Goal: Task Accomplishment & Management: Use online tool/utility

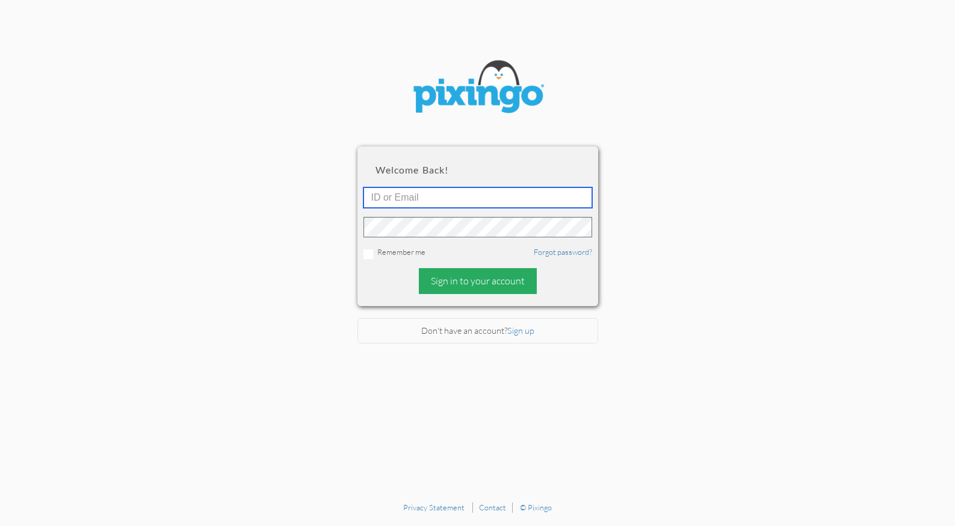
type input "[EMAIL_ADDRESS][DOMAIN_NAME]"
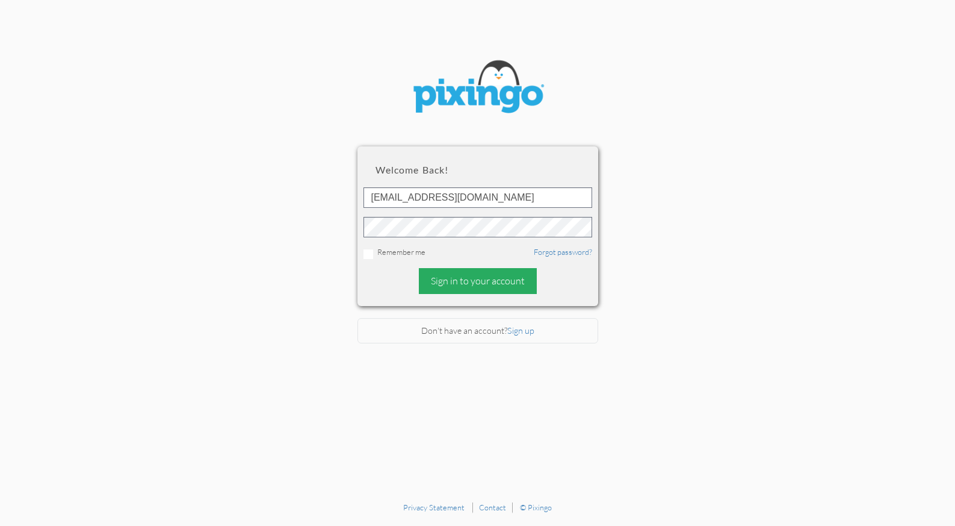
click at [450, 281] on div "Sign in to your account" at bounding box center [478, 281] width 118 height 26
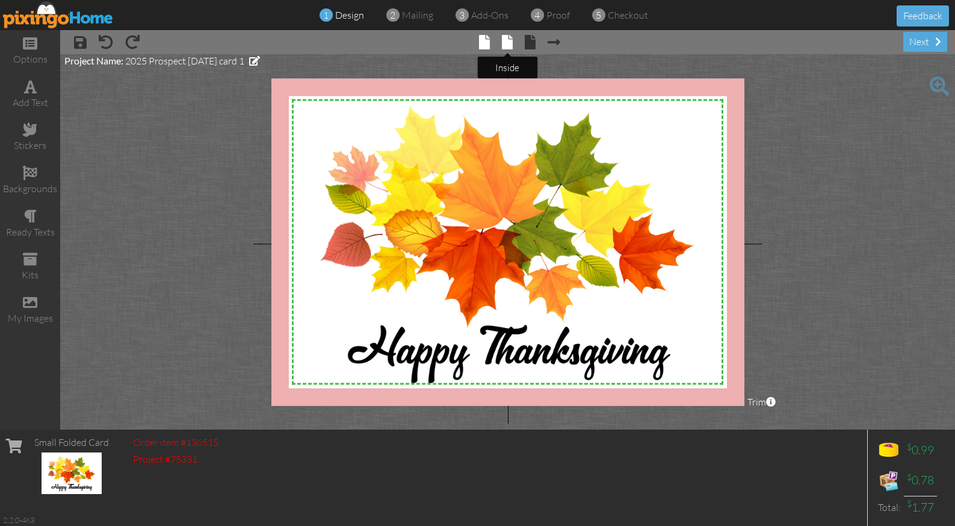
click at [509, 41] on span at bounding box center [507, 42] width 11 height 14
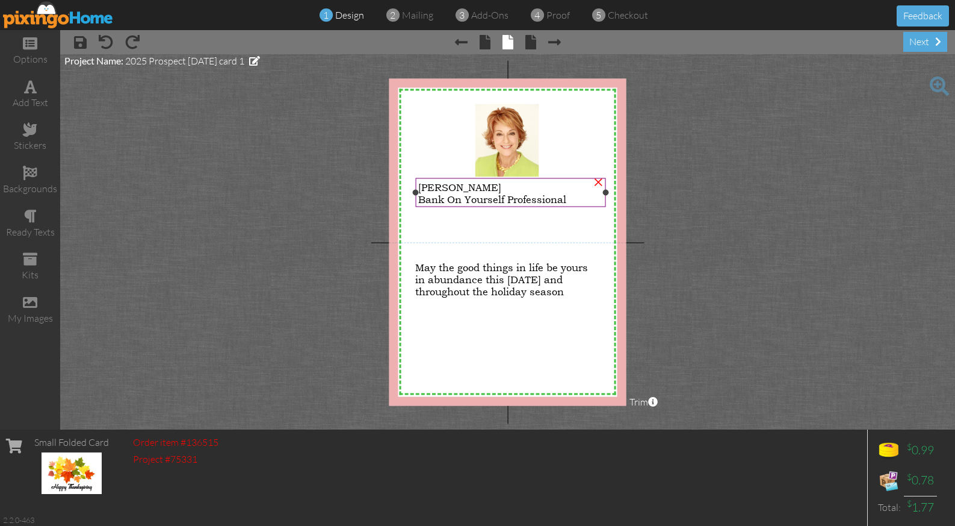
click at [521, 194] on span "Bank On Yourself Professional" at bounding box center [492, 199] width 148 height 12
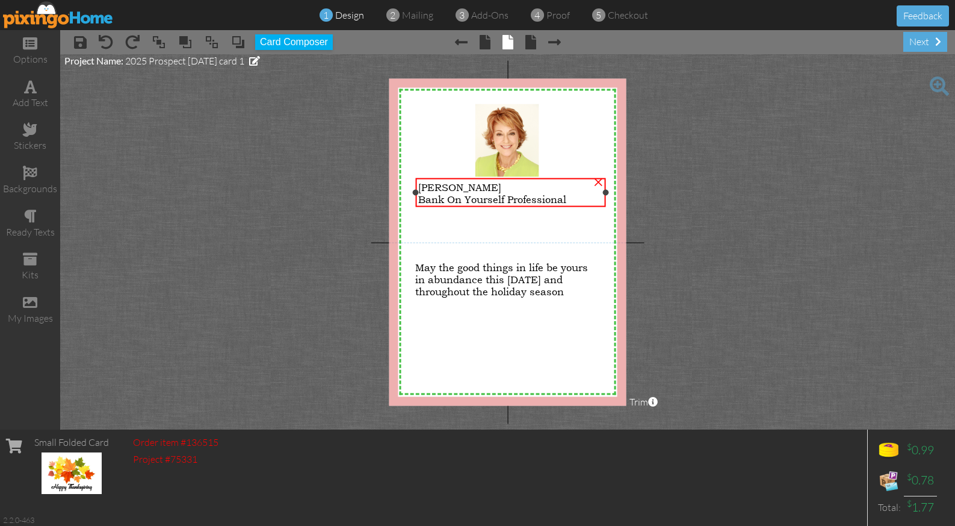
click at [491, 190] on span "[PERSON_NAME]" at bounding box center [459, 187] width 83 height 12
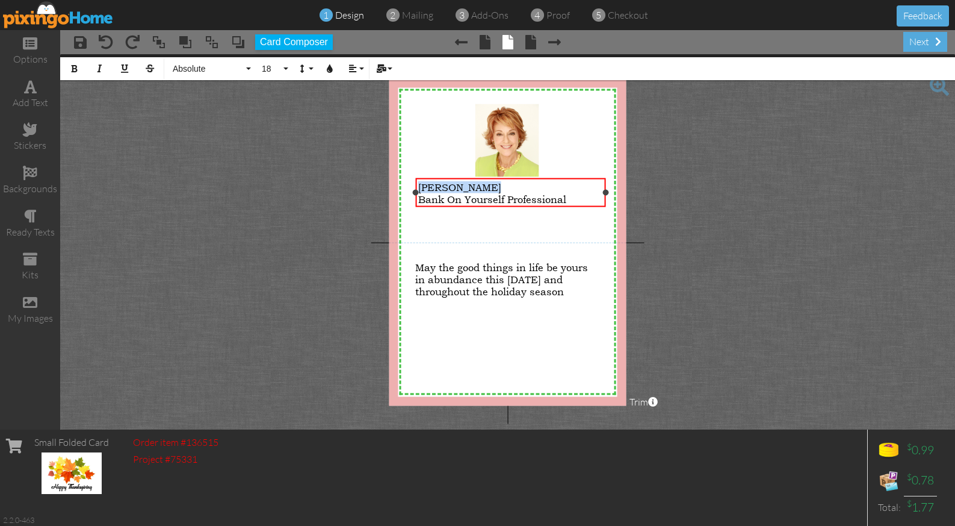
click at [491, 190] on span "[PERSON_NAME]" at bounding box center [459, 187] width 83 height 12
click at [571, 197] on div "Bank On Yourself Professional" at bounding box center [510, 199] width 185 height 12
click at [235, 64] on span "Absolute" at bounding box center [208, 69] width 72 height 10
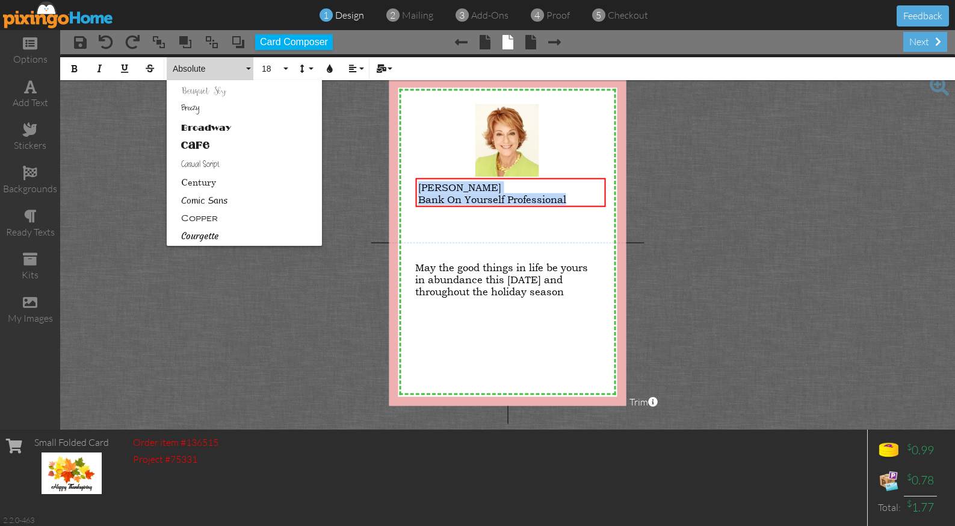
scroll to position [68, 0]
click at [223, 110] on link "Breezy" at bounding box center [244, 111] width 155 height 18
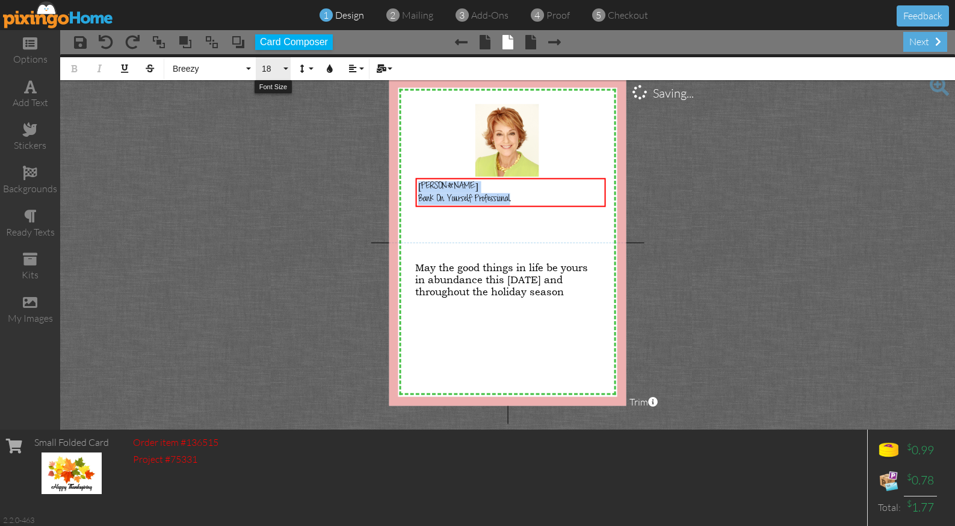
click at [285, 69] on button "18" at bounding box center [273, 68] width 35 height 23
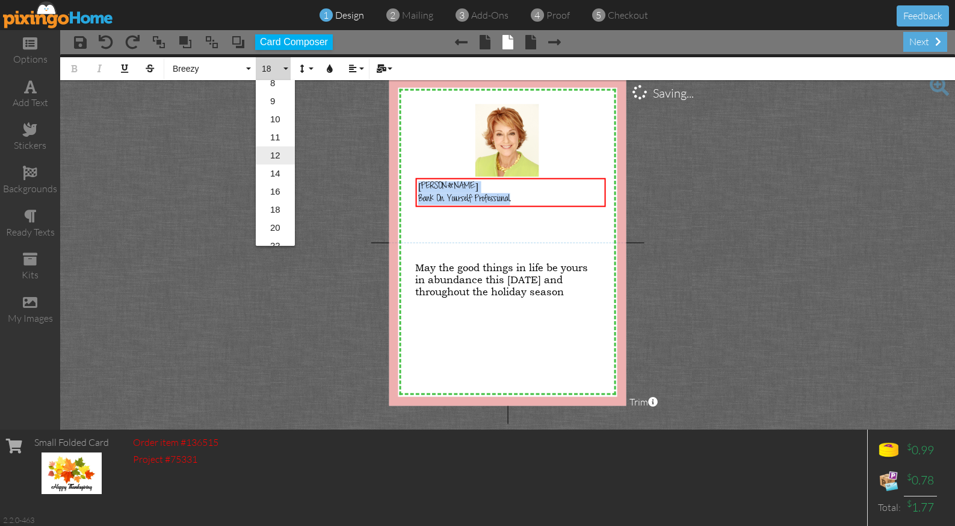
scroll to position [75, 0]
click at [276, 212] on link "20" at bounding box center [275, 212] width 39 height 18
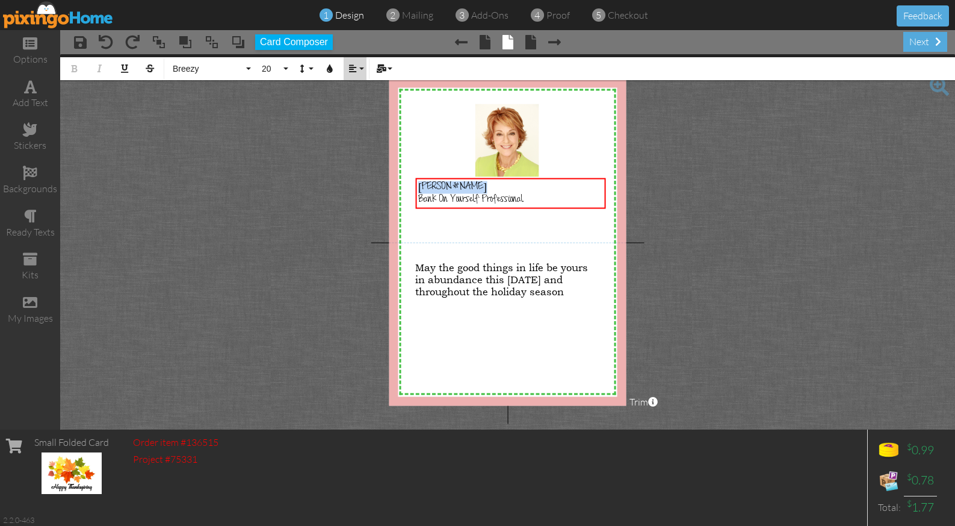
click at [360, 67] on button "Align" at bounding box center [355, 68] width 23 height 23
click at [358, 116] on icon at bounding box center [362, 112] width 8 height 9
click at [728, 226] on project-studio-wrapper "X X X X X X X X X X X X X X X X X X X X X X X X X X X X X X X X X X X X X X X X…" at bounding box center [507, 241] width 895 height 375
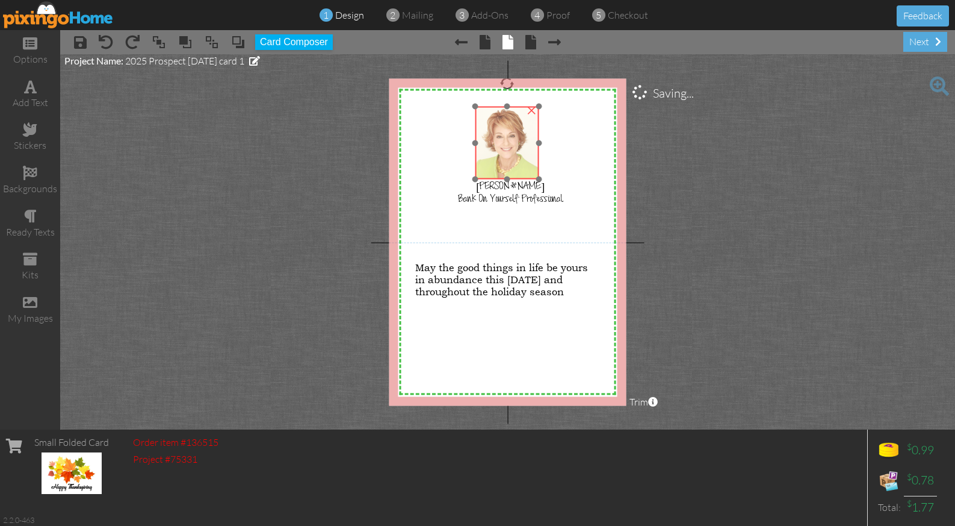
click at [505, 154] on img at bounding box center [507, 143] width 63 height 73
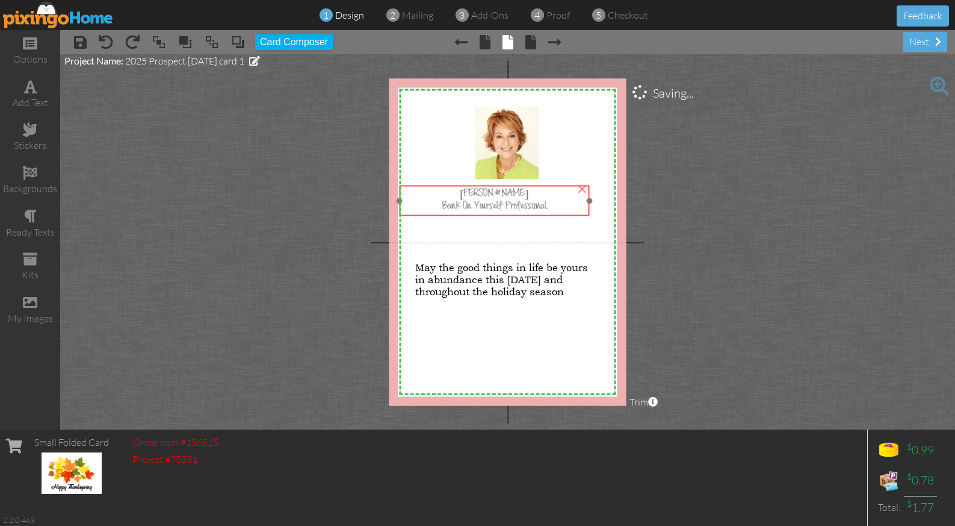
drag, startPoint x: 504, startPoint y: 199, endPoint x: 488, endPoint y: 206, distance: 17.8
click at [488, 206] on span "Bank On Yourself Professional" at bounding box center [494, 206] width 105 height 13
drag, startPoint x: 587, startPoint y: 200, endPoint x: 613, endPoint y: 197, distance: 26.1
click at [613, 197] on div "[PERSON_NAME] Bank On Yourself Professional ×" at bounding box center [507, 200] width 216 height 31
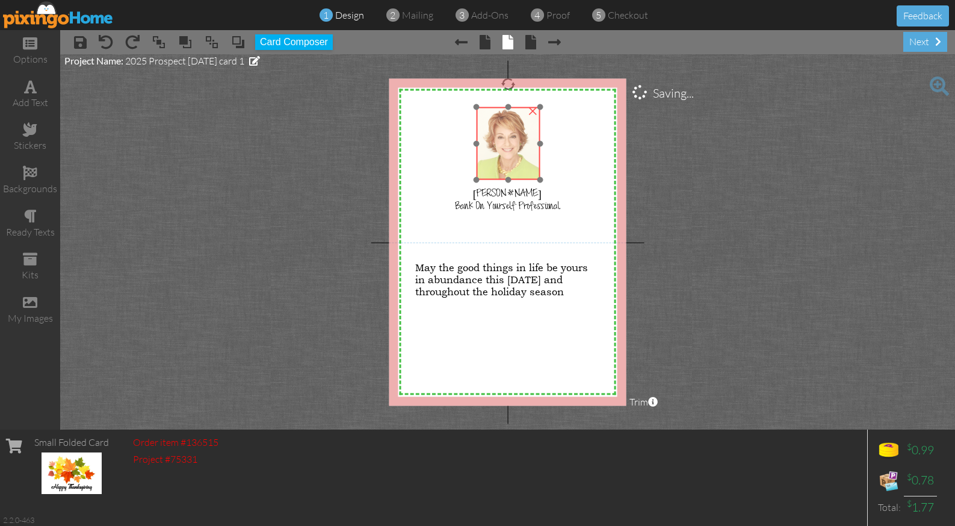
click at [503, 128] on img at bounding box center [508, 143] width 63 height 73
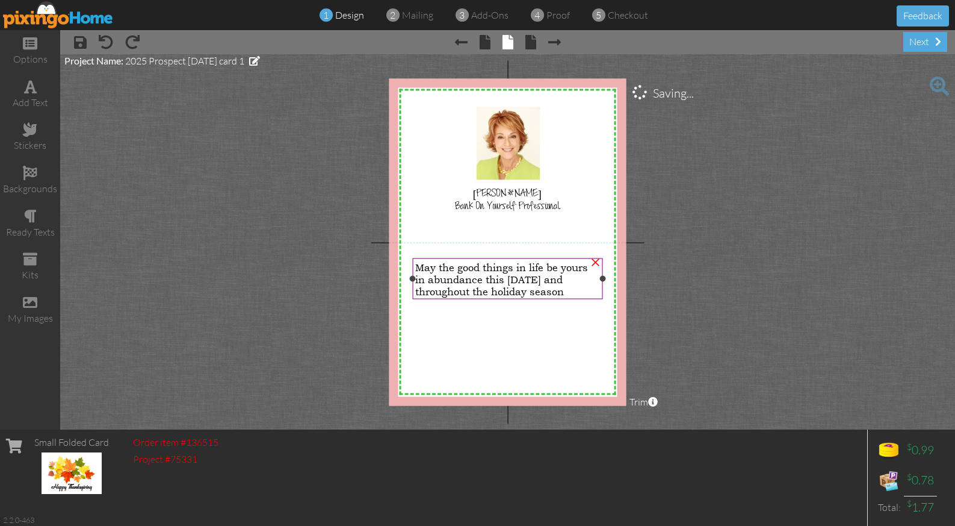
click at [547, 266] on span "May the good things in life be yours in abundance this [DATE] and throughout th…" at bounding box center [501, 279] width 173 height 36
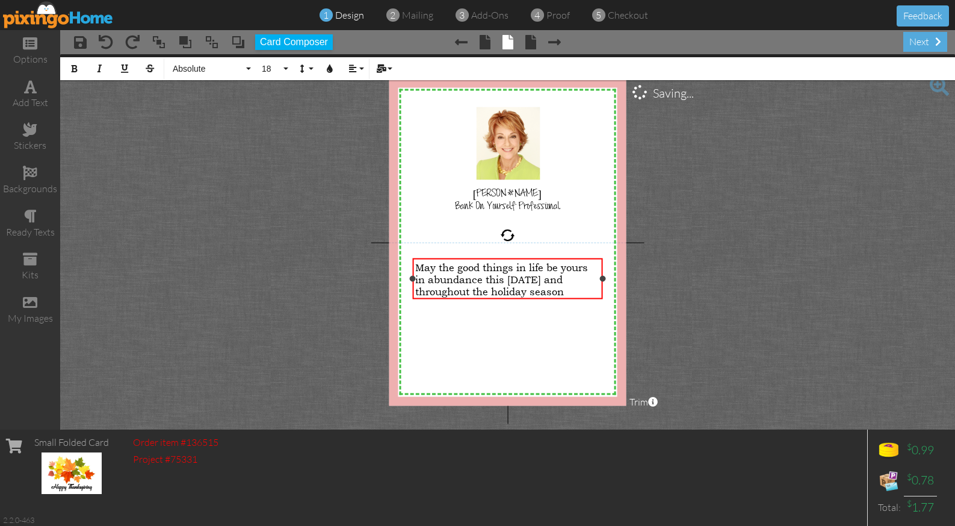
click at [547, 266] on span "May the good things in life be yours in abundance this [DATE] and throughout th…" at bounding box center [501, 279] width 173 height 36
click at [211, 64] on span "Absolute" at bounding box center [208, 69] width 72 height 10
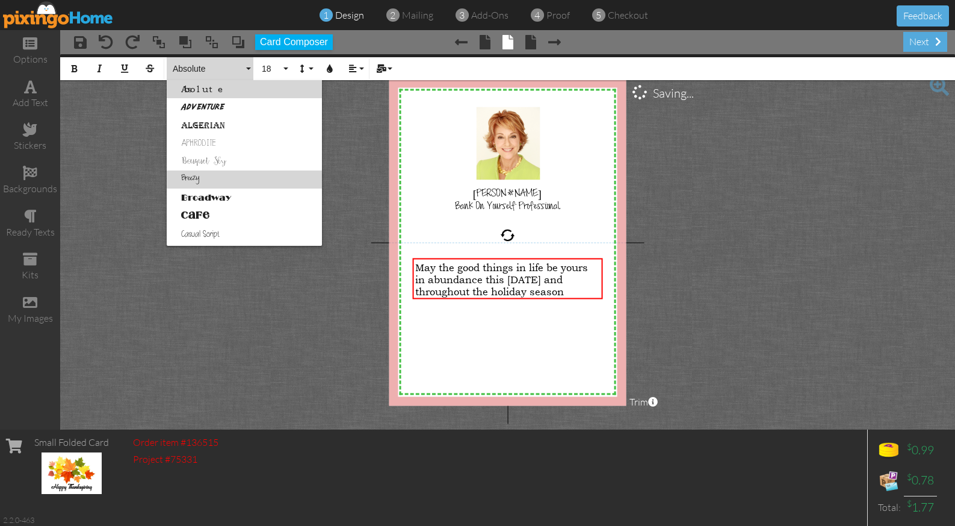
click at [194, 176] on link "Breezy" at bounding box center [244, 179] width 155 height 18
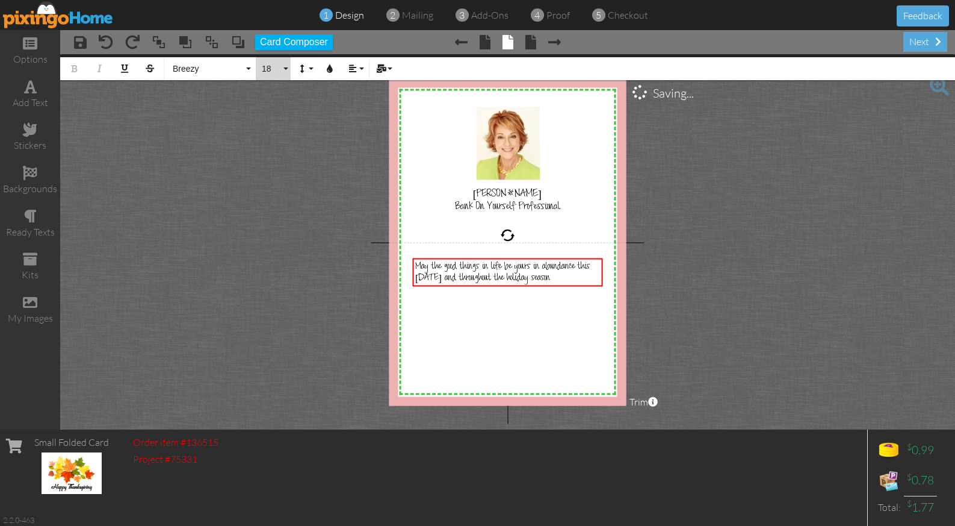
click at [286, 73] on button "18" at bounding box center [273, 68] width 35 height 23
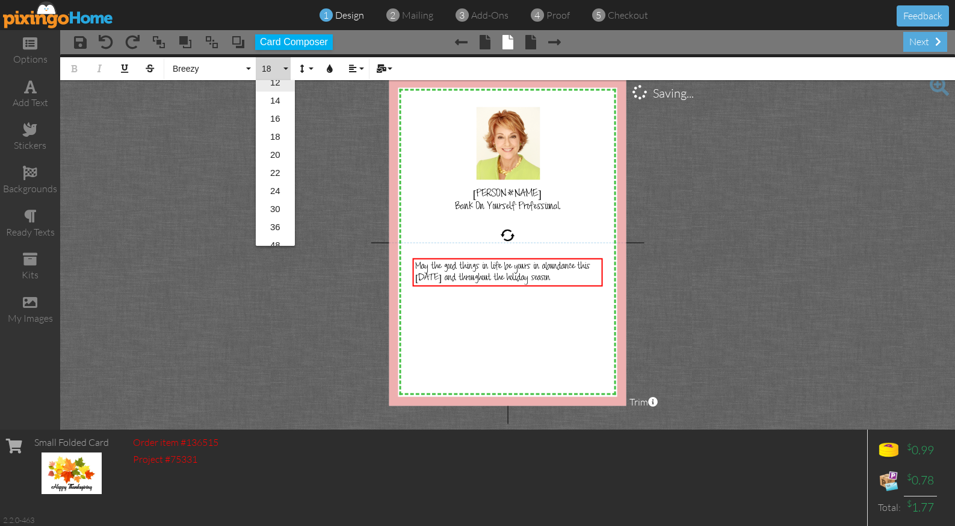
scroll to position [162, 0]
click at [281, 142] on link "22" at bounding box center [275, 144] width 39 height 18
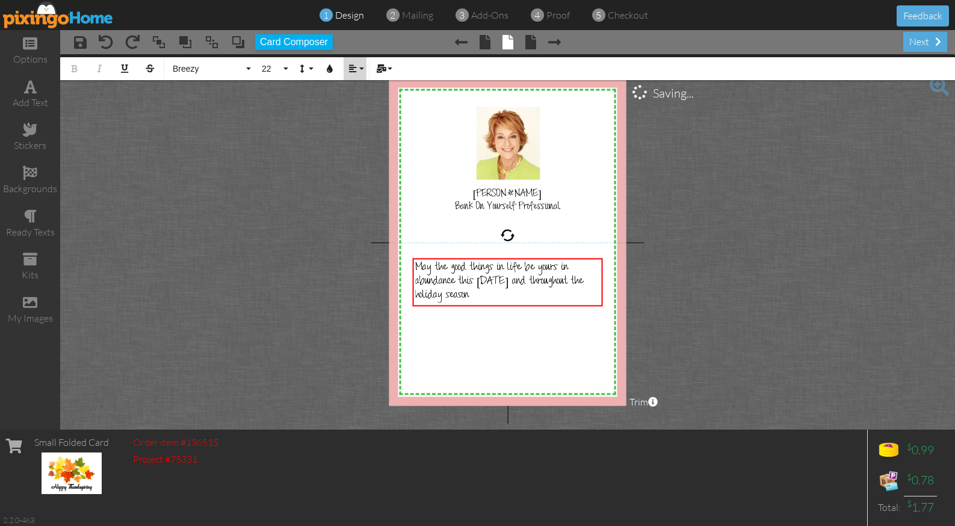
click at [350, 69] on icon "button" at bounding box center [353, 68] width 8 height 8
click at [358, 99] on link "[GEOGRAPHIC_DATA]" at bounding box center [362, 107] width 37 height 18
click at [715, 334] on project-studio-wrapper "X X X X X X X X X X X X X X X X X X X X X X X X X X X X X X X X X X X X X X X X…" at bounding box center [507, 241] width 895 height 375
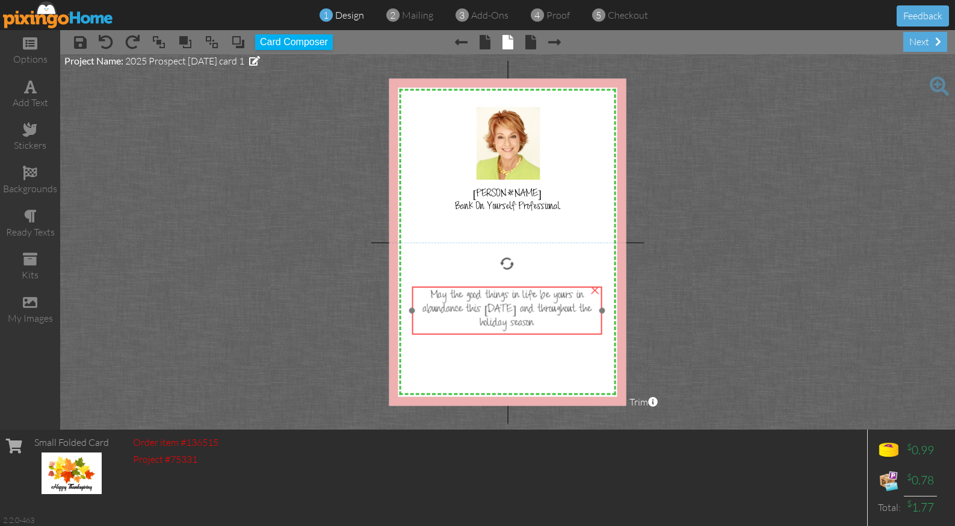
drag, startPoint x: 525, startPoint y: 281, endPoint x: 524, endPoint y: 309, distance: 28.3
click at [524, 309] on span "May the good things in life be yours in abundance this [DATE] and throughout th…" at bounding box center [507, 310] width 168 height 42
click at [742, 278] on project-studio-wrapper "X X X X X X X X X X X X X X X X X X X X X X X X X X X X X X X X X X X X X X X X…" at bounding box center [507, 241] width 895 height 375
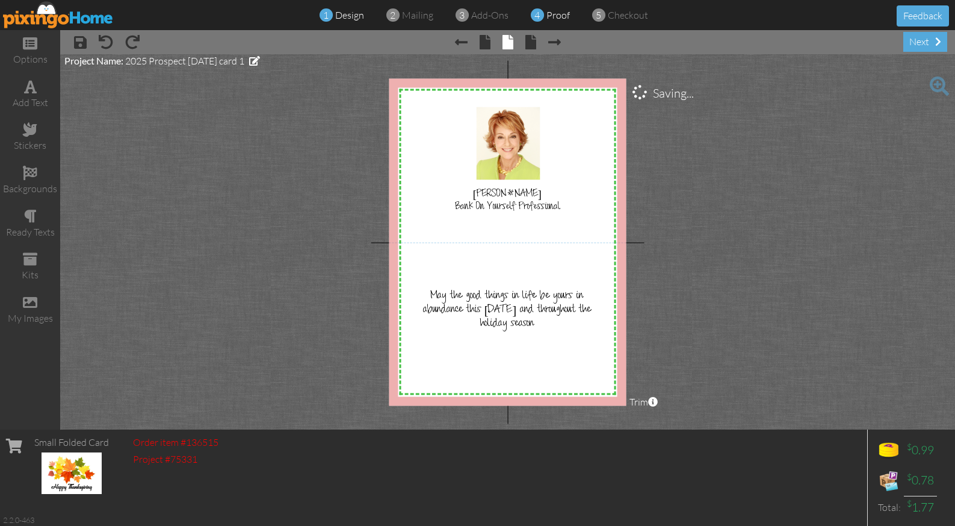
click at [539, 16] on span at bounding box center [537, 15] width 13 height 23
click at [335, 17] on span "design" at bounding box center [349, 15] width 29 height 12
click at [436, 291] on span "May the good things in life be yours in abundance this [DATE] and throughout th…" at bounding box center [507, 310] width 168 height 42
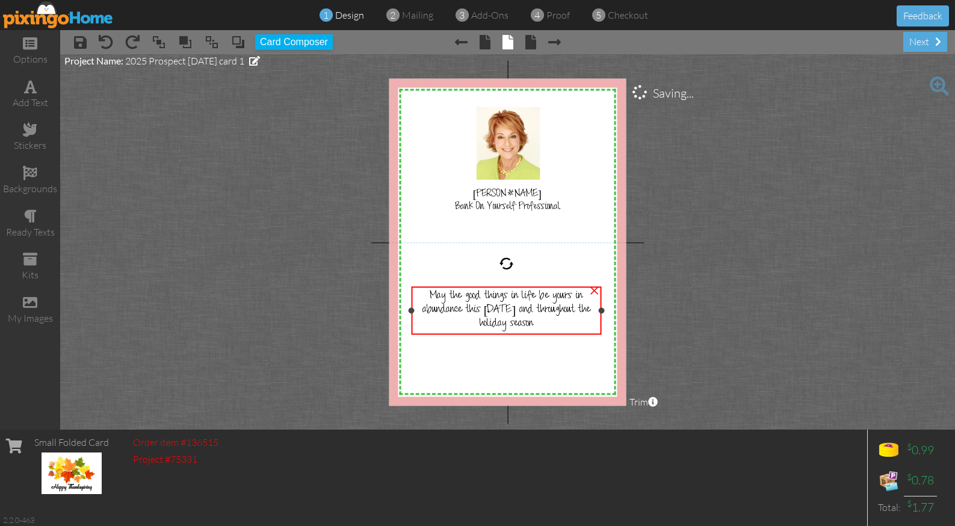
click at [436, 291] on span "May the good things in life be yours in abundance this [DATE] and throughout th…" at bounding box center [507, 310] width 168 height 42
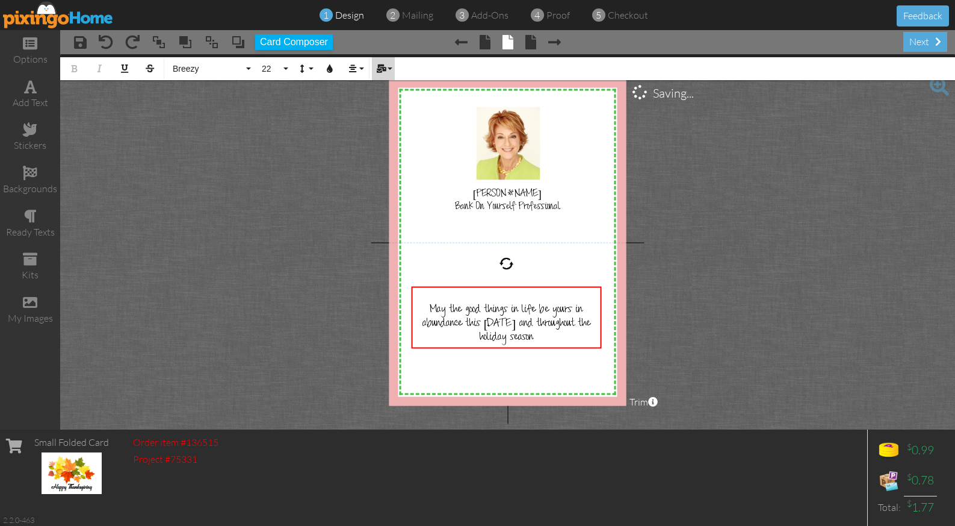
click at [386, 63] on button "Mail Merge" at bounding box center [383, 68] width 23 height 23
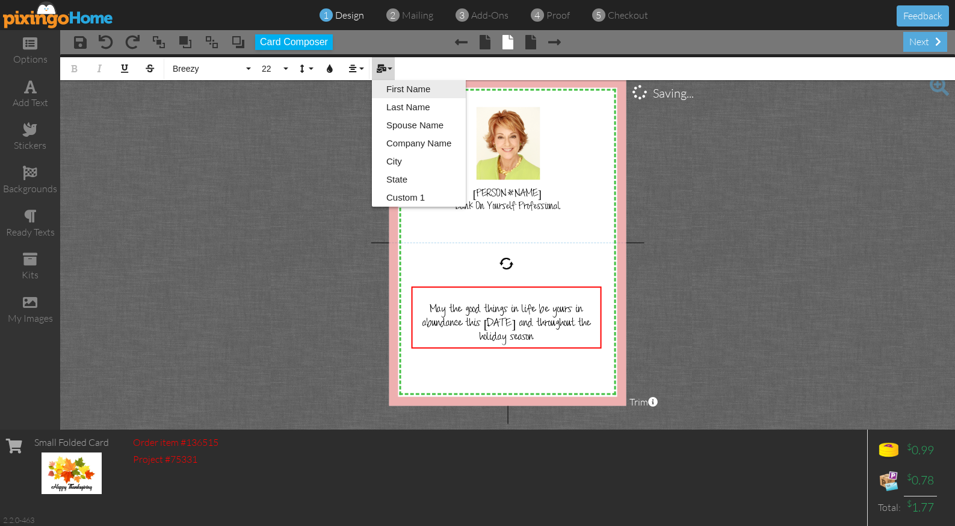
click at [396, 87] on link "First Name" at bounding box center [419, 89] width 94 height 18
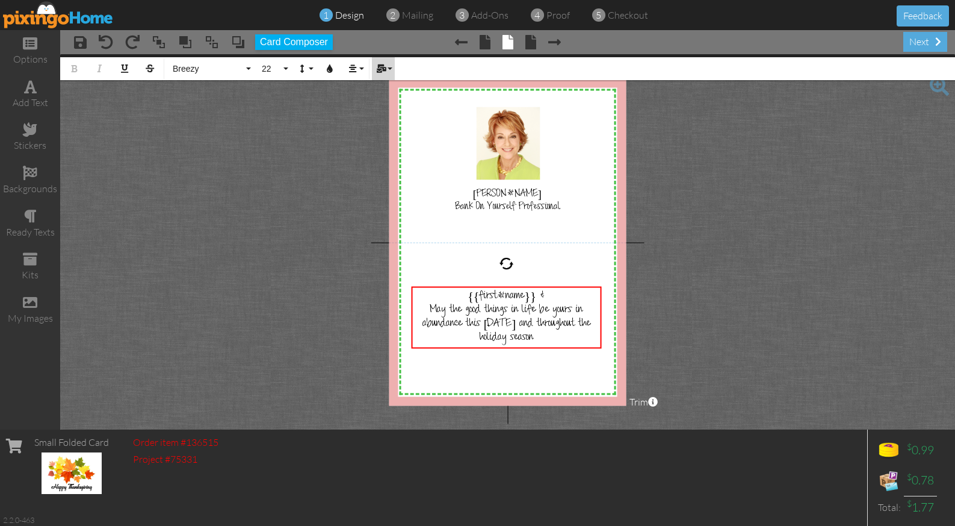
click at [378, 67] on icon "button" at bounding box center [381, 68] width 8 height 8
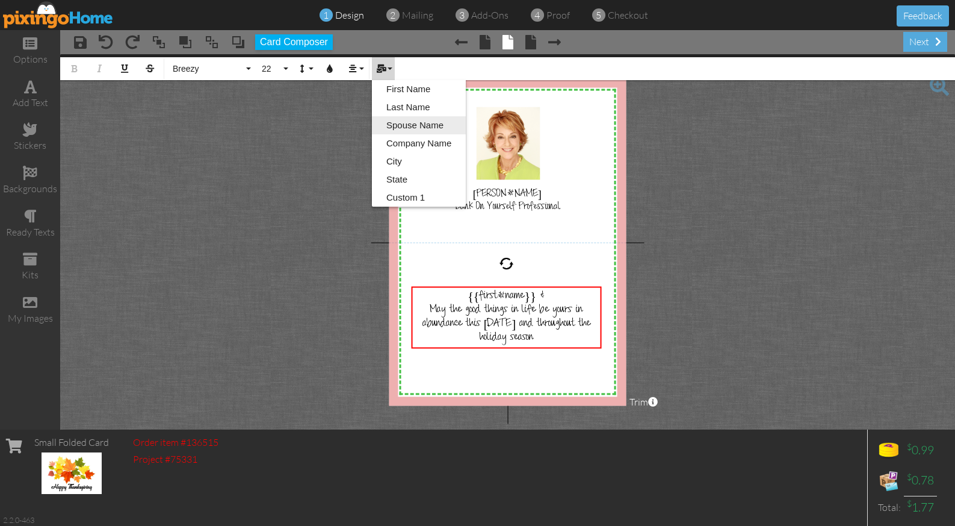
click at [389, 123] on link "Spouse Name" at bounding box center [419, 125] width 94 height 18
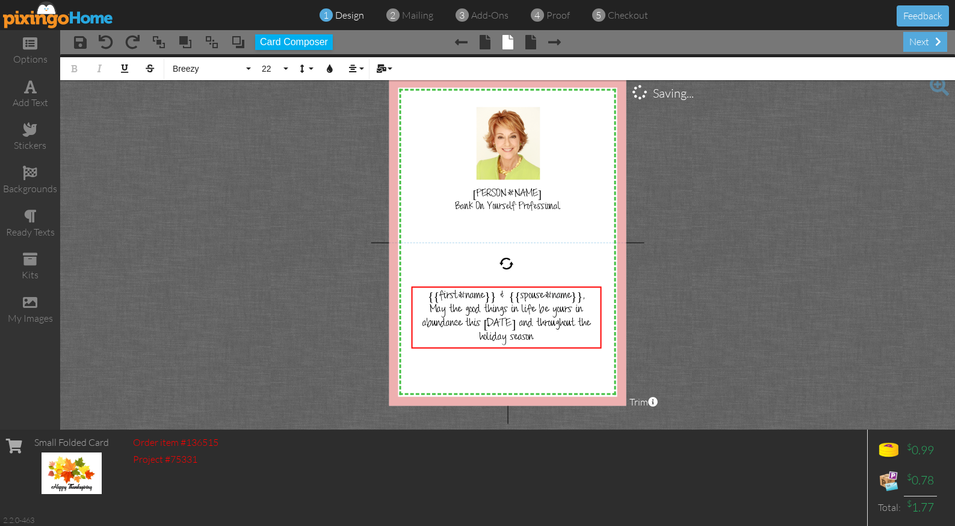
click at [721, 191] on project-studio-wrapper "X X X X X X X X X X X X X X X X X X X X X X X X X X X X X X X X X X X X X X X X…" at bounding box center [507, 241] width 895 height 375
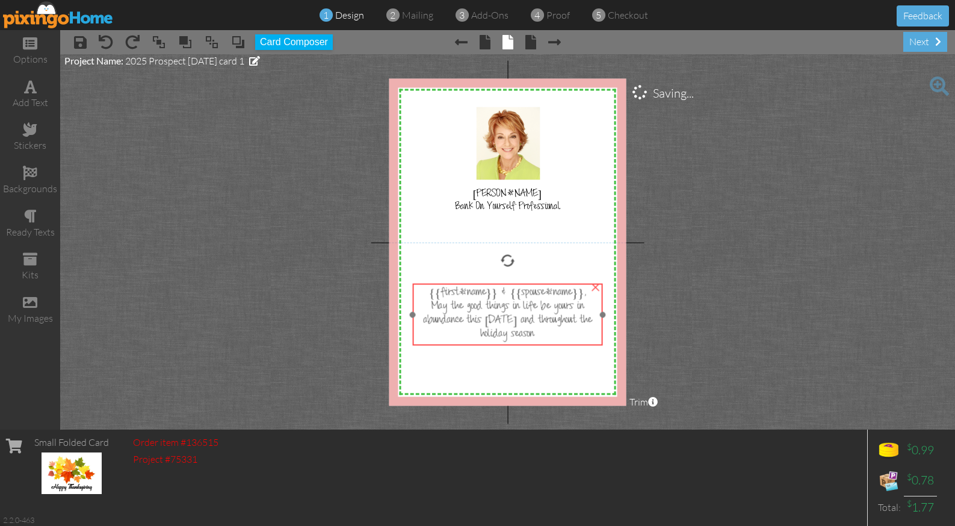
click at [503, 309] on span "May the good things in life be yours in abundance this [DATE] and throughout th…" at bounding box center [508, 321] width 168 height 42
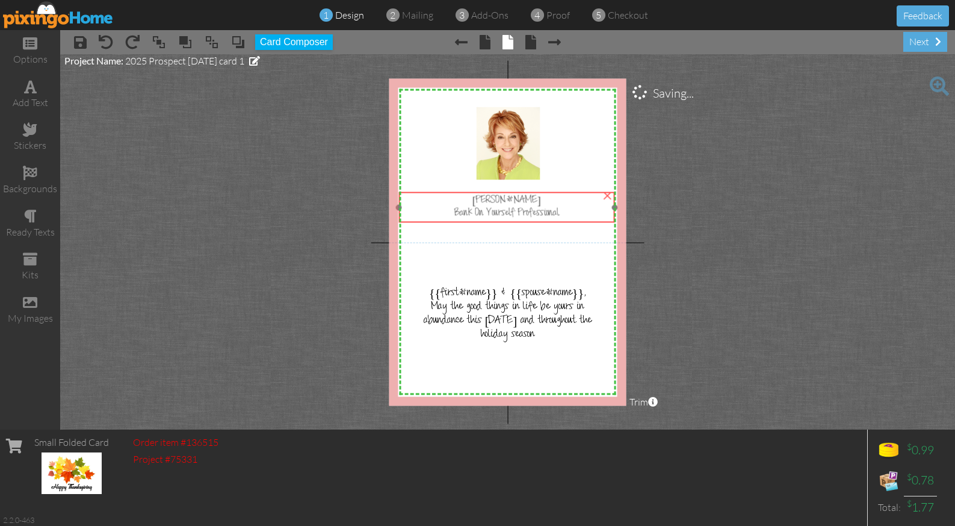
drag, startPoint x: 509, startPoint y: 201, endPoint x: 508, endPoint y: 208, distance: 6.6
click at [508, 208] on span "Bank On Yourself Professional" at bounding box center [507, 213] width 105 height 13
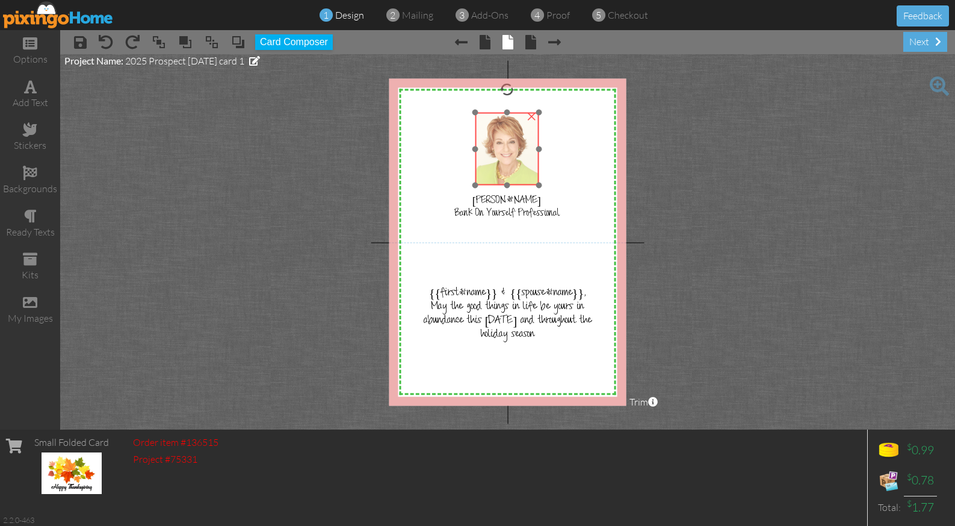
click at [511, 151] on img at bounding box center [507, 149] width 63 height 73
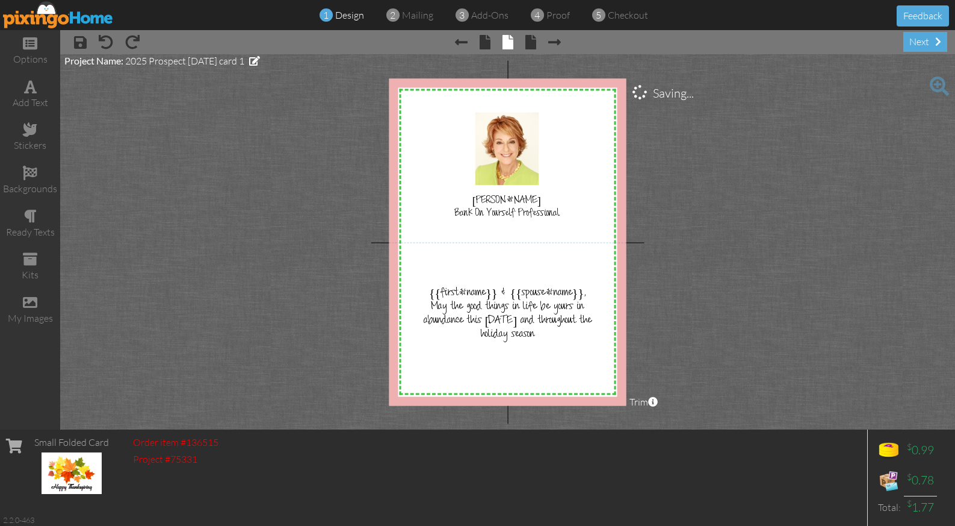
click at [759, 145] on project-studio-wrapper "X X X X X X X X X X X X X X X X X X X X X X X X X X X X X X X X X X X X X X X X…" at bounding box center [507, 241] width 895 height 375
click at [554, 14] on span "proof" at bounding box center [558, 15] width 23 height 12
click at [82, 39] on span at bounding box center [80, 42] width 13 height 14
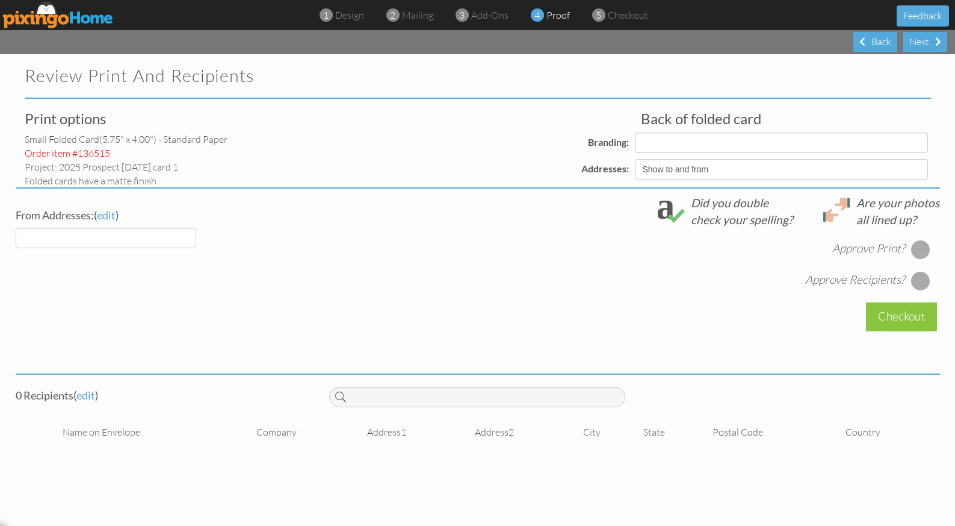
select select "object:167"
select select "object:165"
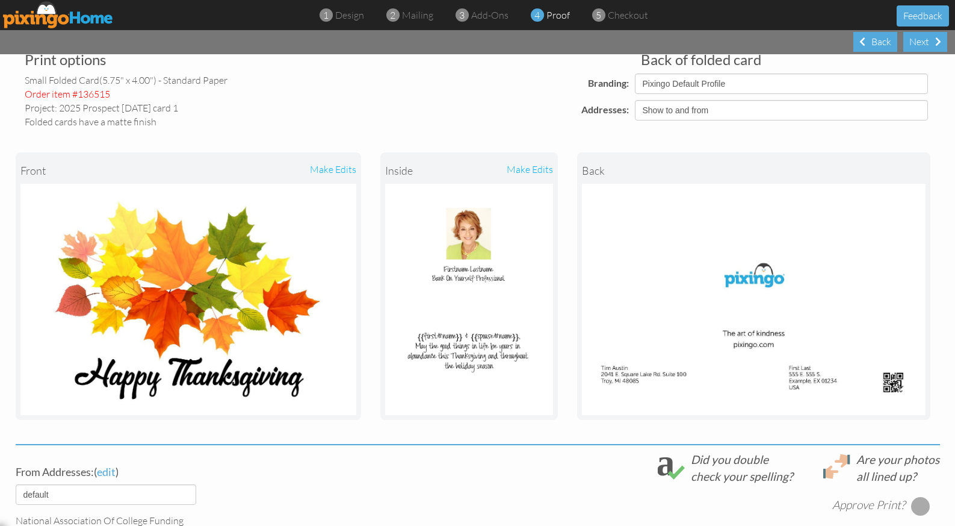
scroll to position [67, 0]
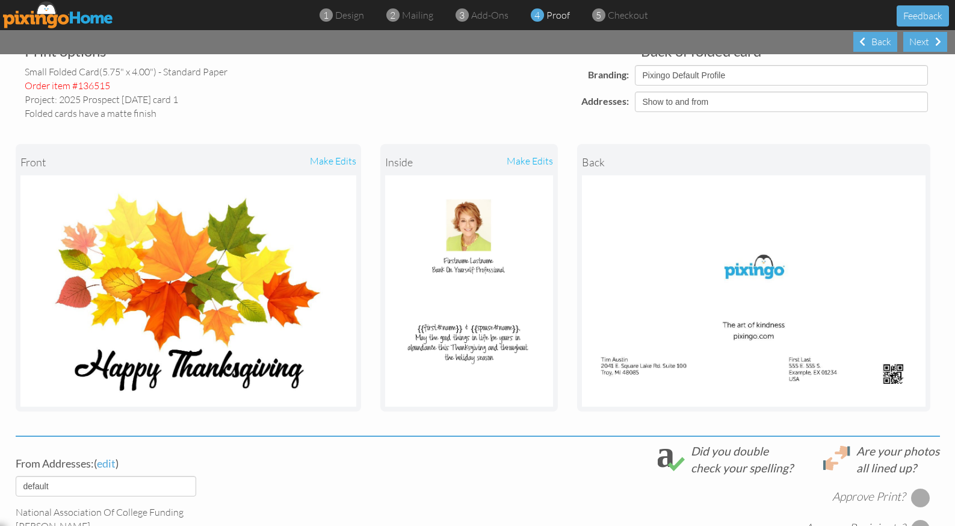
drag, startPoint x: 124, startPoint y: 101, endPoint x: 102, endPoint y: 101, distance: 22.3
click at [109, 100] on div "Project: 2025 Prospect [DATE] card 1" at bounding box center [170, 100] width 290 height 14
click at [113, 100] on div "Project: 2025 Prospect [DATE] card 1" at bounding box center [170, 100] width 290 height 14
drag, startPoint x: 59, startPoint y: 98, endPoint x: 216, endPoint y: 102, distance: 156.6
click at [216, 102] on div "Project: 2025 Prospect [DATE] card 1" at bounding box center [170, 100] width 290 height 14
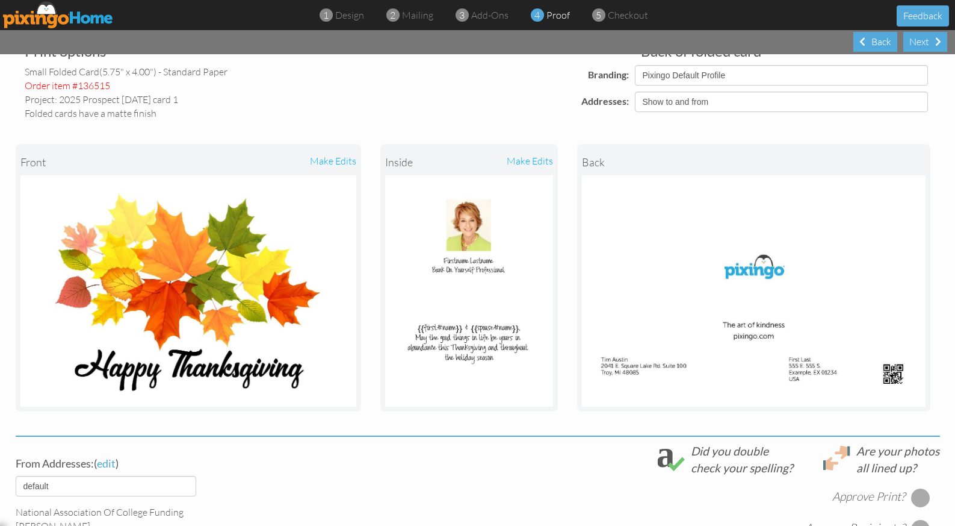
copy div "2025 Prospect [DATE] card 1"
click at [80, 16] on img at bounding box center [58, 14] width 111 height 27
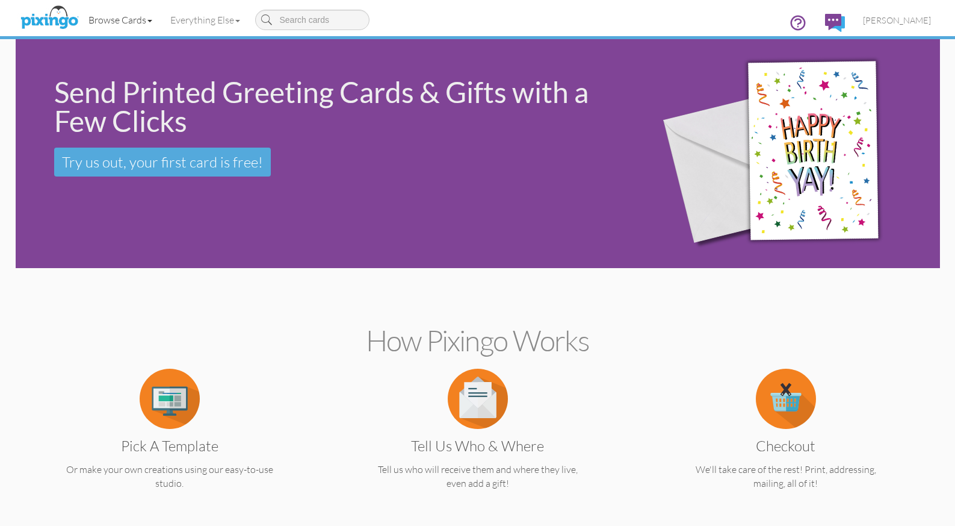
click at [122, 14] on link "Browse Cards" at bounding box center [120, 20] width 82 height 30
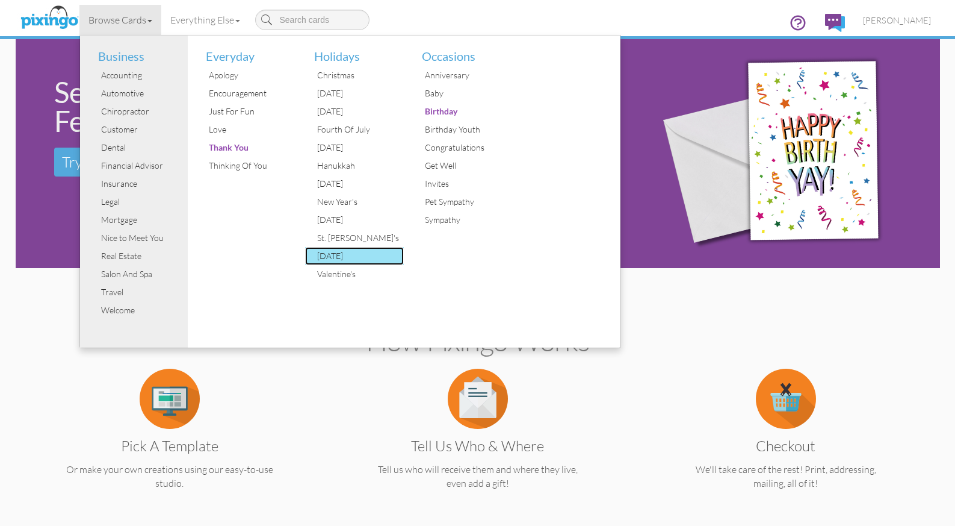
click at [330, 252] on div "[DATE]" at bounding box center [359, 256] width 90 height 18
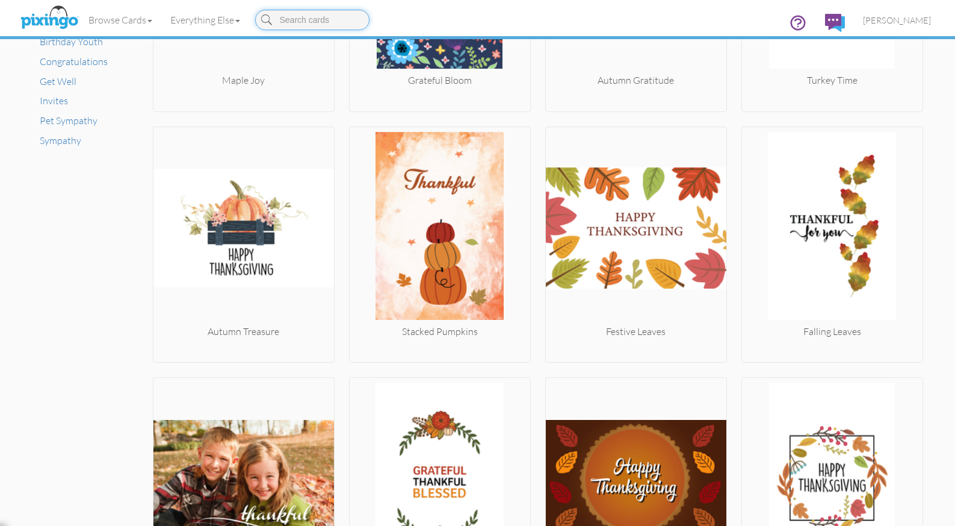
scroll to position [929, 0]
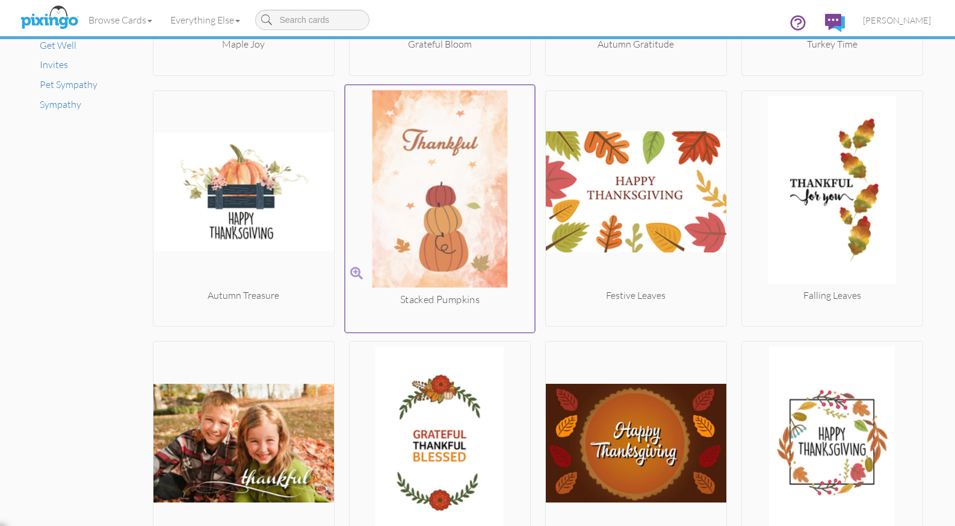
click at [471, 208] on img at bounding box center [440, 191] width 190 height 202
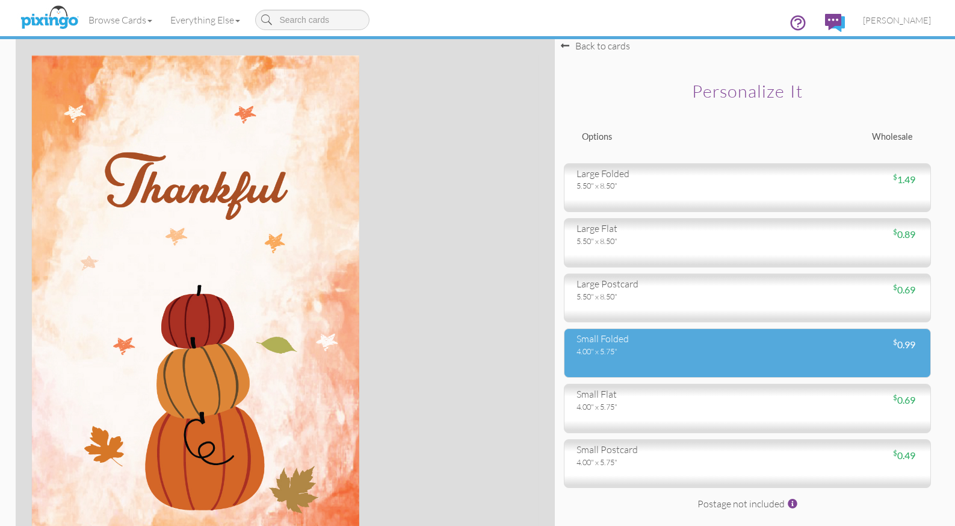
click at [591, 347] on div "4.00" x 5.75"" at bounding box center [658, 351] width 162 height 11
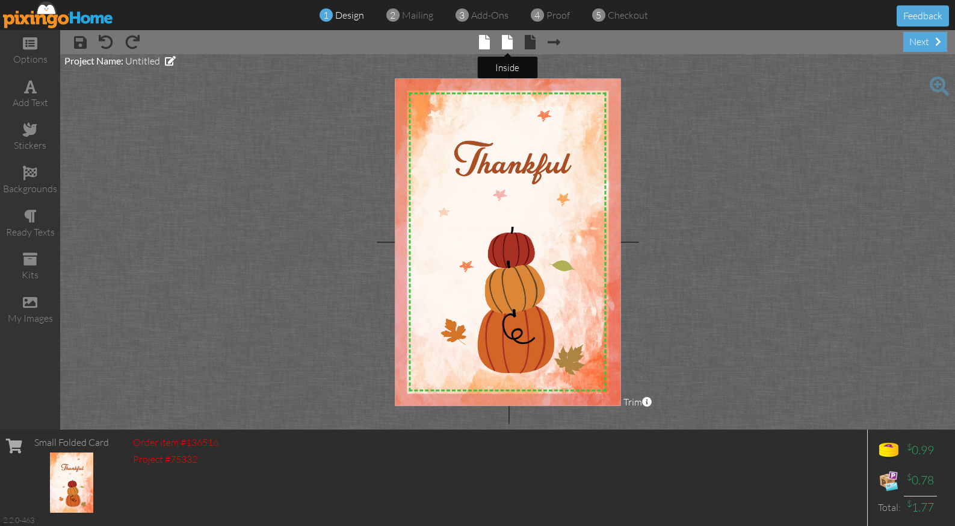
click at [510, 42] on span at bounding box center [507, 42] width 11 height 14
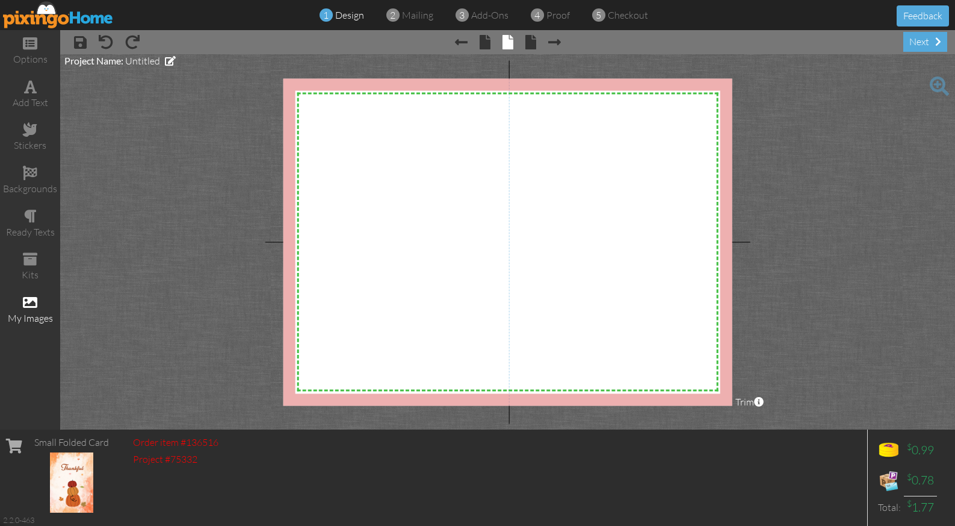
click at [26, 301] on span at bounding box center [30, 302] width 14 height 14
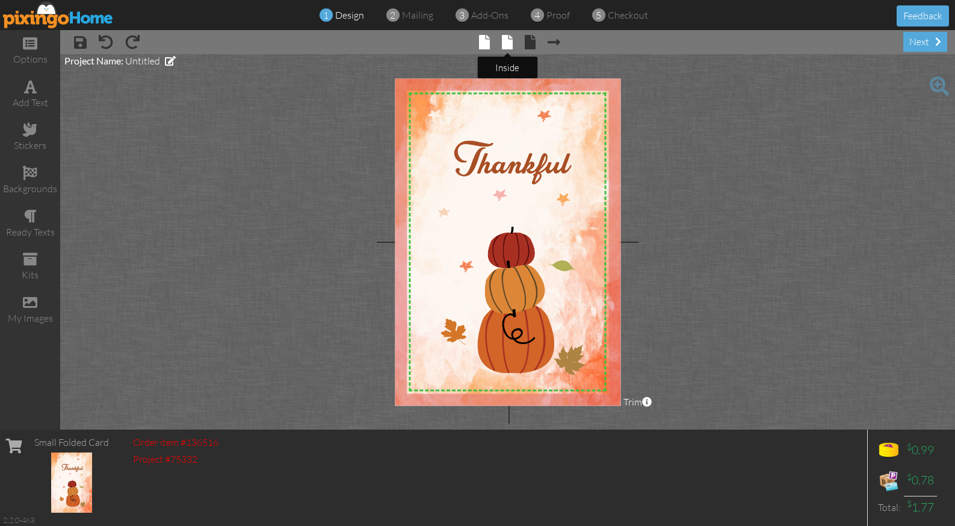
click at [507, 46] on span at bounding box center [507, 42] width 11 height 14
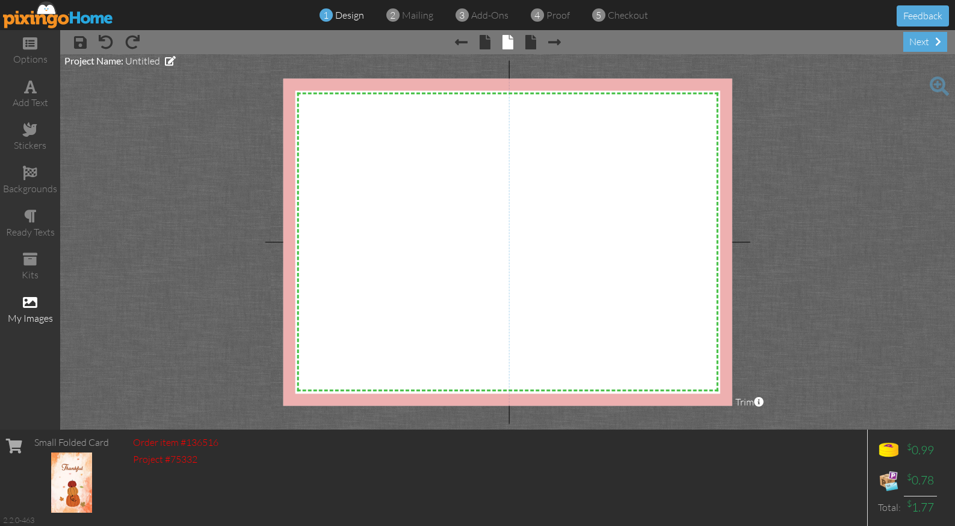
click at [30, 297] on span at bounding box center [30, 302] width 14 height 14
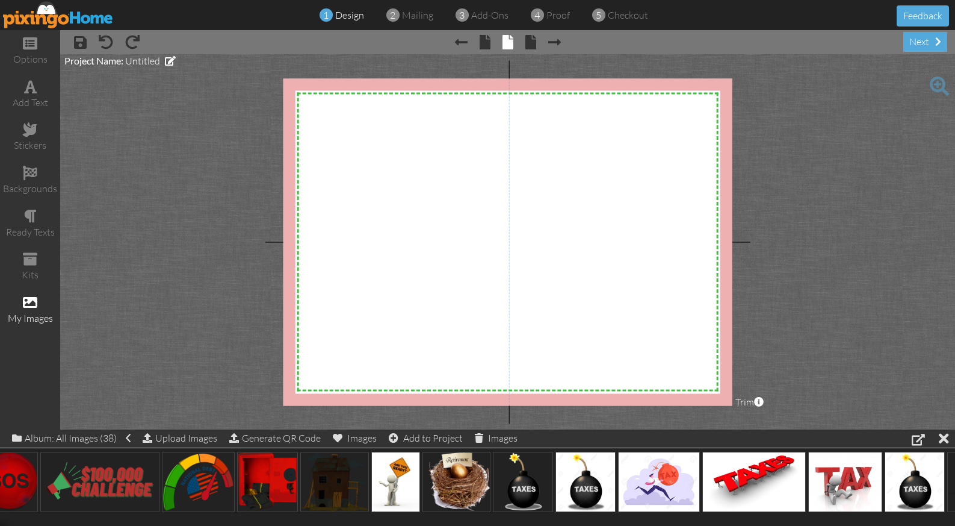
scroll to position [0, 1982]
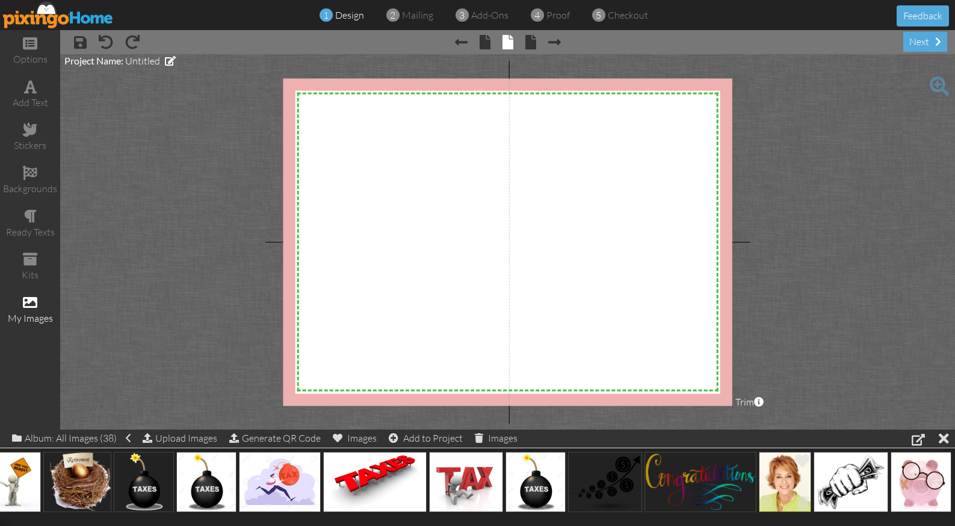
click at [789, 473] on img at bounding box center [785, 482] width 52 height 60
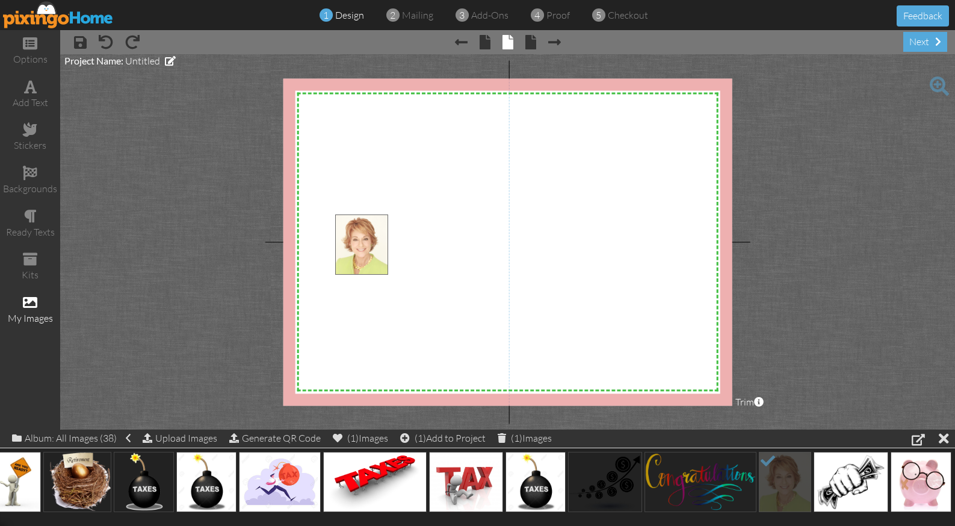
drag, startPoint x: 779, startPoint y: 479, endPoint x: 355, endPoint y: 243, distance: 485.4
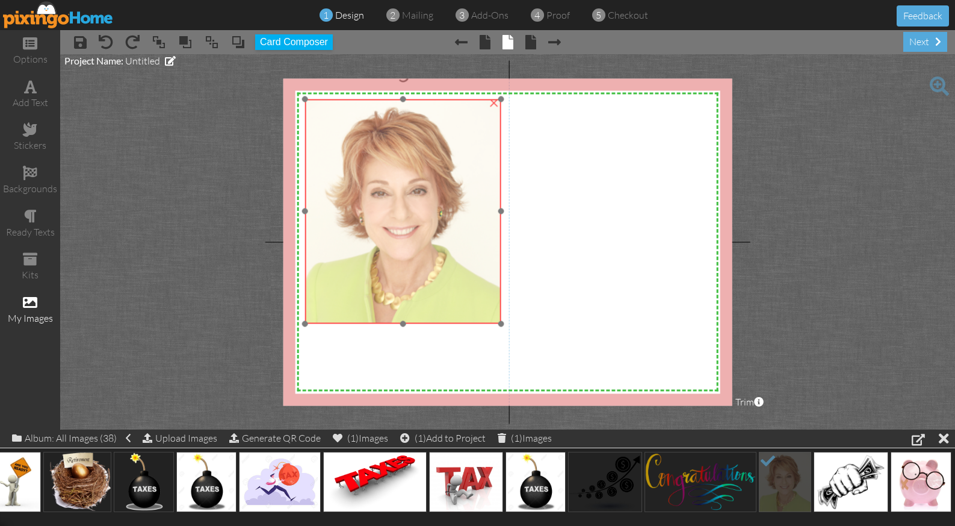
drag, startPoint x: 411, startPoint y: 267, endPoint x: 381, endPoint y: 151, distance: 119.4
click at [381, 151] on img at bounding box center [403, 211] width 196 height 225
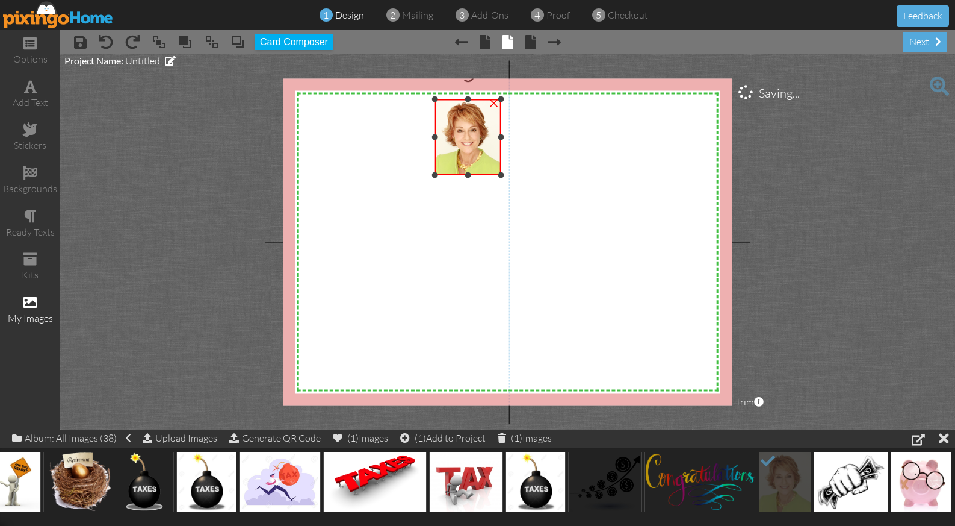
drag, startPoint x: 306, startPoint y: 322, endPoint x: 404, endPoint y: 173, distance: 177.8
click at [404, 173] on div "X X X X X X X X X X X X X X X X X X X X X X X X X X X X X X X X X X X X X X X X…" at bounding box center [508, 241] width 450 height 327
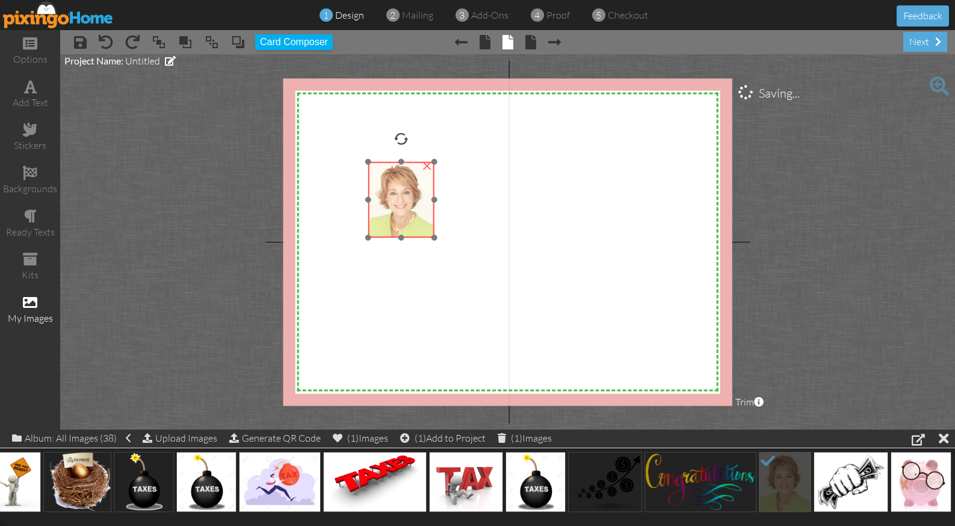
drag, startPoint x: 486, startPoint y: 137, endPoint x: 426, endPoint y: 197, distance: 85.6
click at [426, 197] on img at bounding box center [401, 199] width 66 height 76
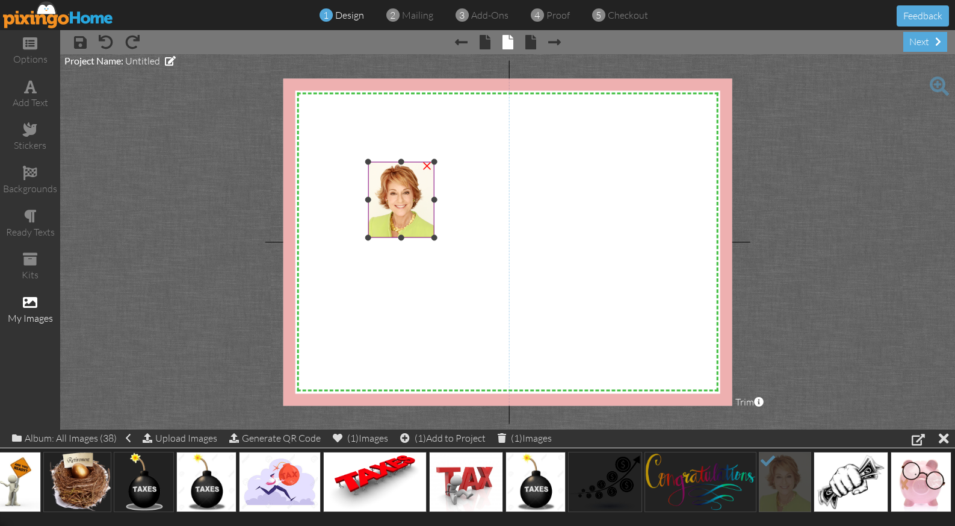
click at [420, 214] on img at bounding box center [401, 199] width 66 height 76
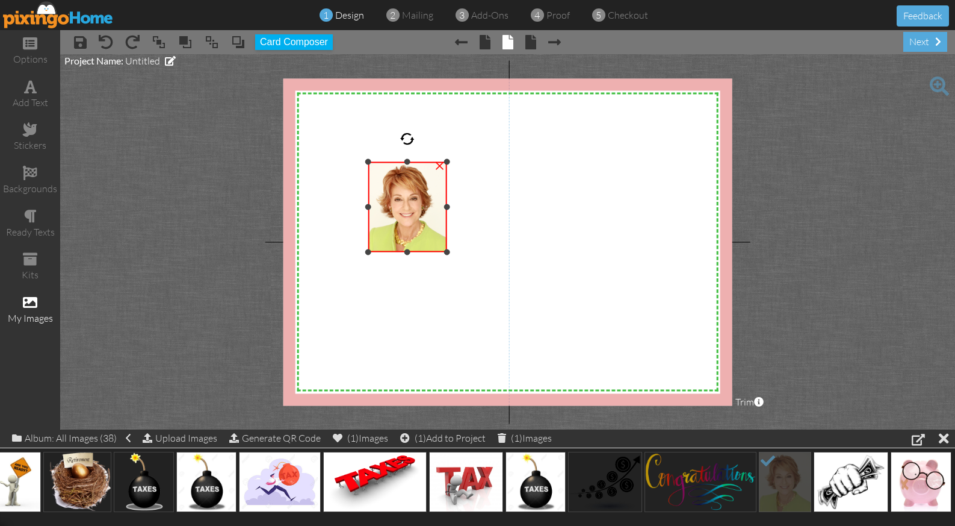
drag, startPoint x: 433, startPoint y: 237, endPoint x: 447, endPoint y: 256, distance: 24.2
click at [447, 252] on div "×" at bounding box center [407, 206] width 79 height 90
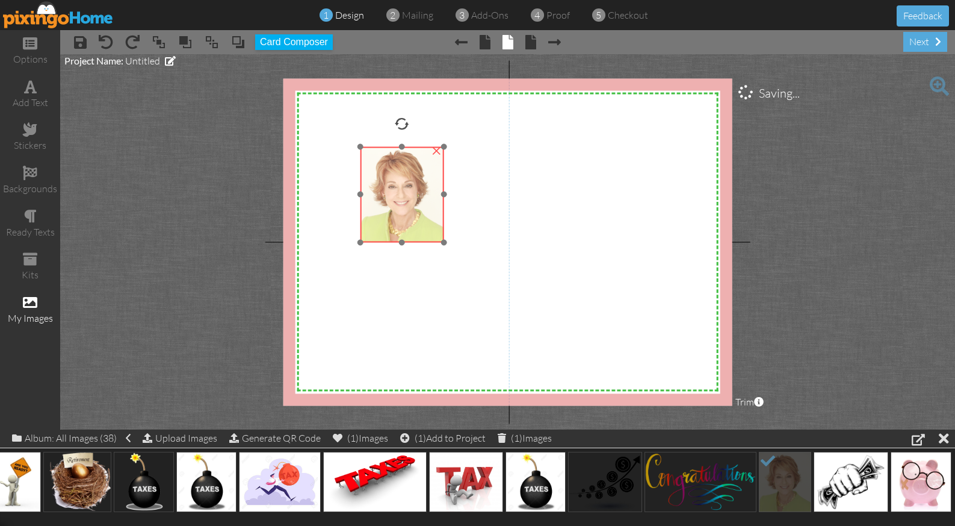
drag, startPoint x: 417, startPoint y: 222, endPoint x: 409, endPoint y: 207, distance: 17.0
click at [409, 207] on img at bounding box center [402, 194] width 84 height 96
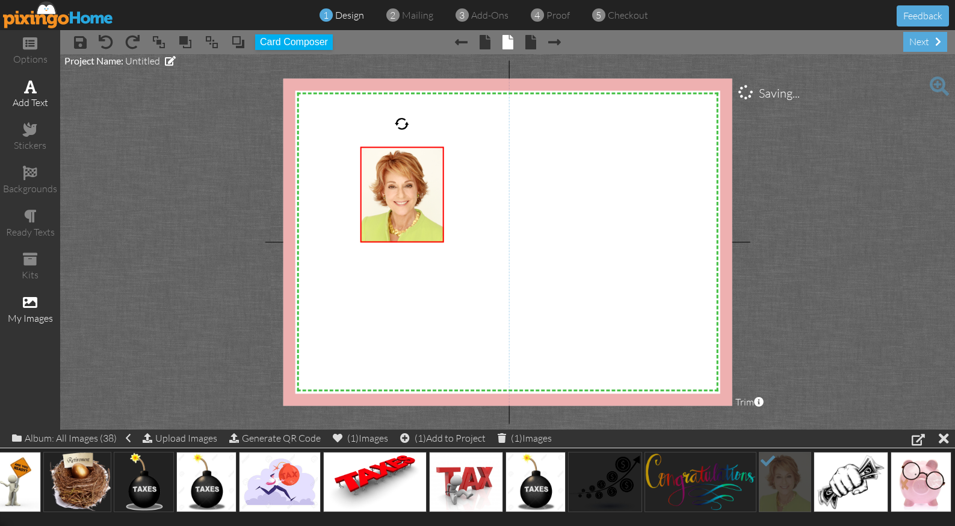
click at [31, 99] on div "add text" at bounding box center [30, 103] width 60 height 14
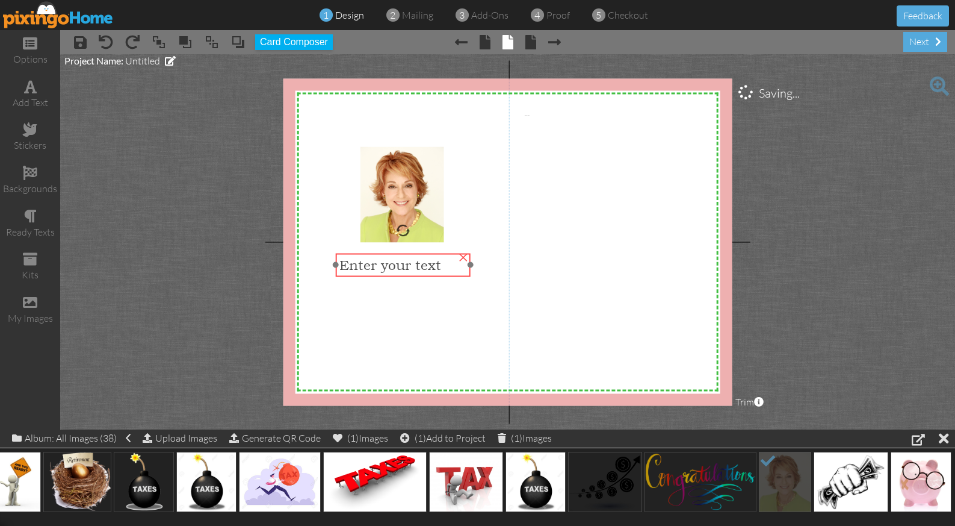
drag, startPoint x: 615, startPoint y: 119, endPoint x: 430, endPoint y: 261, distance: 232.7
click at [430, 261] on span "Enter your text" at bounding box center [391, 265] width 102 height 16
click at [430, 261] on span "Enter your text" at bounding box center [391, 264] width 102 height 16
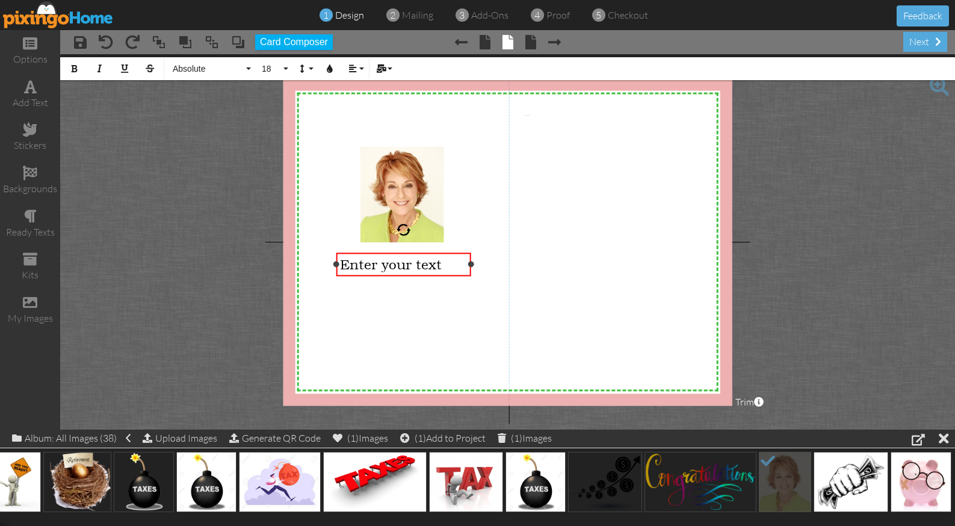
click at [430, 261] on span "Enter your text" at bounding box center [391, 264] width 102 height 16
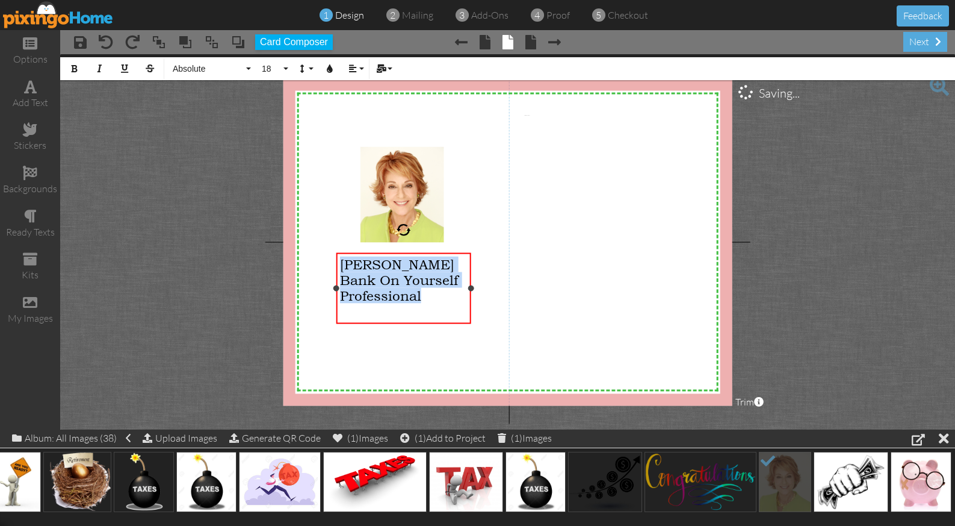
click at [341, 258] on span "[PERSON_NAME]" at bounding box center [397, 264] width 114 height 16
click at [219, 64] on span "Absolute" at bounding box center [208, 69] width 72 height 10
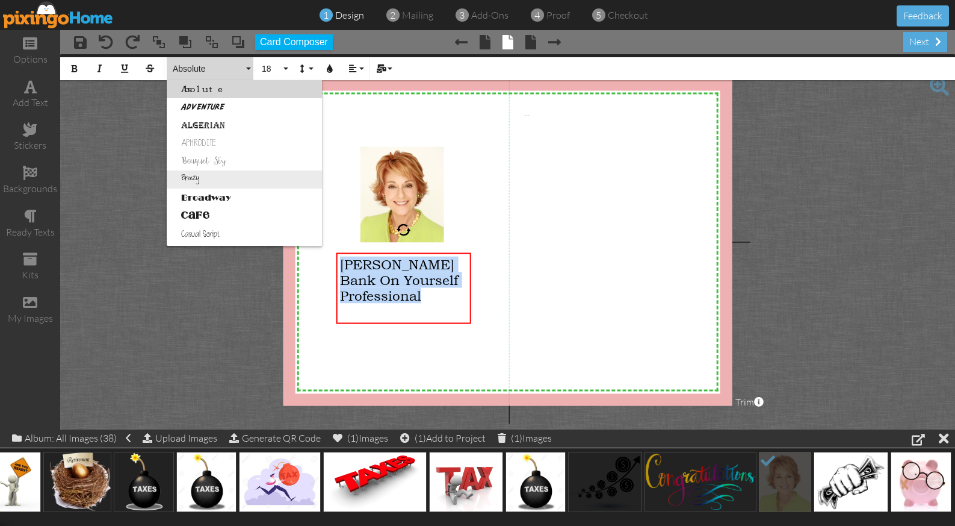
click at [208, 174] on link "Breezy" at bounding box center [244, 179] width 155 height 18
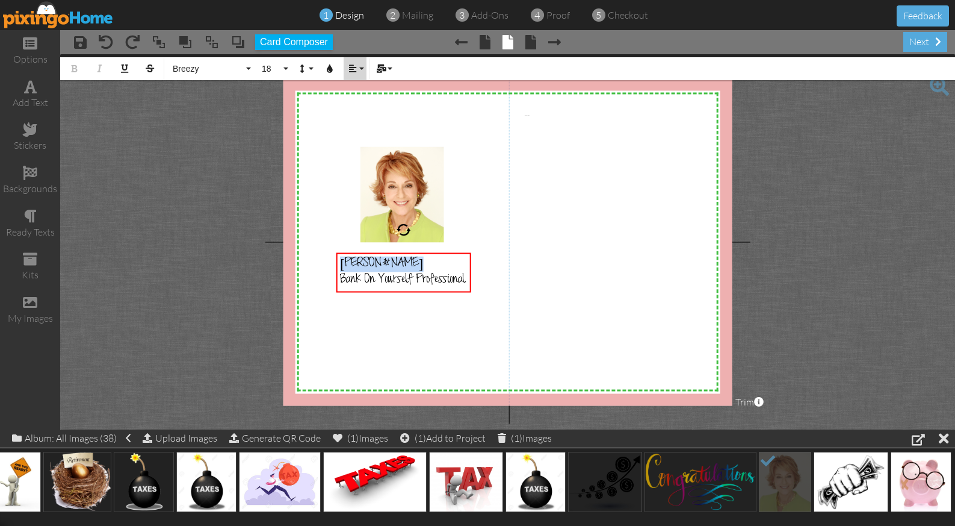
click at [356, 66] on icon "button" at bounding box center [353, 68] width 8 height 8
click at [362, 105] on icon at bounding box center [362, 106] width 8 height 9
click at [281, 64] on span "18" at bounding box center [271, 69] width 20 height 10
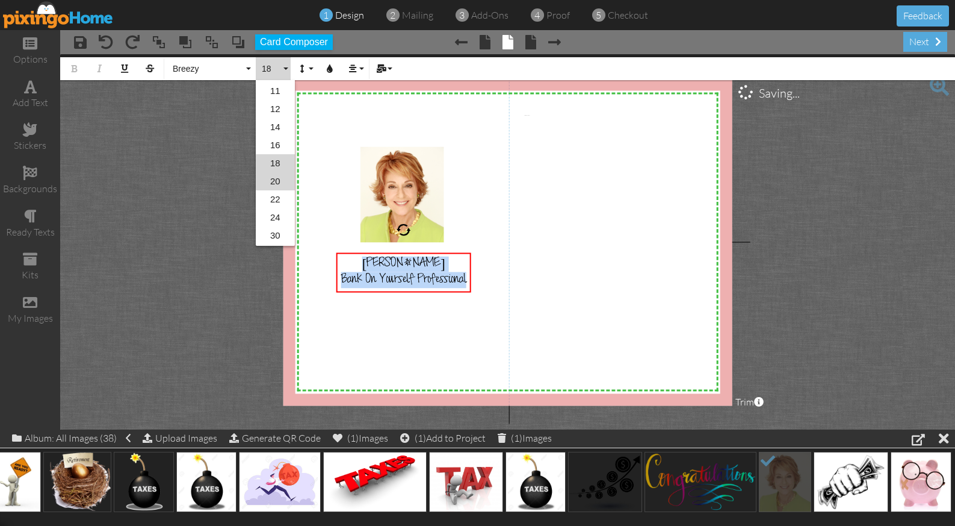
click at [272, 180] on link "20" at bounding box center [275, 181] width 39 height 18
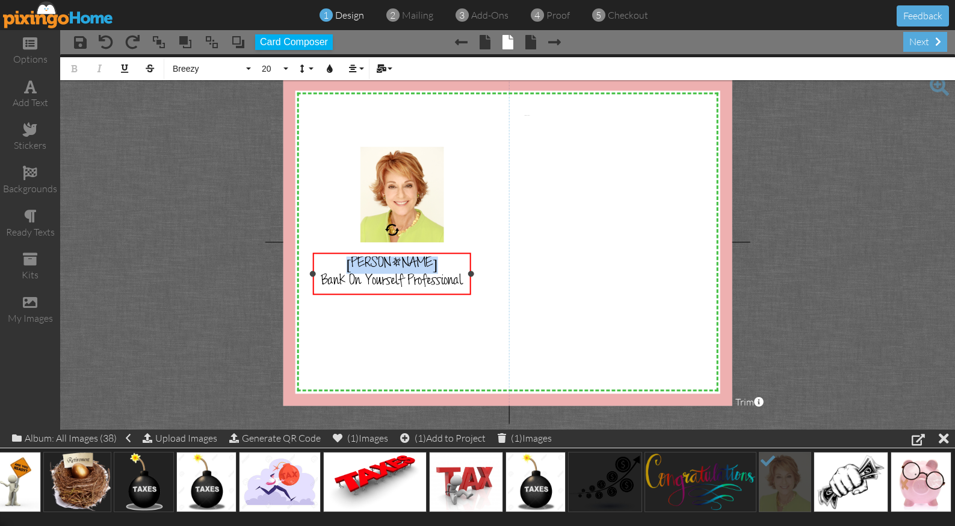
drag, startPoint x: 336, startPoint y: 283, endPoint x: 312, endPoint y: 279, distance: 23.8
click at [313, 279] on div "[PERSON_NAME] Bank On Yourself Professional ×" at bounding box center [392, 273] width 158 height 43
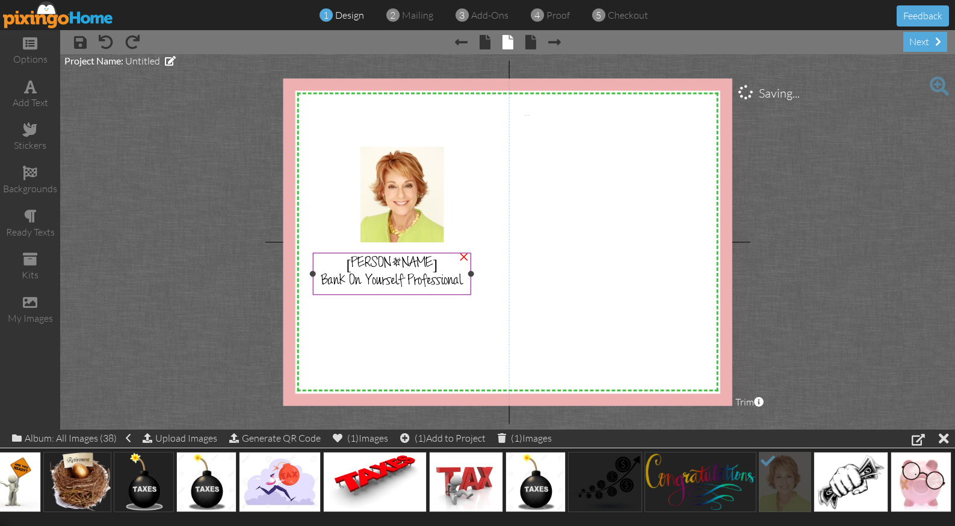
click at [448, 278] on span "Bank On Yourself Professional" at bounding box center [391, 282] width 141 height 17
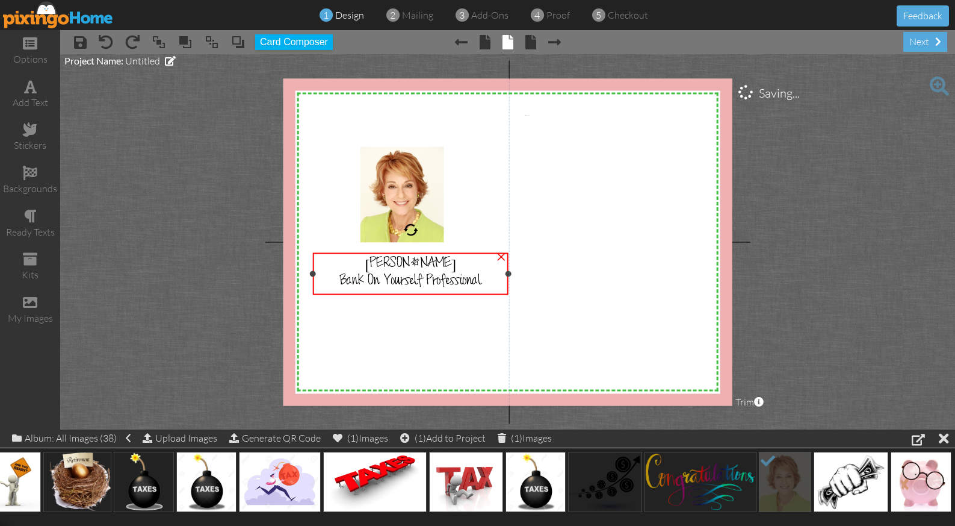
drag, startPoint x: 470, startPoint y: 274, endPoint x: 507, endPoint y: 270, distance: 37.6
click at [507, 270] on div "[PERSON_NAME] Bank On Yourself Professional ×" at bounding box center [411, 273] width 196 height 43
drag, startPoint x: 312, startPoint y: 272, endPoint x: 297, endPoint y: 273, distance: 15.1
click at [297, 273] on div at bounding box center [298, 274] width 6 height 6
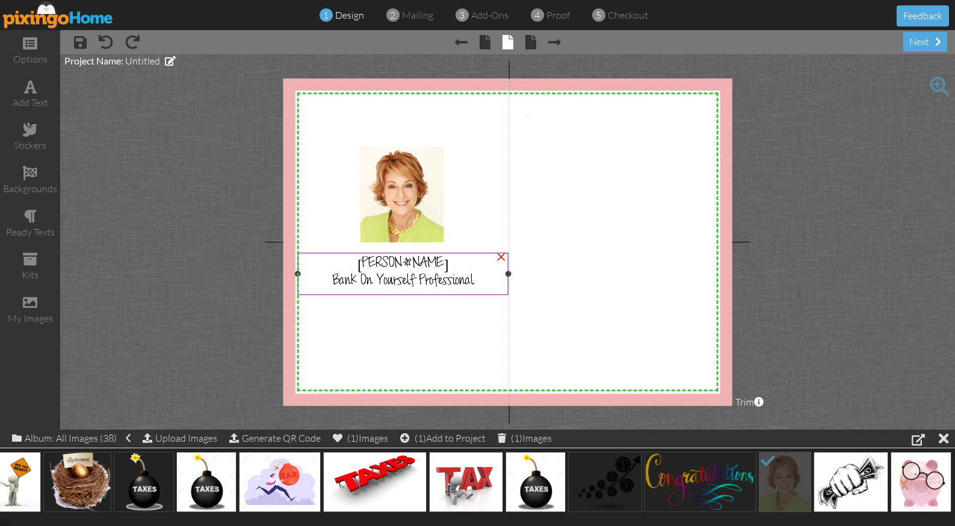
click at [396, 271] on span "[PERSON_NAME]" at bounding box center [404, 264] width 92 height 17
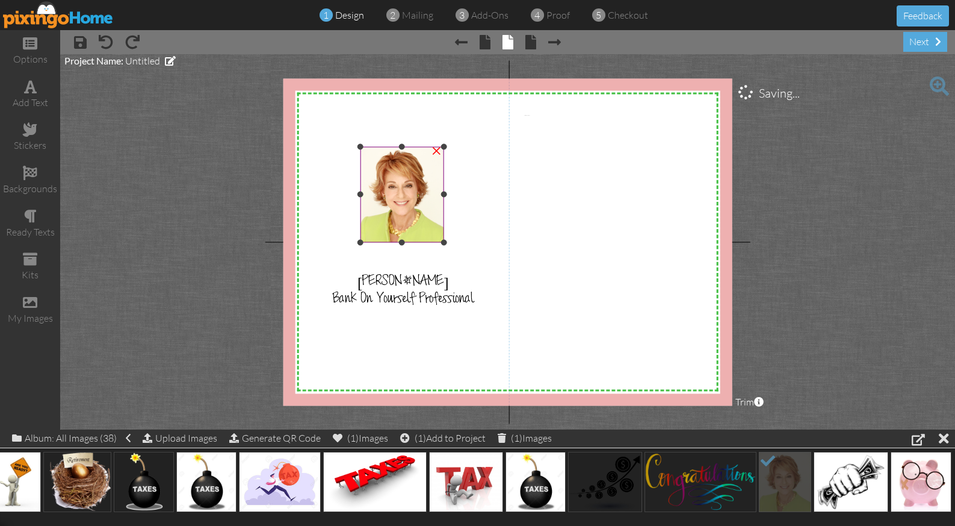
click at [395, 181] on img at bounding box center [402, 194] width 84 height 96
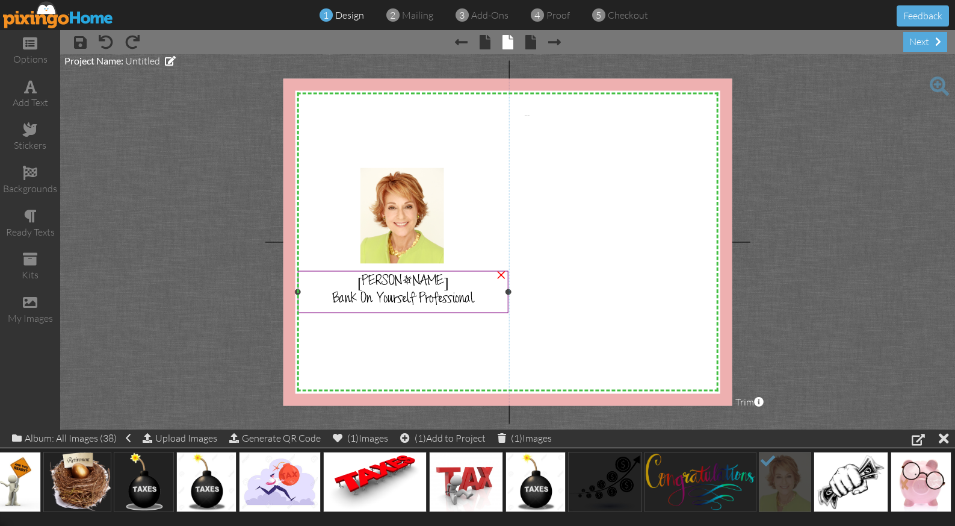
click at [408, 281] on span "[PERSON_NAME]" at bounding box center [404, 283] width 92 height 17
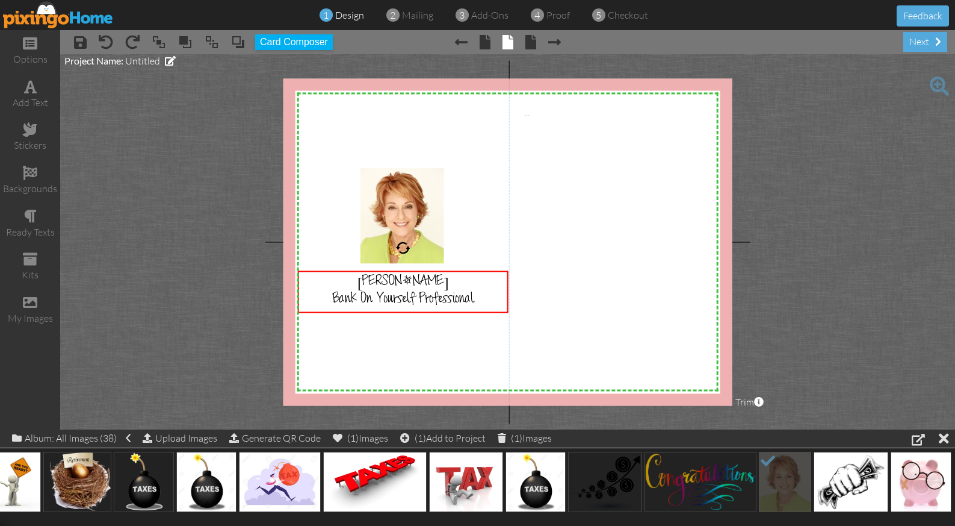
click at [246, 40] on div "× bring to front × bring forward × send to back × send behind Card Composer" at bounding box center [236, 42] width 193 height 20
click at [20, 85] on div "add text" at bounding box center [30, 94] width 60 height 42
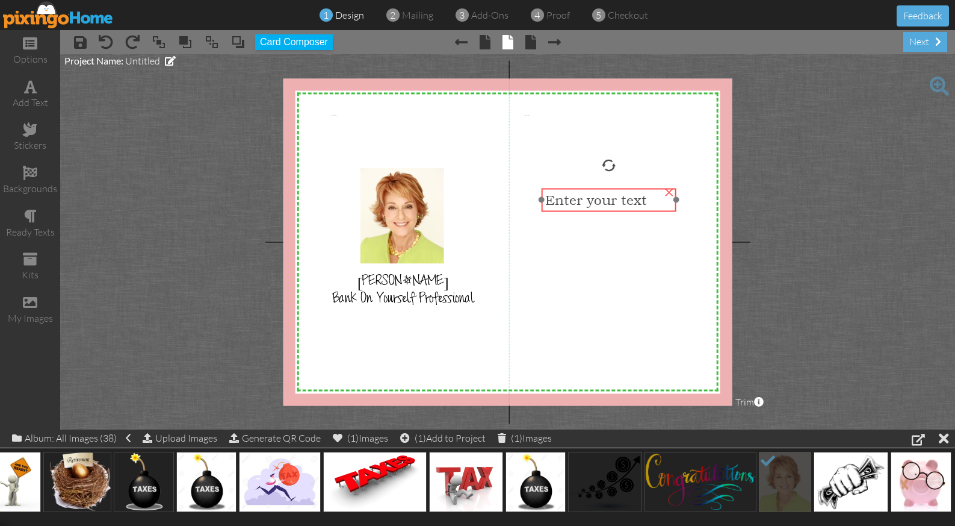
drag, startPoint x: 411, startPoint y: 122, endPoint x: 622, endPoint y: 202, distance: 225.8
click at [622, 202] on span "Enter your text" at bounding box center [596, 200] width 102 height 16
click at [612, 212] on div "Enter your text" at bounding box center [609, 201] width 135 height 23
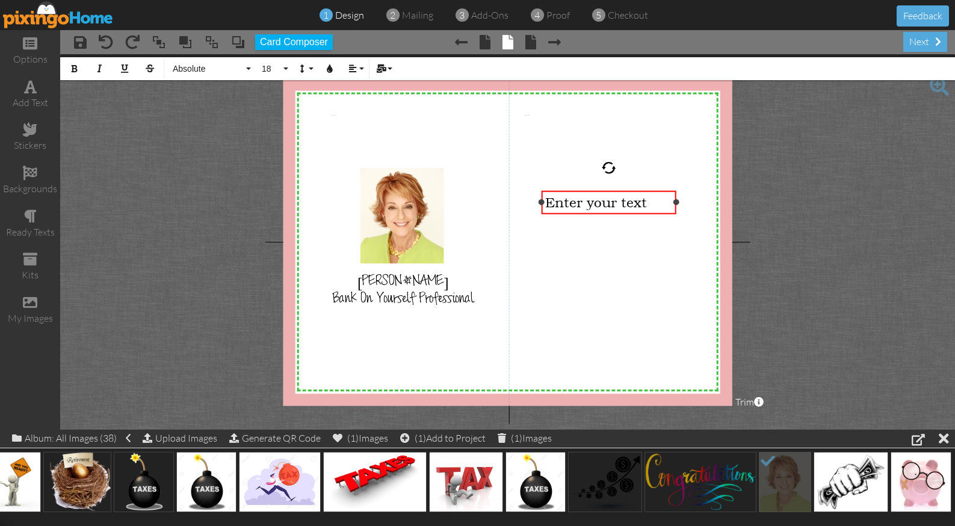
click at [612, 212] on div "Enter your text" at bounding box center [609, 201] width 135 height 23
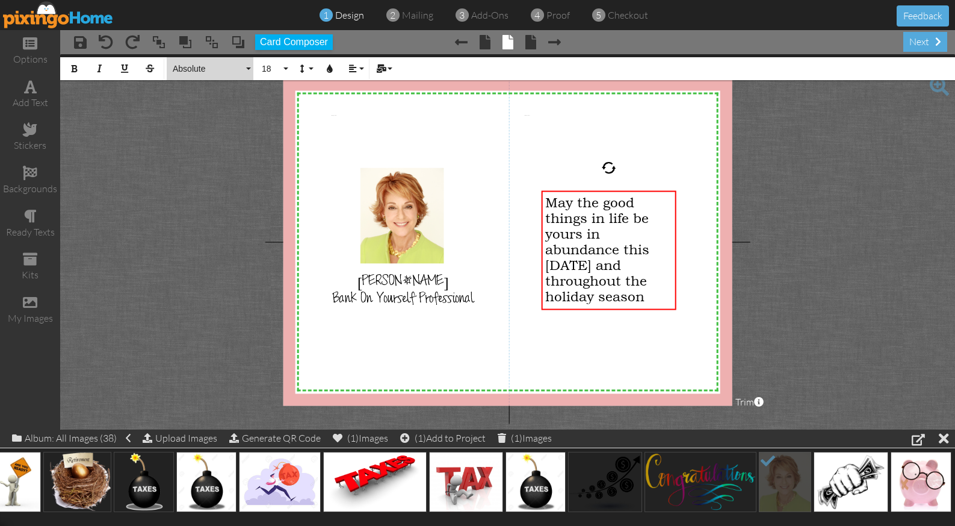
click at [219, 64] on span "Absolute" at bounding box center [208, 69] width 72 height 10
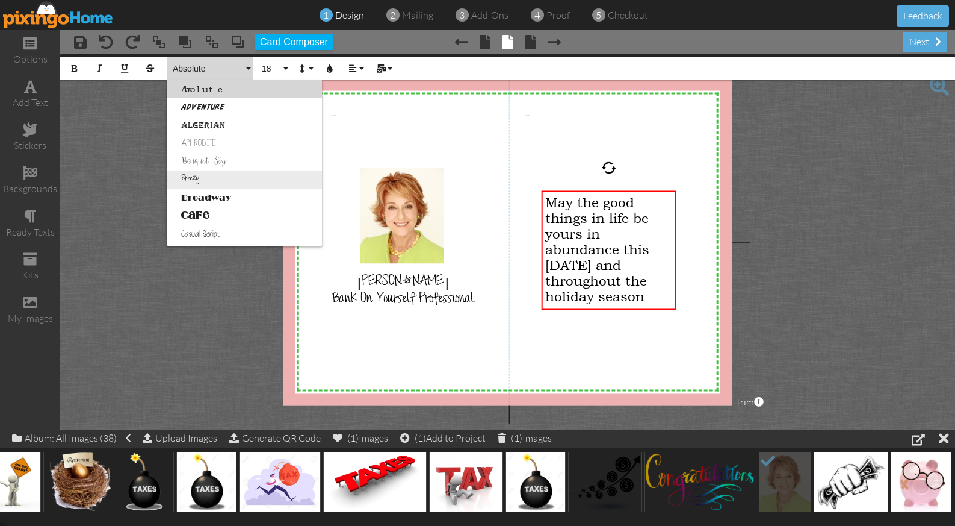
click at [212, 177] on link "Breezy" at bounding box center [244, 179] width 155 height 18
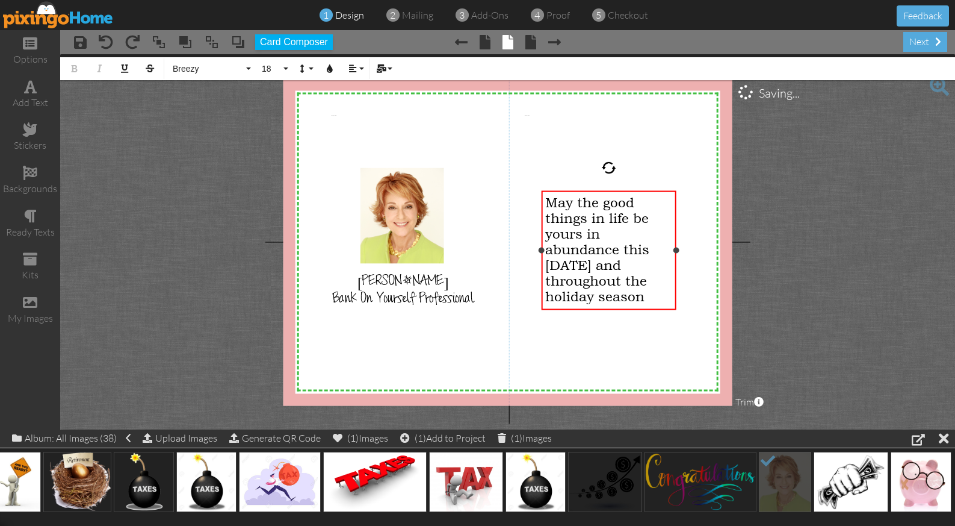
drag, startPoint x: 648, startPoint y: 302, endPoint x: 539, endPoint y: 197, distance: 150.7
click at [542, 197] on div "May the good things in life be yours in abundance this [DATE] and throughout th…" at bounding box center [609, 249] width 135 height 119
click at [190, 66] on span "Breezy" at bounding box center [208, 69] width 72 height 10
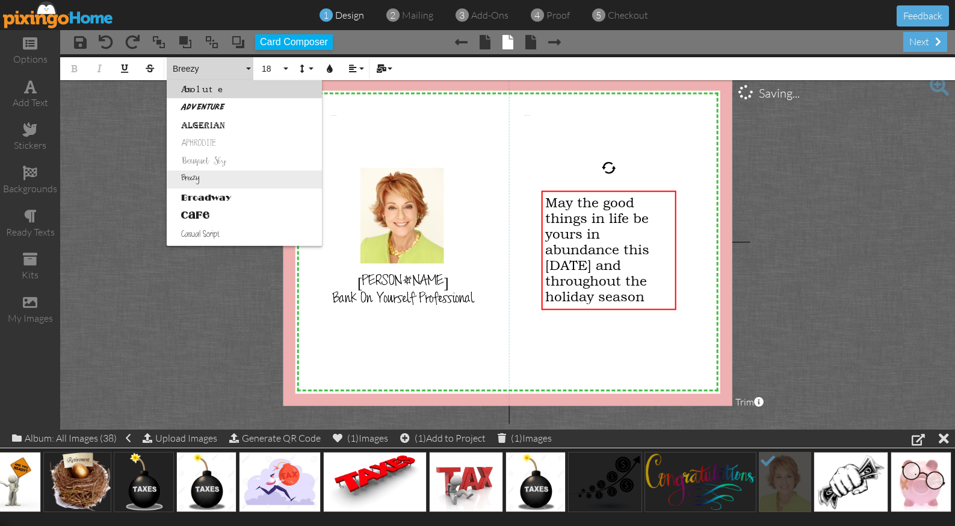
click at [200, 177] on link "Breezy" at bounding box center [244, 179] width 155 height 18
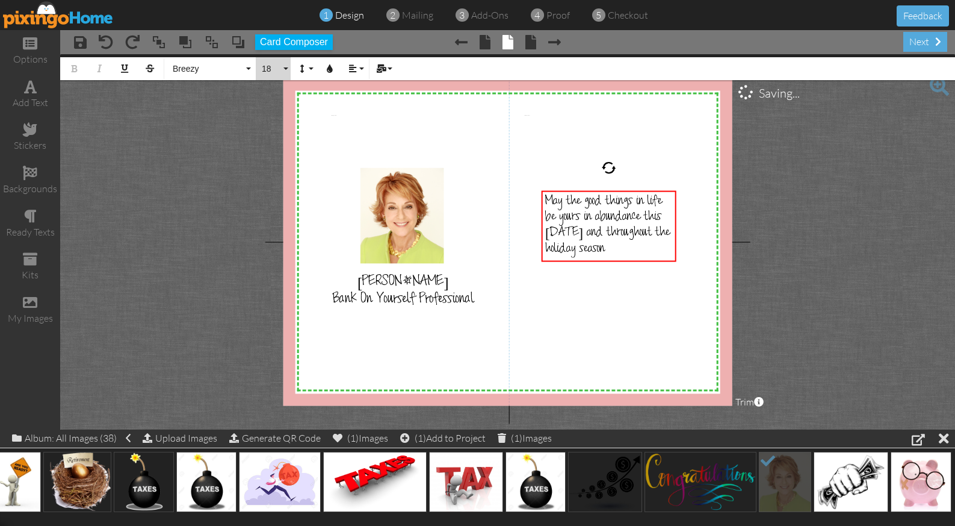
click at [270, 57] on button "18" at bounding box center [273, 68] width 35 height 23
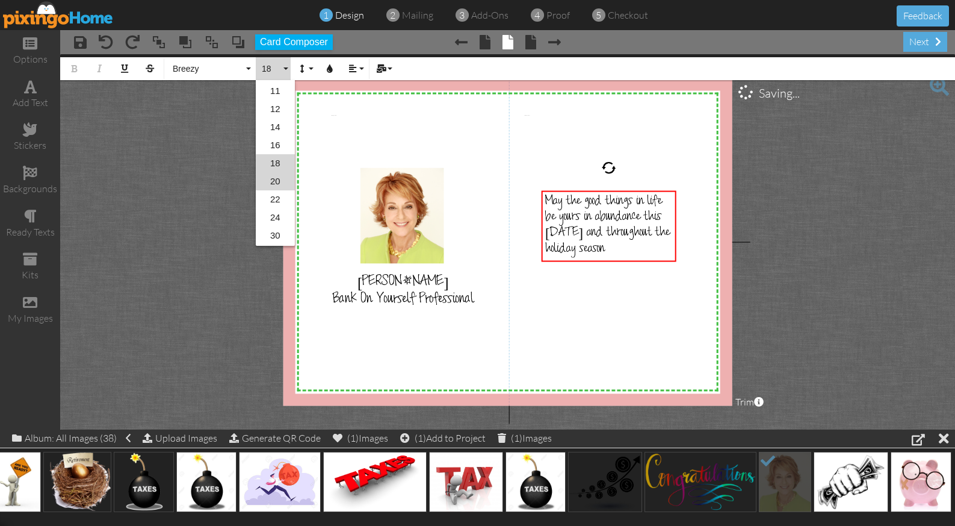
click at [275, 180] on link "20" at bounding box center [275, 181] width 39 height 18
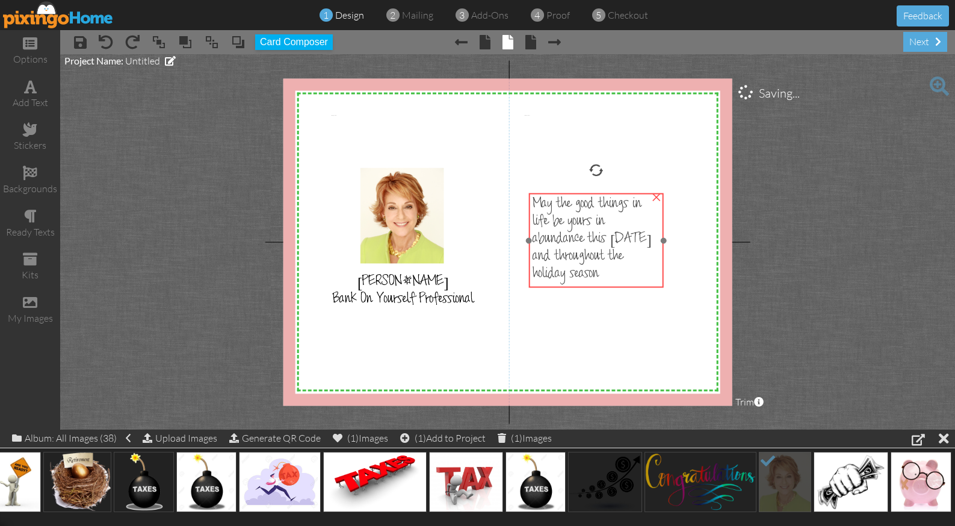
drag, startPoint x: 587, startPoint y: 243, endPoint x: 574, endPoint y: 246, distance: 12.9
click at [574, 246] on span "May the good things in life be yours in abundance this [DATE] and throughout th…" at bounding box center [592, 240] width 119 height 87
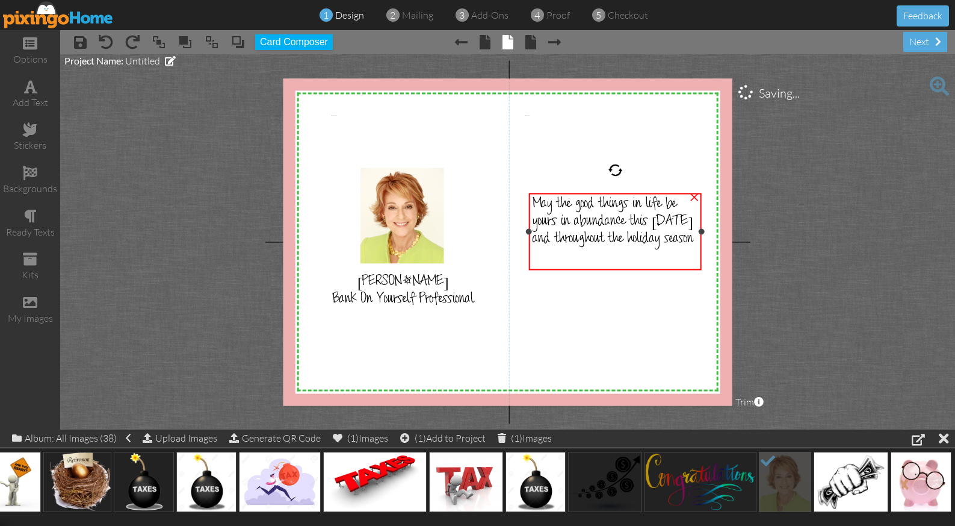
drag, startPoint x: 662, startPoint y: 239, endPoint x: 700, endPoint y: 240, distance: 37.9
click at [700, 240] on div "May the good things in life be yours in abundance this [DATE] and throughout th…" at bounding box center [615, 232] width 173 height 78
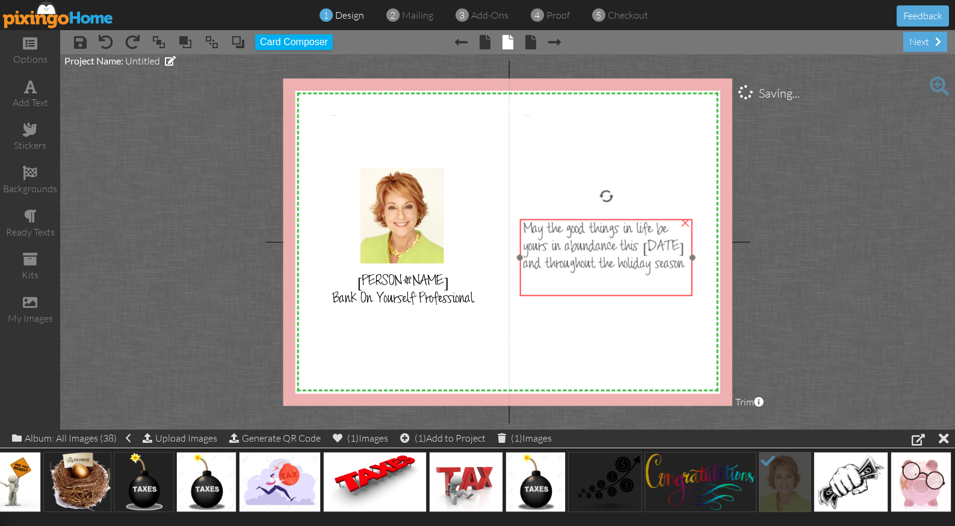
drag, startPoint x: 527, startPoint y: 228, endPoint x: 518, endPoint y: 253, distance: 26.8
click at [518, 253] on div at bounding box center [606, 258] width 179 height 84
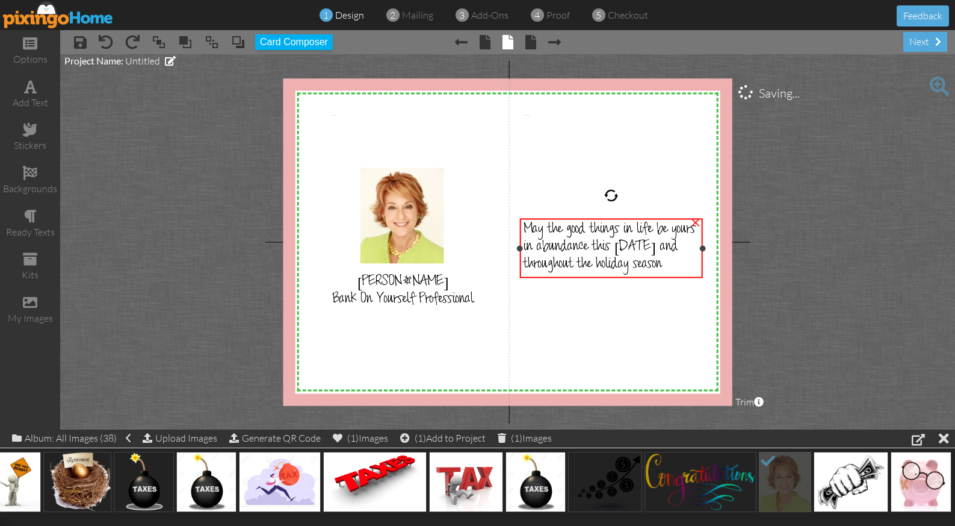
drag, startPoint x: 692, startPoint y: 256, endPoint x: 702, endPoint y: 257, distance: 10.3
click at [702, 257] on div "May the good things in life be yours in abundance this [DATE] and throughout th…" at bounding box center [611, 248] width 183 height 60
click at [574, 235] on span "May the good things in life be yours in abundance this [DATE] and throughout th…" at bounding box center [610, 248] width 172 height 52
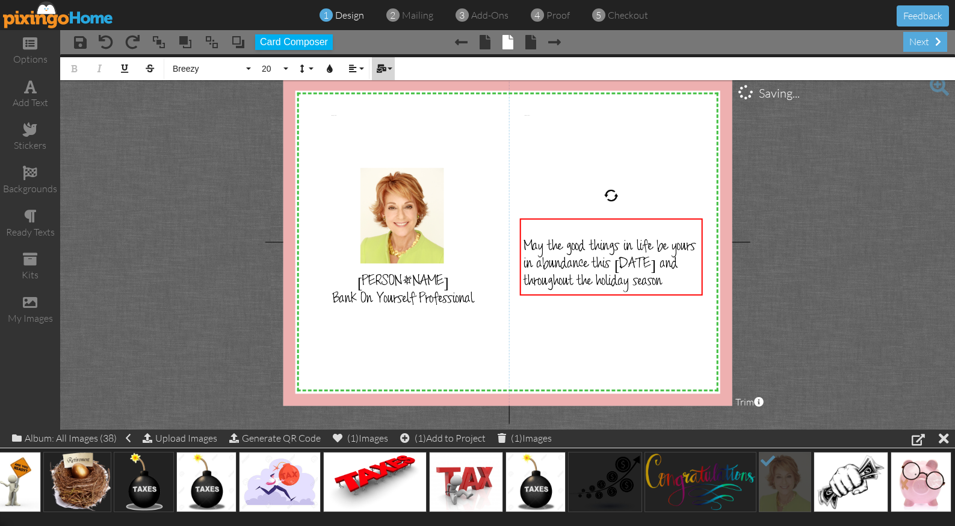
click at [390, 70] on button "Mail Merge" at bounding box center [383, 68] width 23 height 23
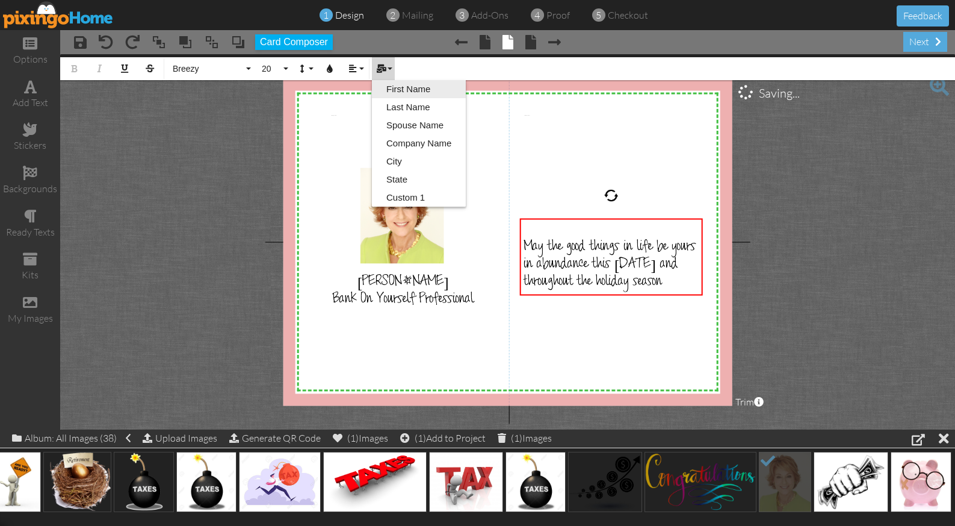
click at [397, 88] on link "First Name" at bounding box center [419, 89] width 94 height 18
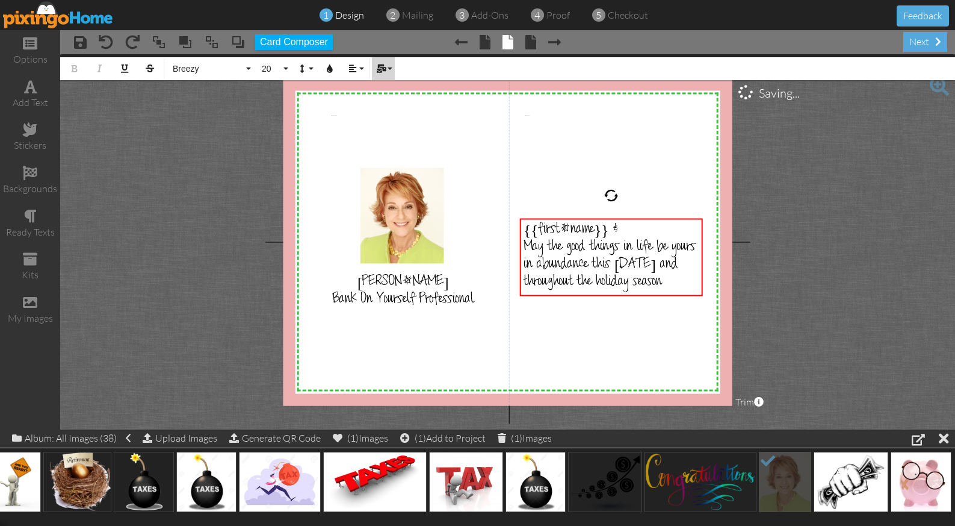
click at [383, 64] on icon "button" at bounding box center [381, 68] width 8 height 8
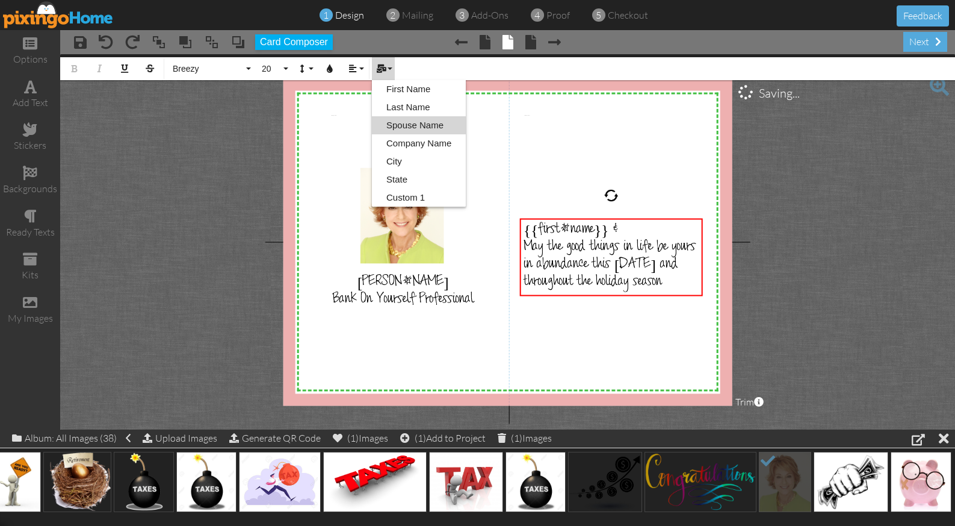
click at [406, 123] on link "Spouse Name" at bounding box center [419, 125] width 94 height 18
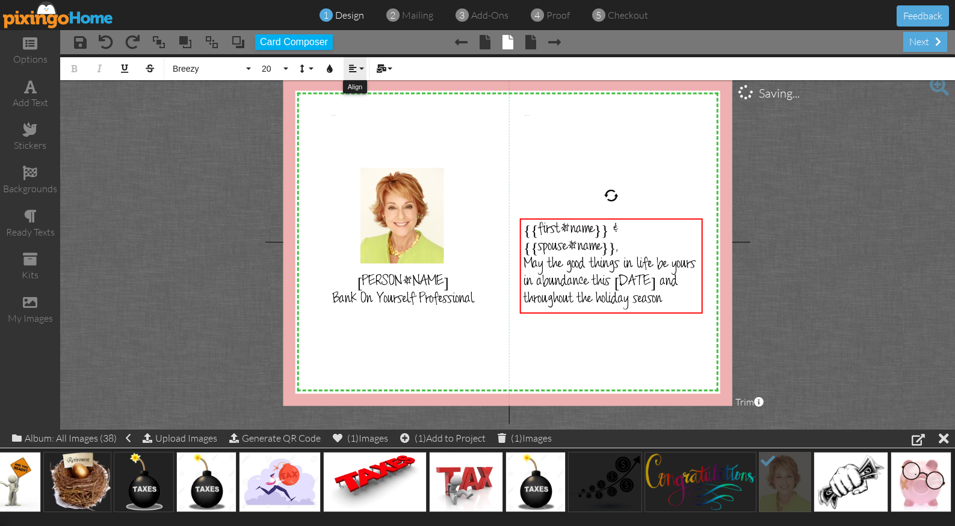
click at [350, 70] on icon "button" at bounding box center [353, 68] width 8 height 8
click at [356, 100] on link "[GEOGRAPHIC_DATA]" at bounding box center [362, 107] width 37 height 18
click at [669, 286] on span "May the good things in life be yours in abundance this [DATE] and throughout th…" at bounding box center [610, 283] width 172 height 52
click at [676, 308] on div "May the good things in life be yours in abundance this [DATE] and throughout th…" at bounding box center [611, 283] width 175 height 52
drag, startPoint x: 676, startPoint y: 306, endPoint x: 536, endPoint y: 220, distance: 164.3
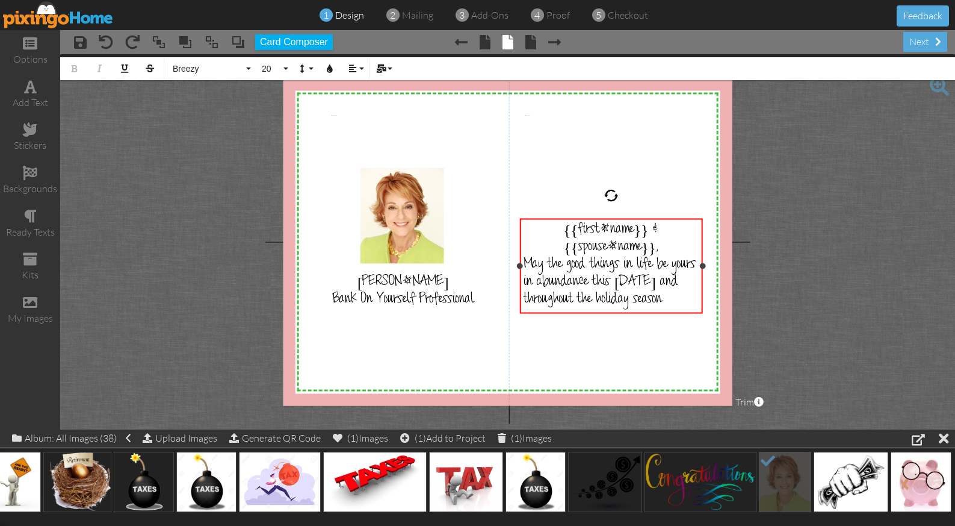
click at [536, 220] on div "{{first_name}} & {{spouse_name}}, May the good things in life be yours in abund…" at bounding box center [611, 265] width 183 height 95
click at [385, 67] on icon "button" at bounding box center [381, 68] width 8 height 8
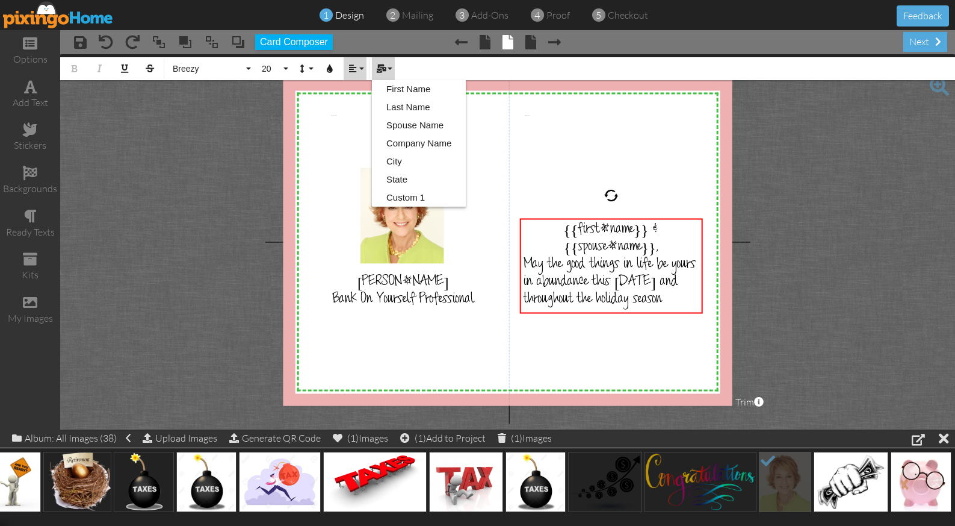
click at [355, 69] on icon "button" at bounding box center [353, 68] width 8 height 8
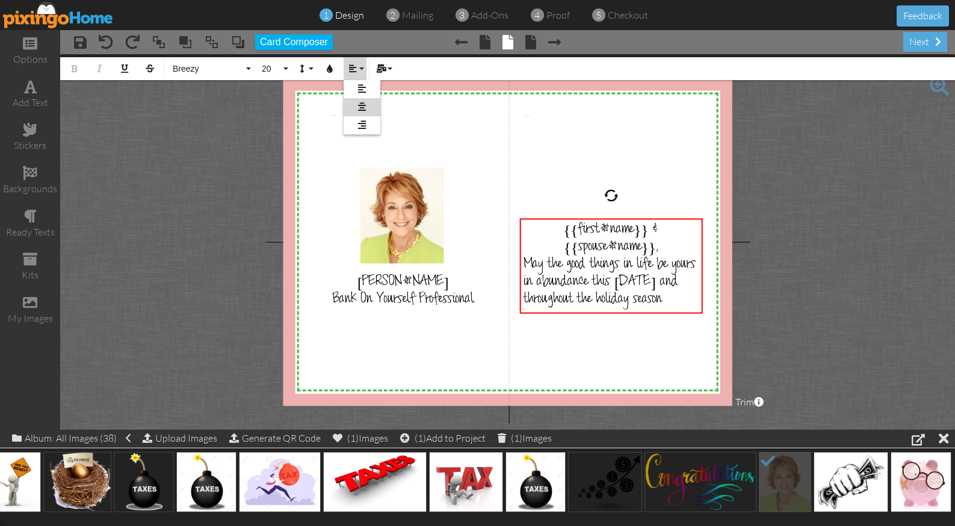
click at [364, 104] on icon at bounding box center [362, 106] width 8 height 9
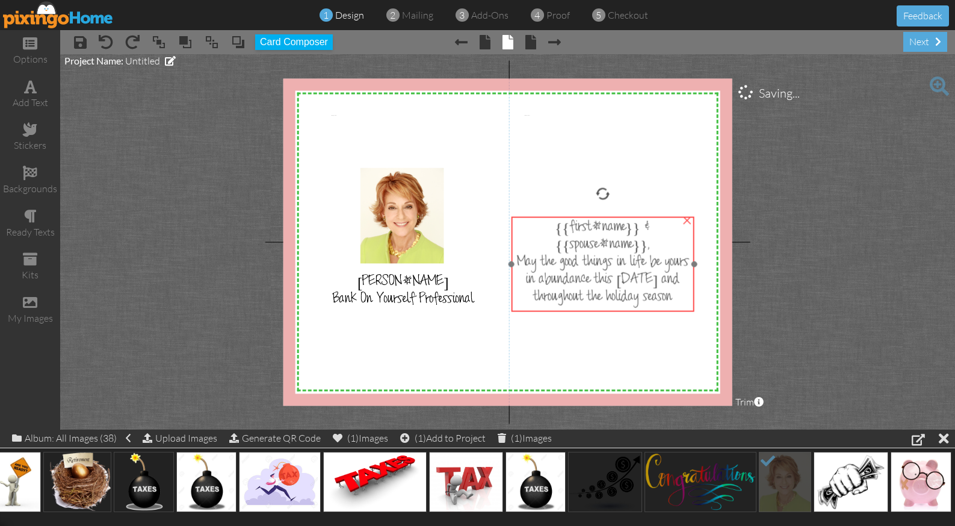
drag, startPoint x: 621, startPoint y: 294, endPoint x: 613, endPoint y: 292, distance: 8.0
click at [613, 292] on span "May the good things in life be yours in abundance this [DATE] and throughout th…" at bounding box center [603, 281] width 172 height 52
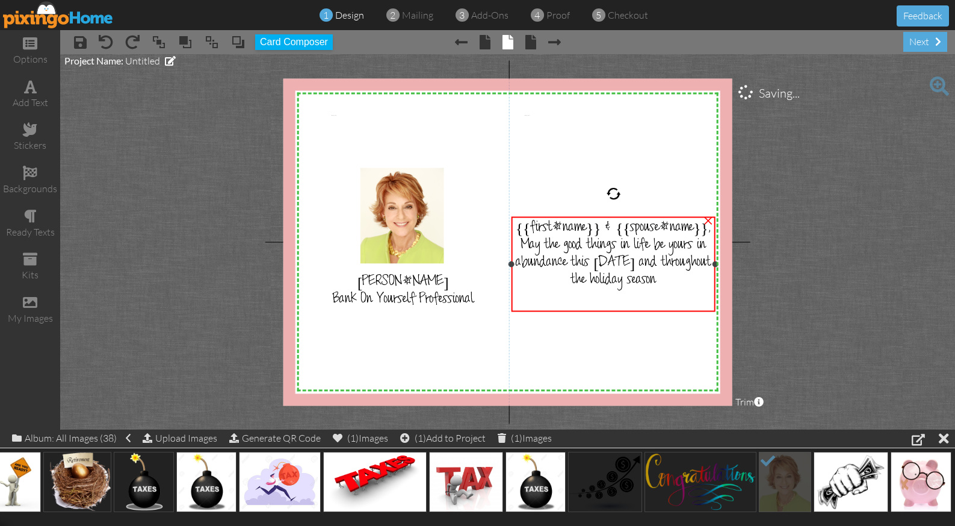
drag, startPoint x: 692, startPoint y: 264, endPoint x: 713, endPoint y: 263, distance: 21.1
click at [713, 263] on div at bounding box center [716, 264] width 6 height 6
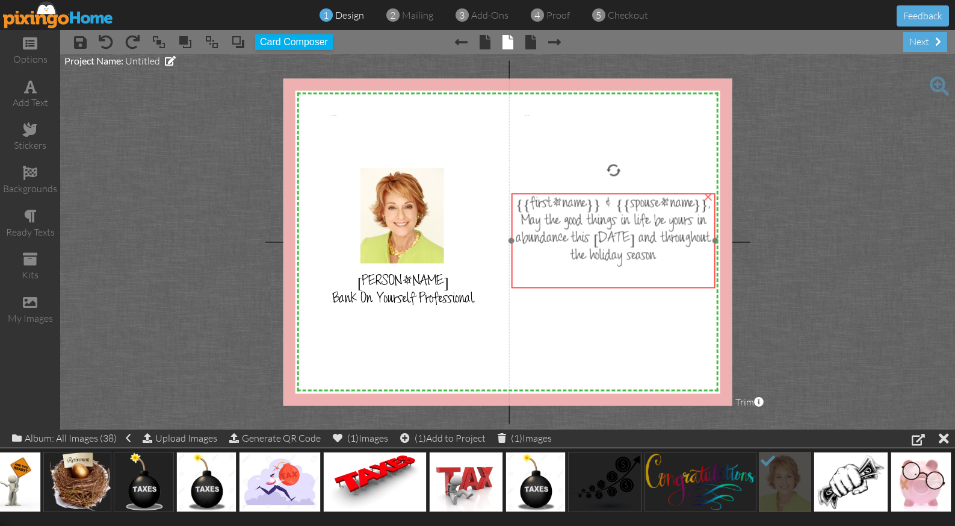
drag, startPoint x: 601, startPoint y: 257, endPoint x: 601, endPoint y: 234, distance: 23.5
click at [601, 234] on span "May the good things in life be yours in abundance this [DATE] and throughout th…" at bounding box center [613, 240] width 195 height 52
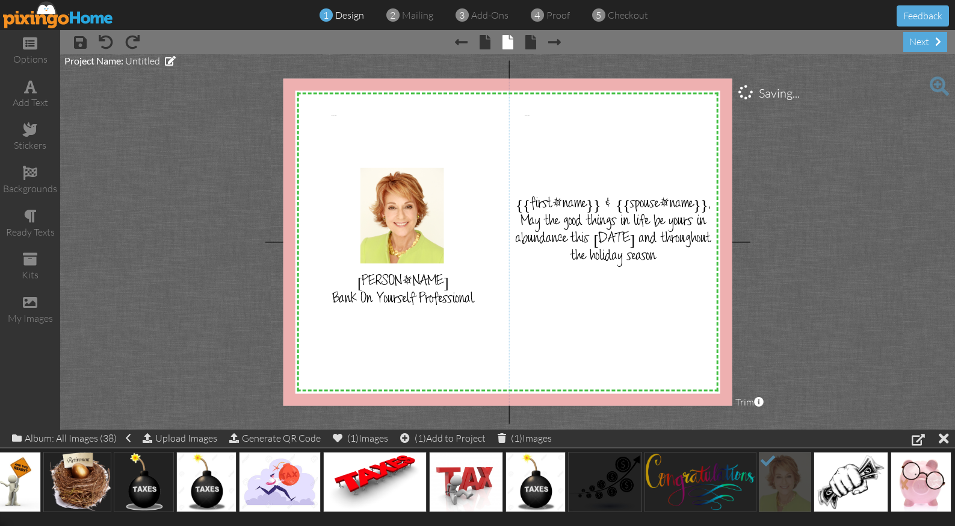
click at [785, 213] on project-studio-wrapper "X X X X X X X X X X X X X X X X X X X X X X X X X X X X X X X X X X X X X X X X…" at bounding box center [507, 241] width 895 height 375
click at [551, 19] on span "proof" at bounding box center [558, 15] width 23 height 12
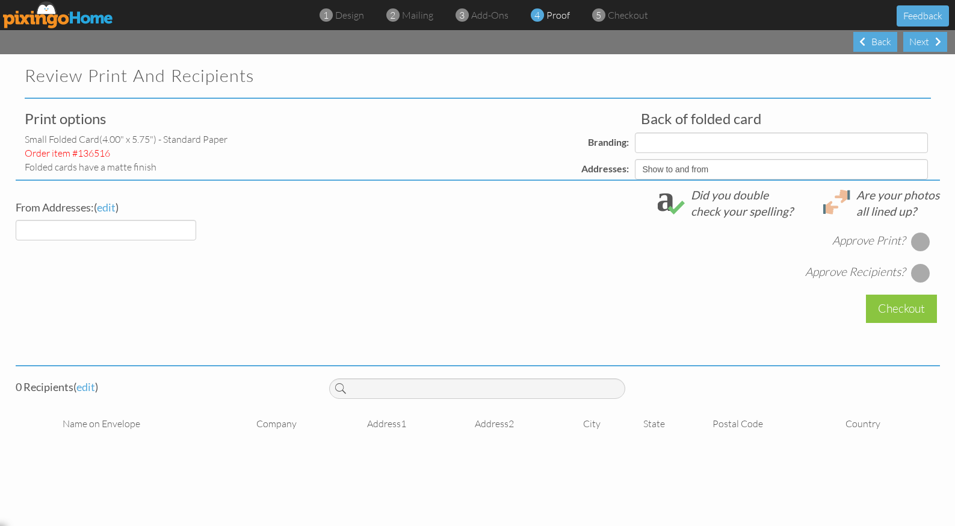
select select "object:1750"
select select "object:1747"
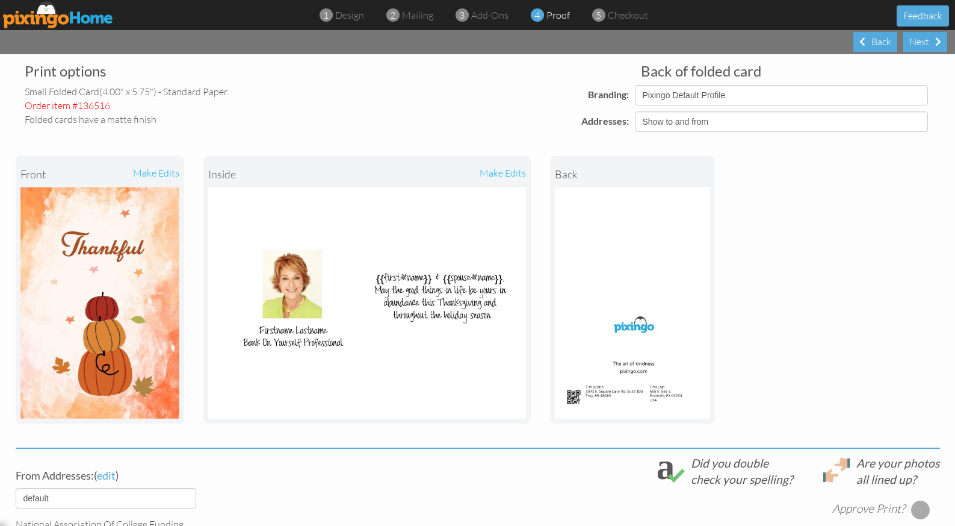
scroll to position [57, 0]
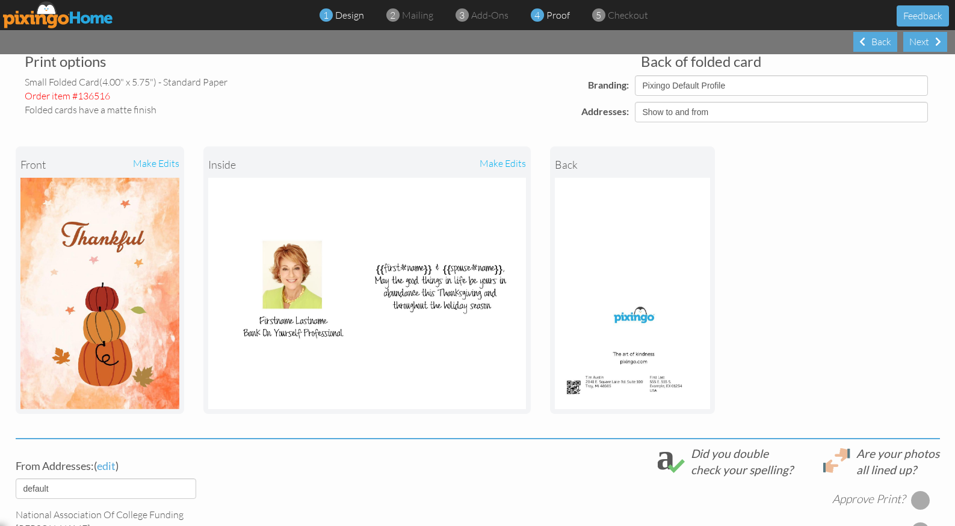
click at [349, 21] on div "1 design" at bounding box center [345, 15] width 38 height 14
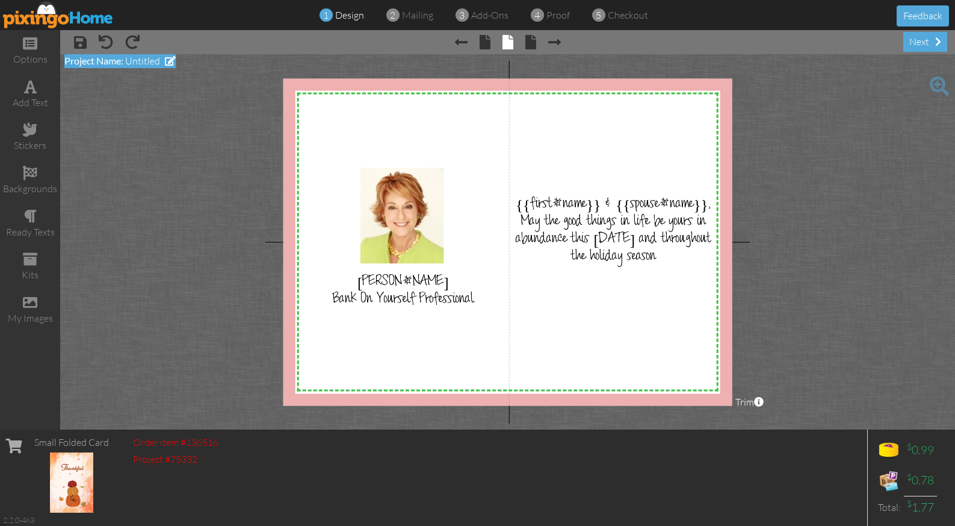
click at [154, 60] on span "Untitled" at bounding box center [142, 61] width 35 height 12
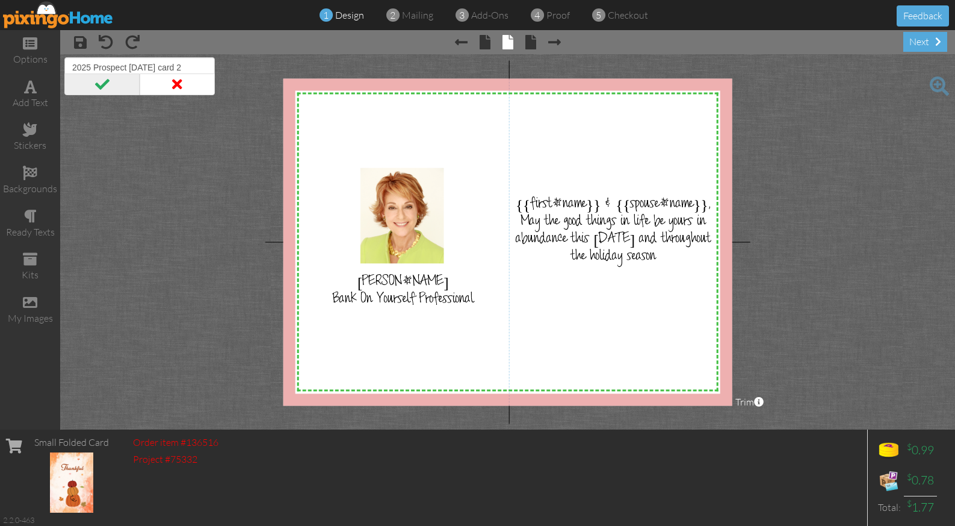
type input "2025 Prospect [DATE] card 2"
click at [105, 78] on span at bounding box center [101, 84] width 75 height 22
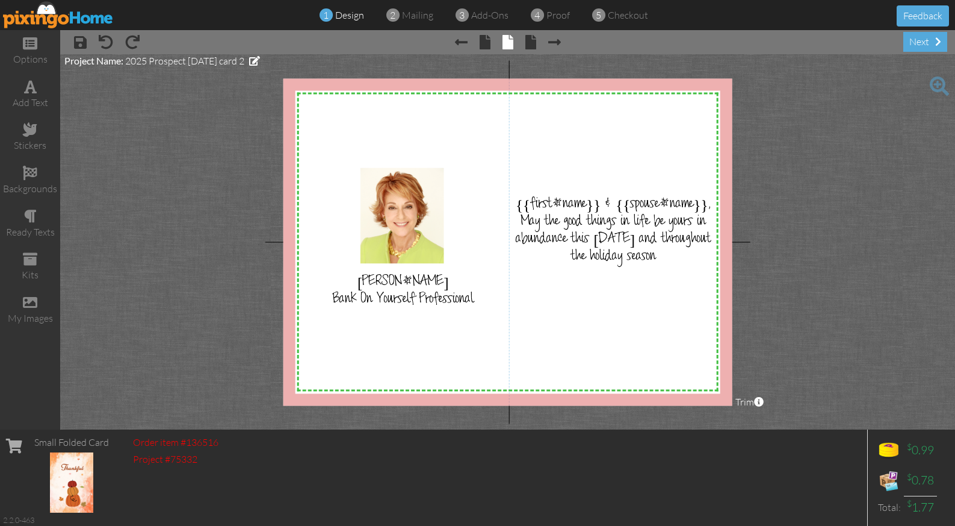
click at [70, 22] on img at bounding box center [58, 14] width 111 height 27
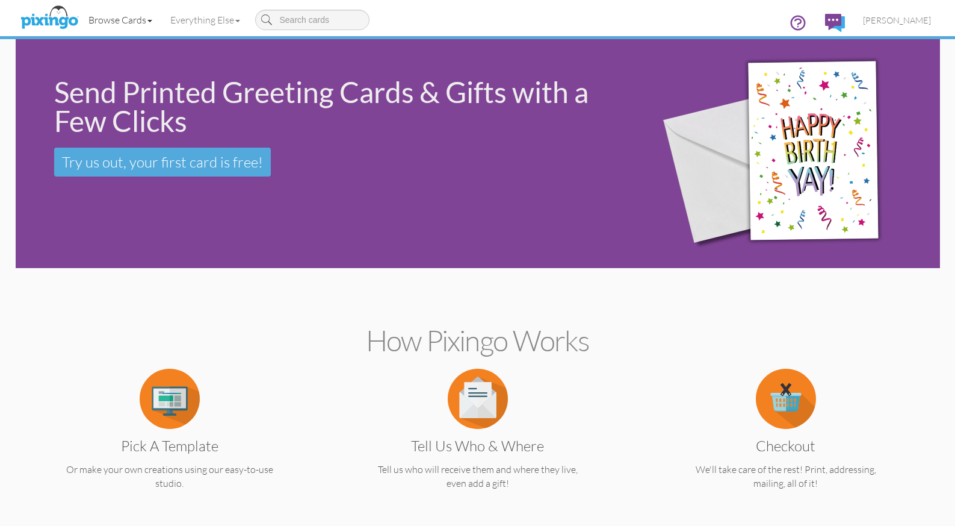
click at [126, 20] on link "Browse Cards" at bounding box center [120, 20] width 82 height 30
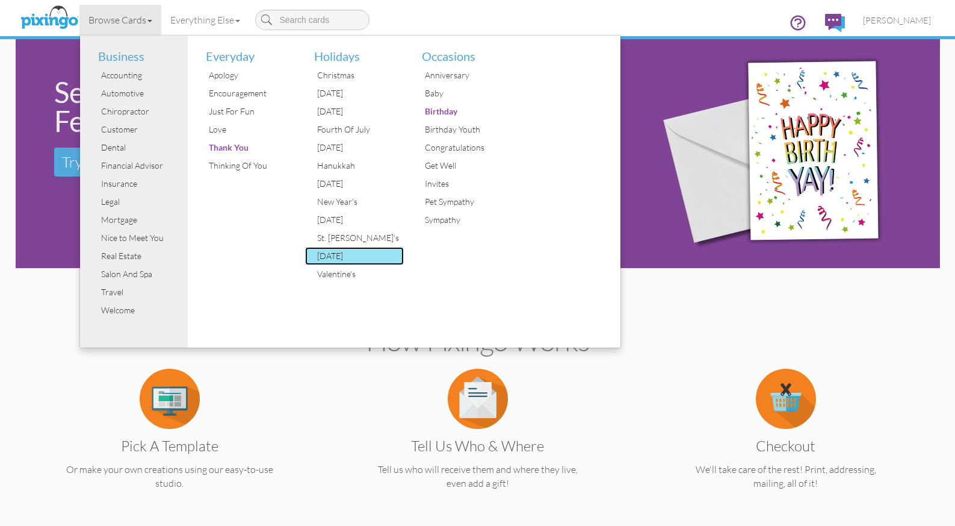
click at [335, 253] on div "[DATE]" at bounding box center [359, 256] width 90 height 18
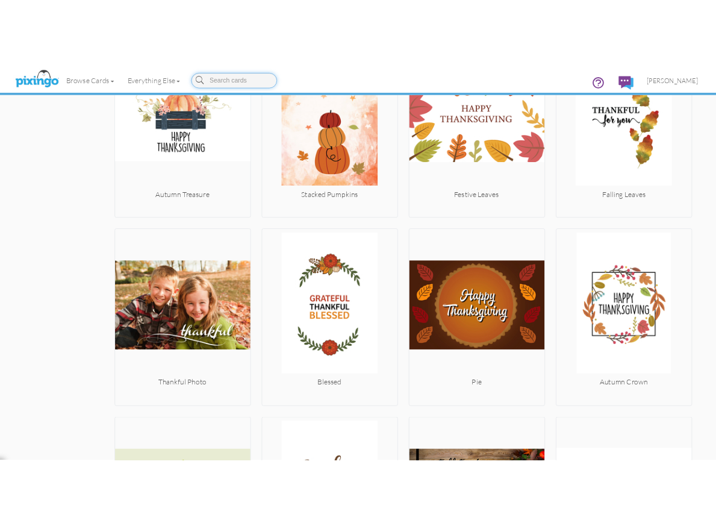
scroll to position [1086, 0]
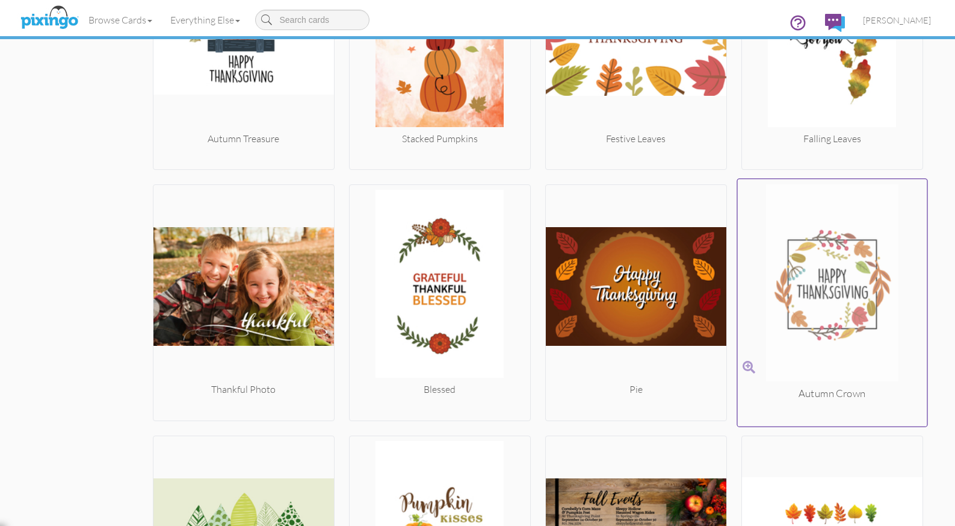
click at [813, 270] on img at bounding box center [832, 285] width 190 height 202
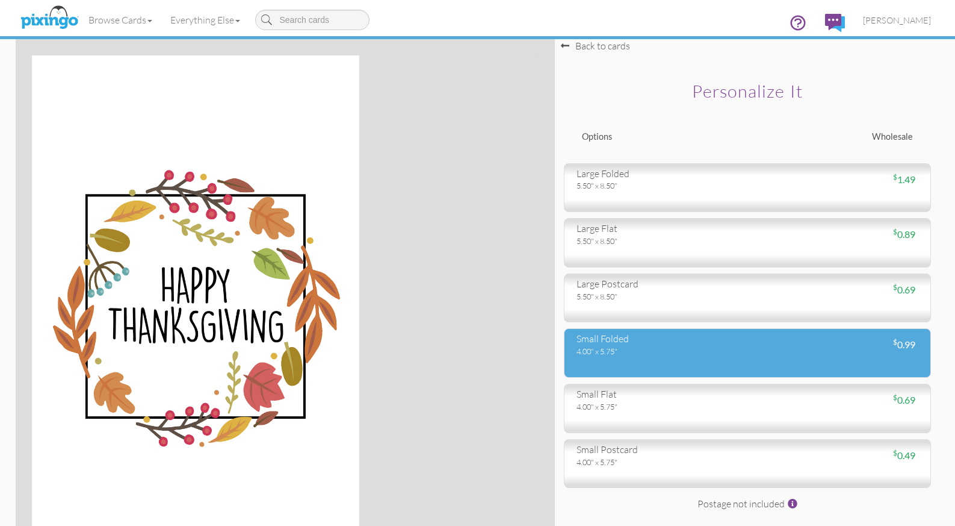
click at [622, 333] on div "small folded" at bounding box center [658, 339] width 162 height 14
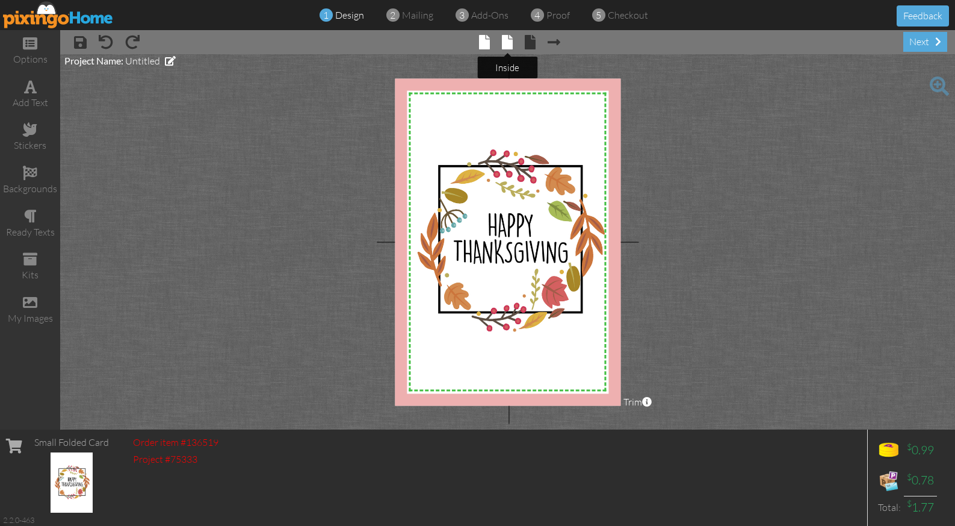
click at [503, 45] on span at bounding box center [507, 42] width 11 height 14
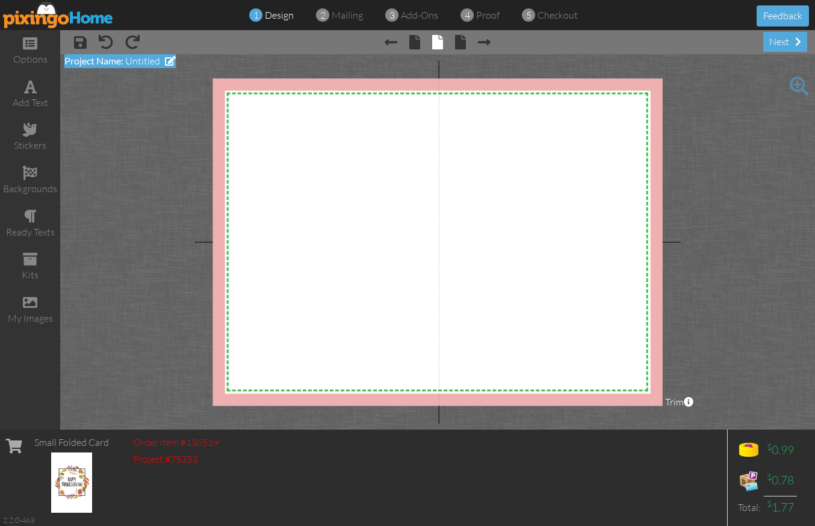
click at [146, 63] on span "Untitled" at bounding box center [142, 61] width 35 height 12
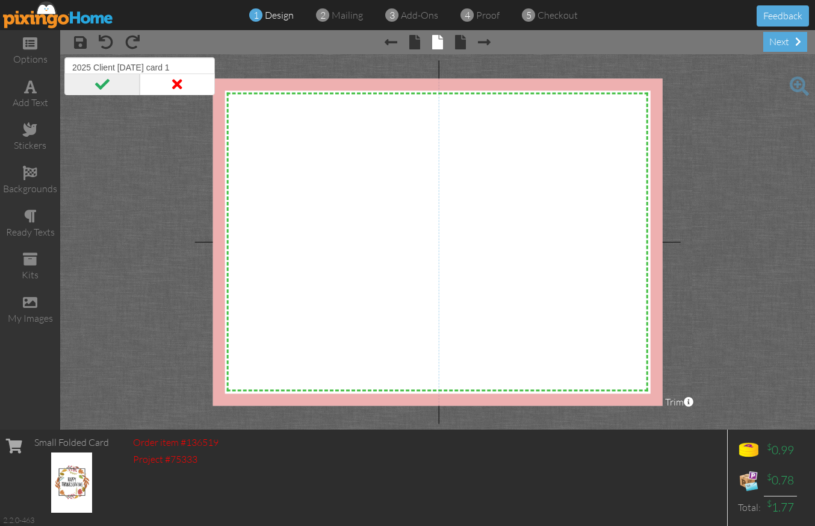
type input "2025 Client [DATE] card 1"
click at [104, 87] on span at bounding box center [101, 84] width 75 height 22
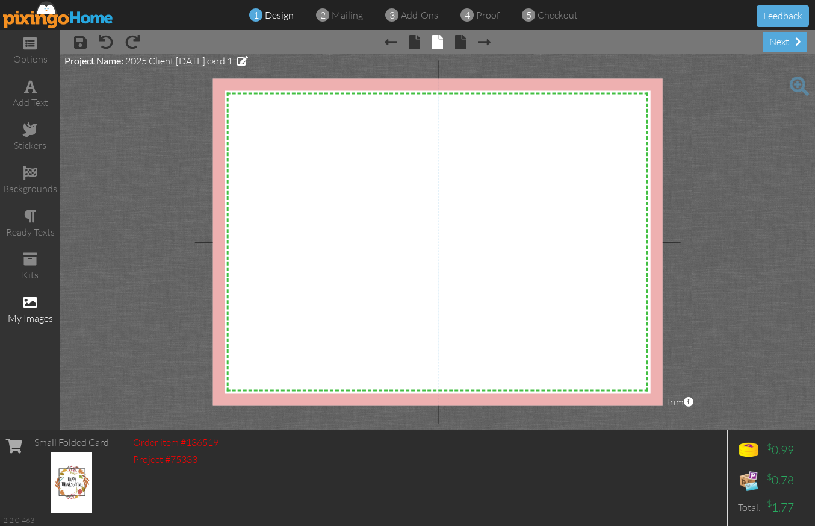
click at [25, 308] on div "my images" at bounding box center [30, 310] width 60 height 42
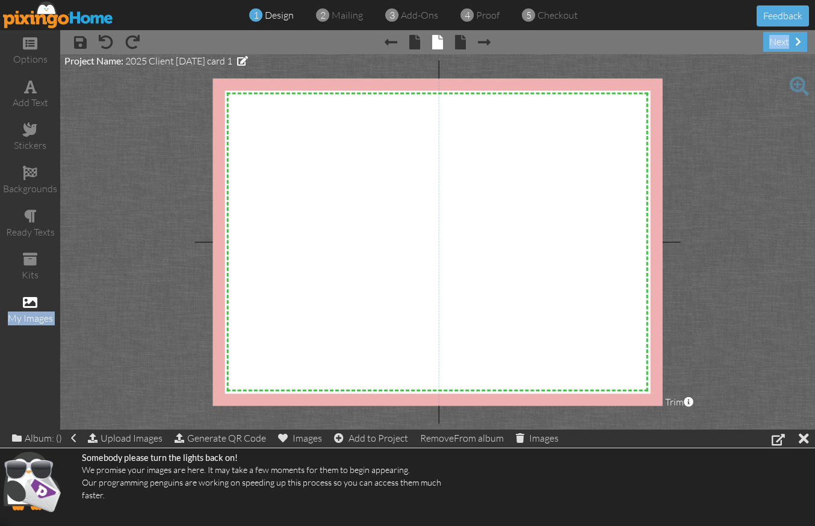
drag, startPoint x: 36, startPoint y: 302, endPoint x: 334, endPoint y: 202, distance: 314.7
click at [334, 202] on div "options add text stickers backgrounds ready texts kits my images × save × undo …" at bounding box center [407, 229] width 815 height 399
click at [33, 300] on span at bounding box center [30, 302] width 14 height 14
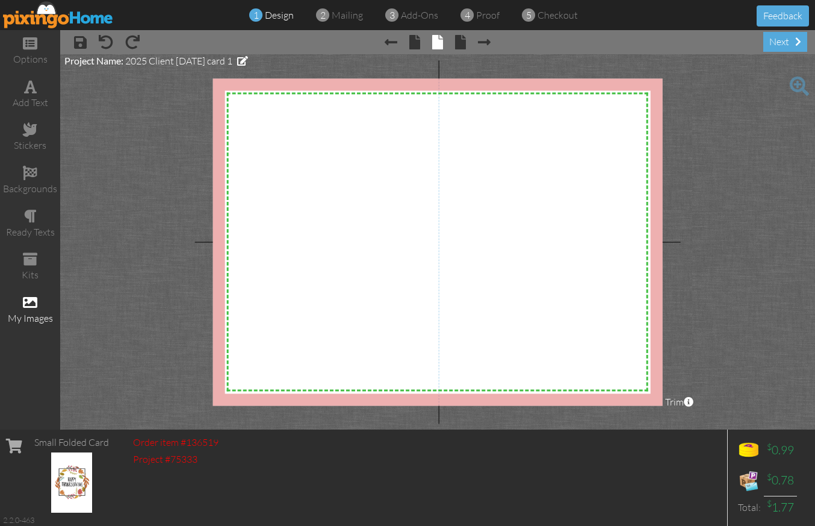
click at [36, 301] on span at bounding box center [30, 302] width 14 height 14
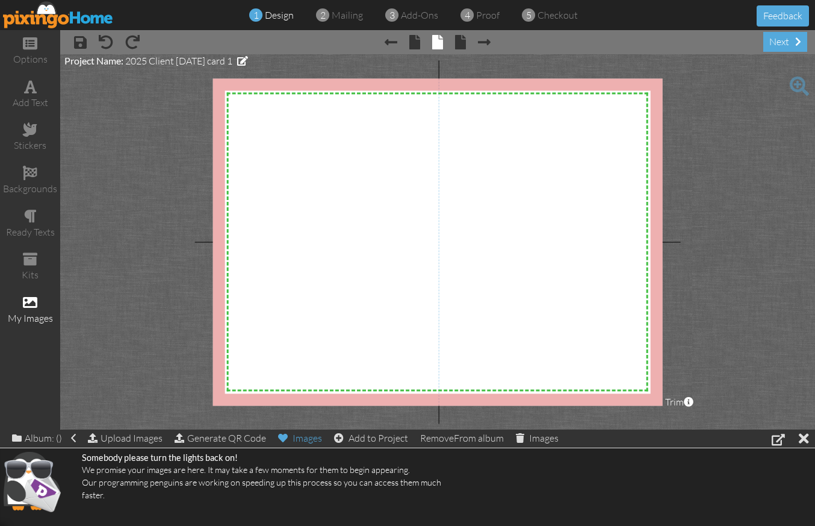
click at [309, 437] on div "Images" at bounding box center [300, 437] width 44 height 17
click at [119, 433] on div "Upload Images" at bounding box center [125, 437] width 75 height 17
click at [33, 299] on span at bounding box center [30, 302] width 14 height 14
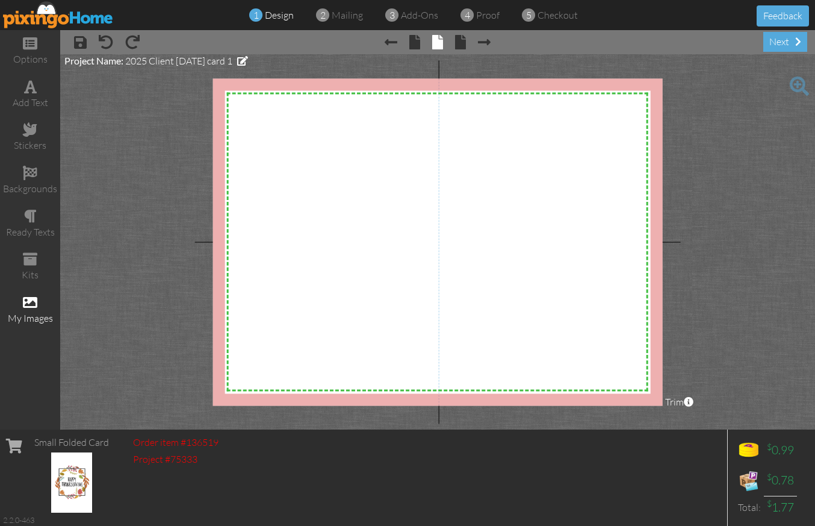
click at [30, 295] on span at bounding box center [30, 302] width 14 height 14
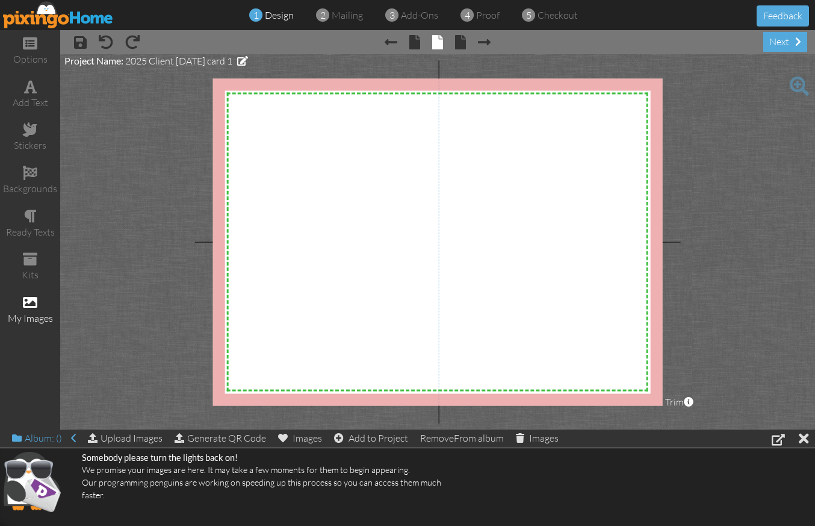
click at [48, 435] on div "Album: ()" at bounding box center [44, 437] width 64 height 17
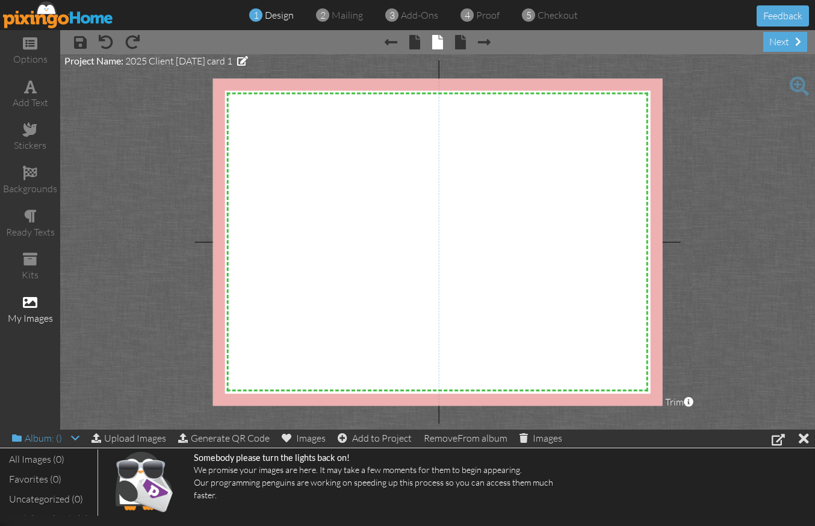
click at [54, 436] on div "Album: ()" at bounding box center [45, 437] width 67 height 17
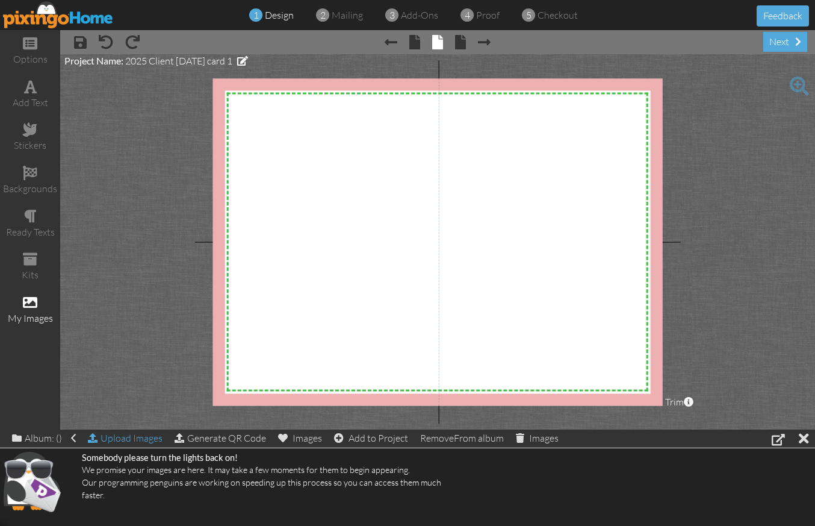
click at [117, 436] on div "Upload Images" at bounding box center [125, 437] width 75 height 17
click at [30, 89] on span at bounding box center [30, 86] width 13 height 14
drag, startPoint x: 513, startPoint y: 126, endPoint x: 327, endPoint y: 241, distance: 218.7
click at [29, 91] on span at bounding box center [30, 86] width 13 height 14
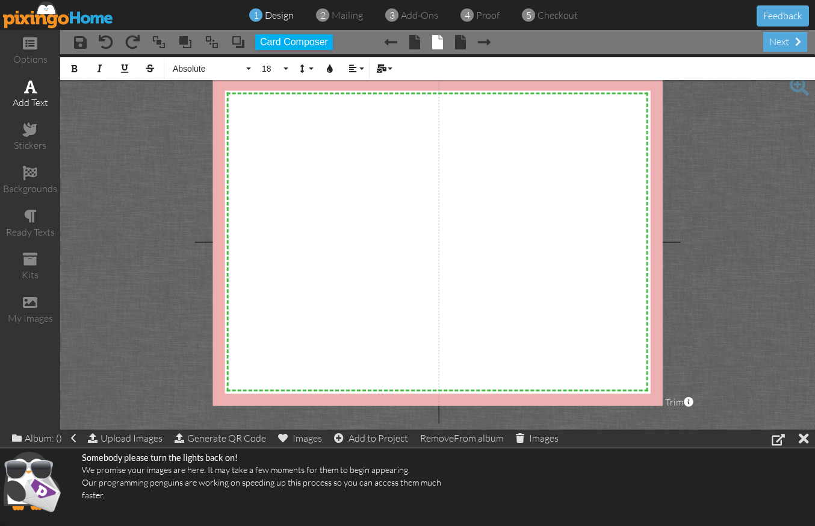
click at [27, 90] on span at bounding box center [30, 86] width 13 height 14
click at [33, 91] on span at bounding box center [30, 86] width 13 height 14
click at [806, 439] on div at bounding box center [804, 437] width 10 height 17
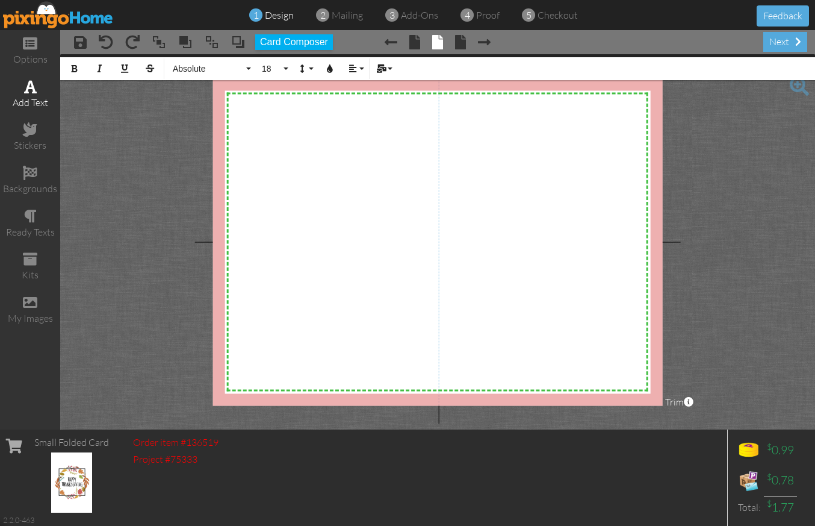
click at [33, 87] on span at bounding box center [30, 86] width 13 height 14
click at [680, 202] on project-studio-wrapper "X X X X X X X X X X X X X X X X X X X X X X X X X X X X X X X X X X X X X X X X…" at bounding box center [437, 241] width 755 height 375
click at [30, 90] on span at bounding box center [30, 86] width 13 height 14
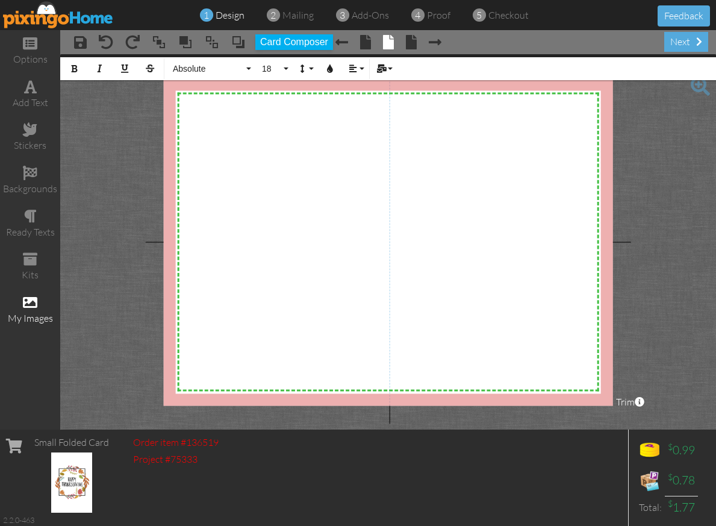
click at [29, 296] on span at bounding box center [30, 302] width 14 height 14
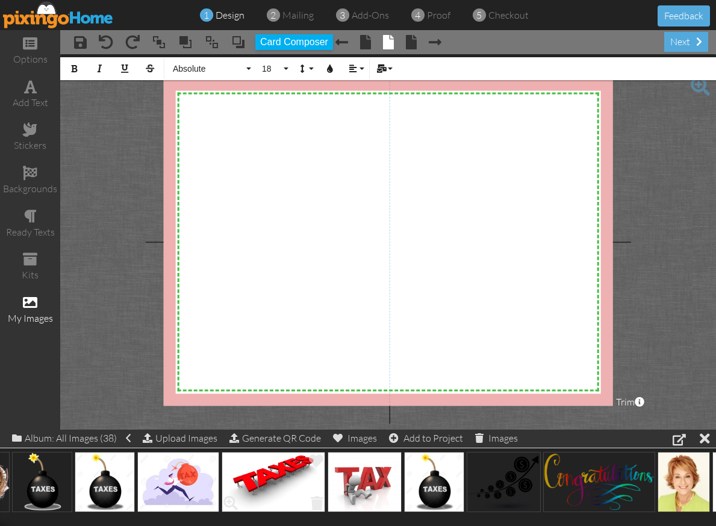
scroll to position [0, 2222]
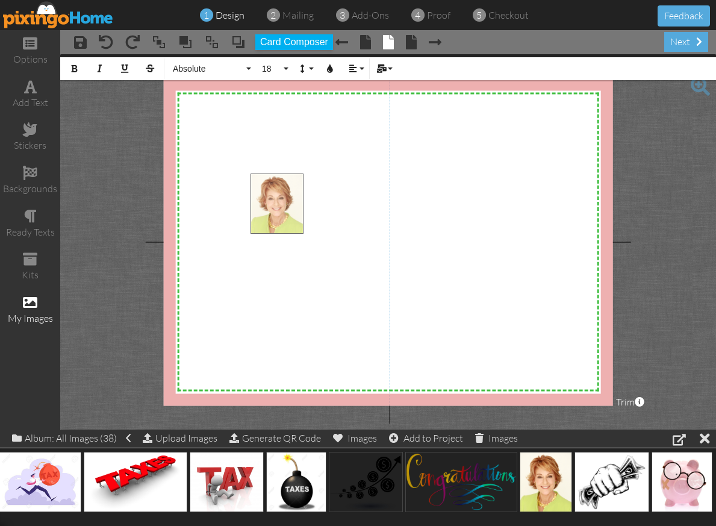
drag, startPoint x: 545, startPoint y: 489, endPoint x: 276, endPoint y: 211, distance: 386.6
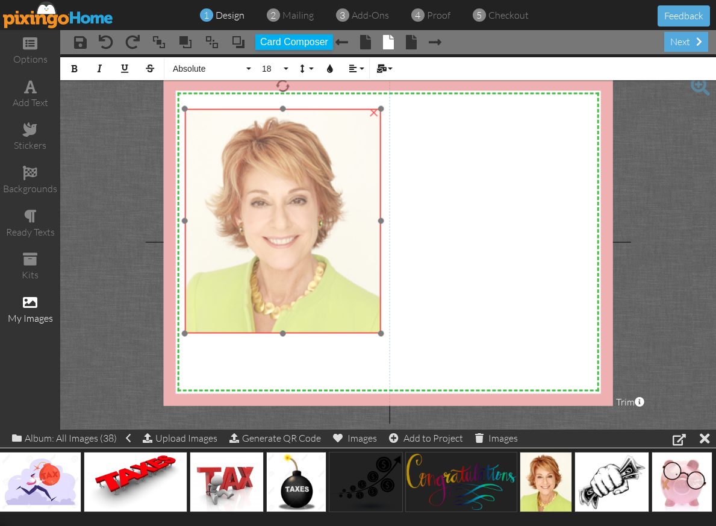
drag, startPoint x: 334, startPoint y: 243, endPoint x: 268, endPoint y: 178, distance: 92.4
click at [268, 178] on img at bounding box center [283, 220] width 196 height 225
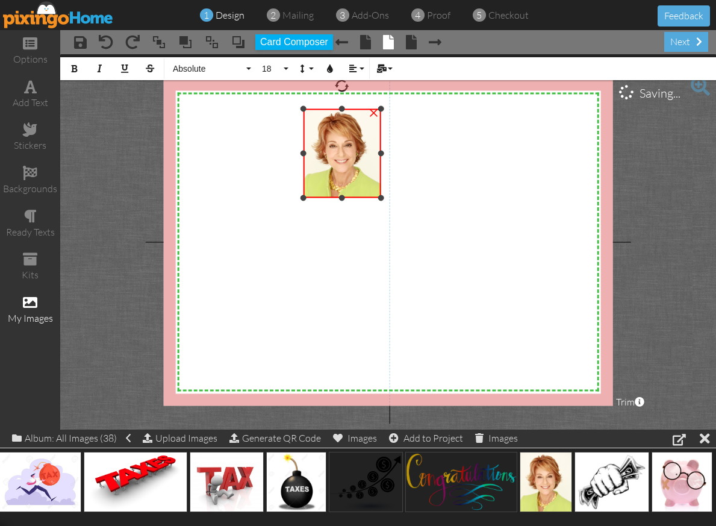
drag, startPoint x: 186, startPoint y: 331, endPoint x: 299, endPoint y: 196, distance: 176.5
click at [299, 196] on div "X X X X X X X X X X X X X X X X X X X X X X X X X X X X X X X X X X X X X X X X…" at bounding box center [388, 241] width 450 height 327
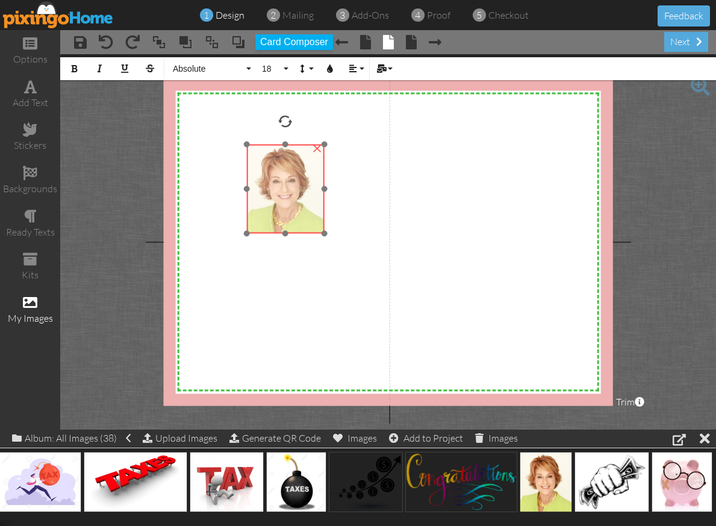
drag, startPoint x: 355, startPoint y: 155, endPoint x: 298, endPoint y: 190, distance: 66.8
click at [298, 190] on img at bounding box center [285, 188] width 78 height 89
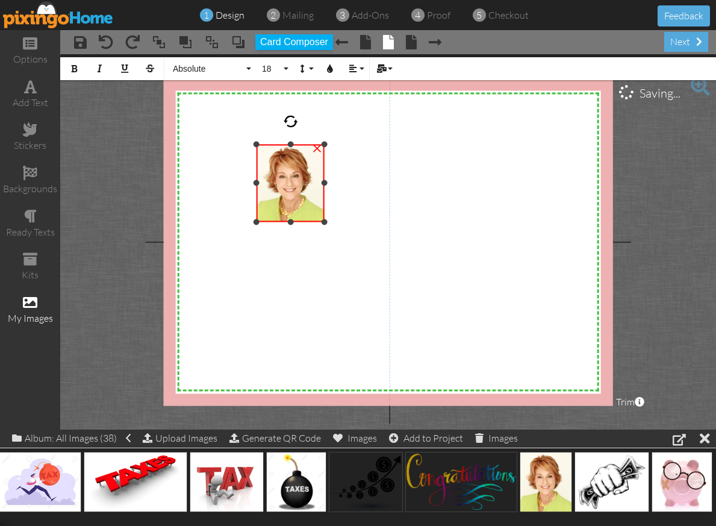
drag, startPoint x: 247, startPoint y: 233, endPoint x: 253, endPoint y: 221, distance: 13.5
click at [253, 221] on div at bounding box center [256, 222] width 6 height 6
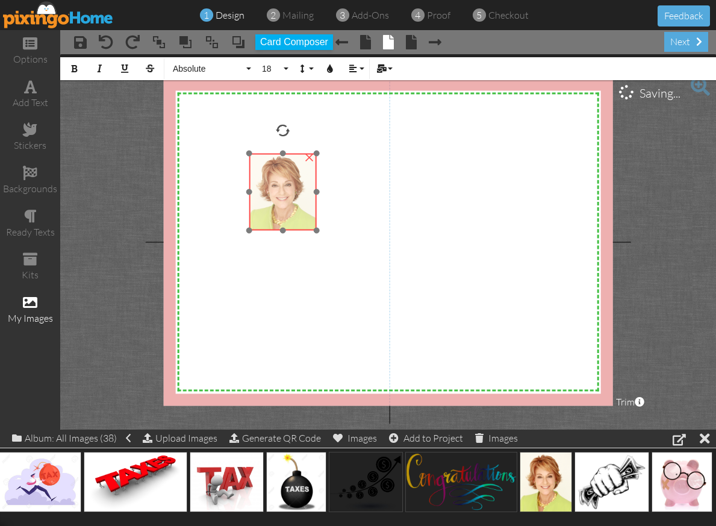
drag, startPoint x: 282, startPoint y: 190, endPoint x: 274, endPoint y: 198, distance: 11.5
click at [274, 198] on img at bounding box center [282, 191] width 67 height 77
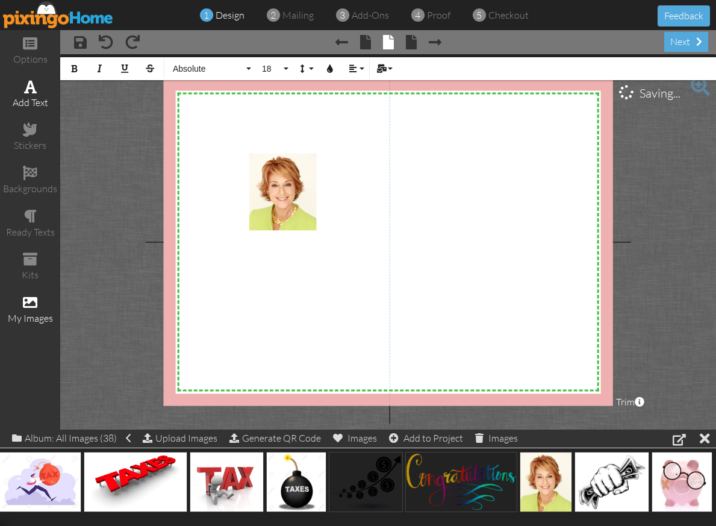
click at [27, 88] on span at bounding box center [30, 86] width 13 height 14
drag, startPoint x: 469, startPoint y: 127, endPoint x: 335, endPoint y: 250, distance: 181.9
click at [334, 252] on div "X X X X X X X X X X X X X X X X X X X X X X X X X X X X X X X X X X X X X X X X…" at bounding box center [388, 241] width 450 height 327
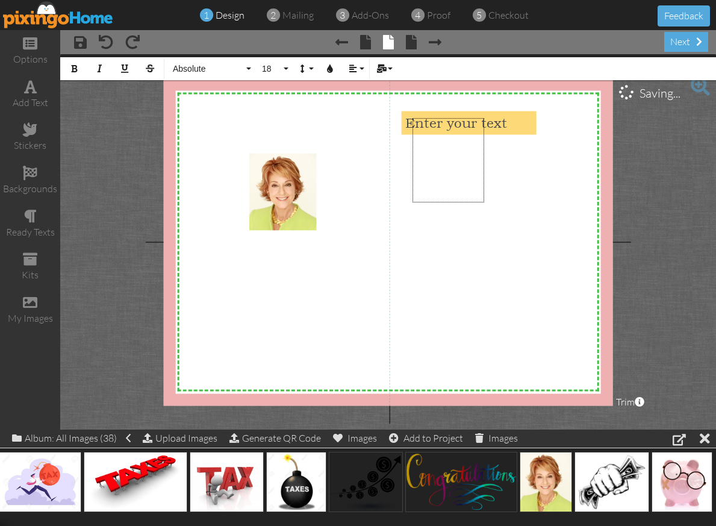
drag, startPoint x: 484, startPoint y: 118, endPoint x: 433, endPoint y: 154, distance: 62.1
click at [431, 157] on div "X X X X X X X X X X X X X X X X X X X X X X X X X X X X X X X X X X X X X X X X…" at bounding box center [388, 241] width 450 height 327
click at [462, 122] on div at bounding box center [457, 137] width 53 height 39
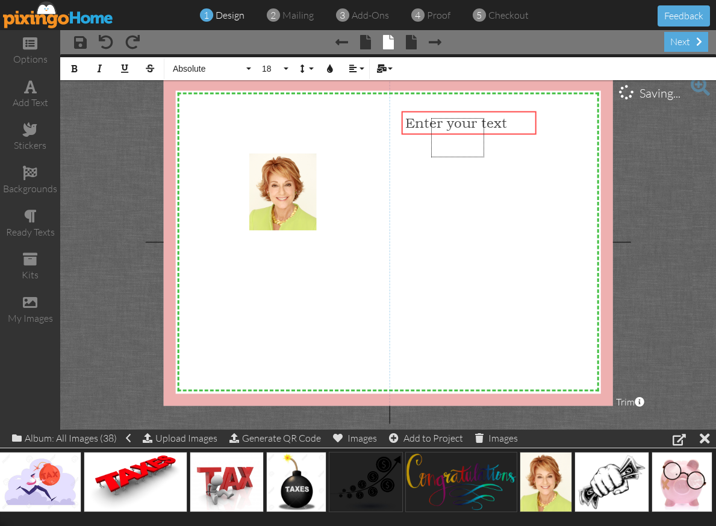
click at [485, 291] on body "1 design 2 mailing 3 add-ons 4 proof 5 checkout Feedback options add text stick…" at bounding box center [358, 263] width 716 height 526
click at [473, 119] on body "1 design 2 mailing 3 add-ons 4 proof 5 checkout Feedback options add text stick…" at bounding box center [358, 263] width 716 height 526
click at [467, 128] on body "1 design 2 mailing 3 add-ons 4 proof 5 checkout Feedback options add text stick…" at bounding box center [358, 263] width 716 height 526
click at [467, 128] on div at bounding box center [467, 128] width 1 height 1
drag, startPoint x: 459, startPoint y: 120, endPoint x: 452, endPoint y: 122, distance: 7.3
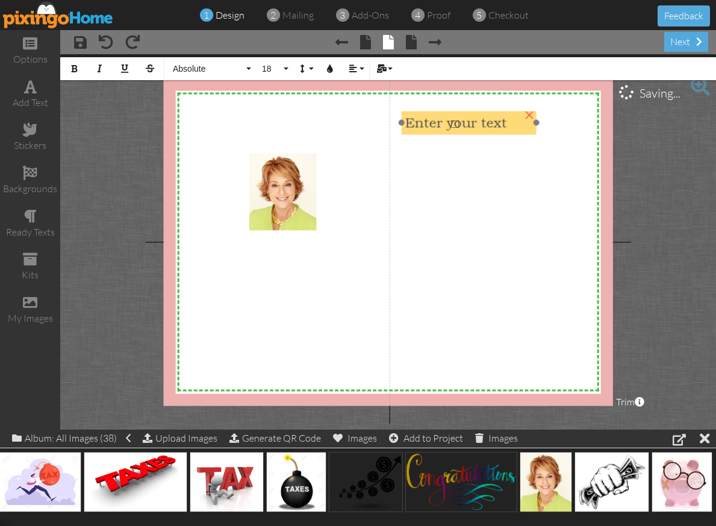
click at [450, 126] on div "Enter your text" at bounding box center [469, 122] width 135 height 23
drag, startPoint x: 456, startPoint y: 114, endPoint x: 408, endPoint y: 169, distance: 72.9
click at [401, 191] on div "X X X X X X X X X X X X X X X X X X X X X X X X X X X X X X X X X X X X X X X X…" at bounding box center [388, 241] width 450 height 327
click at [409, 111] on body "1 design 2 mailing 3 add-ons 4 proof 5 checkout Feedback options add text stick…" at bounding box center [358, 263] width 716 height 526
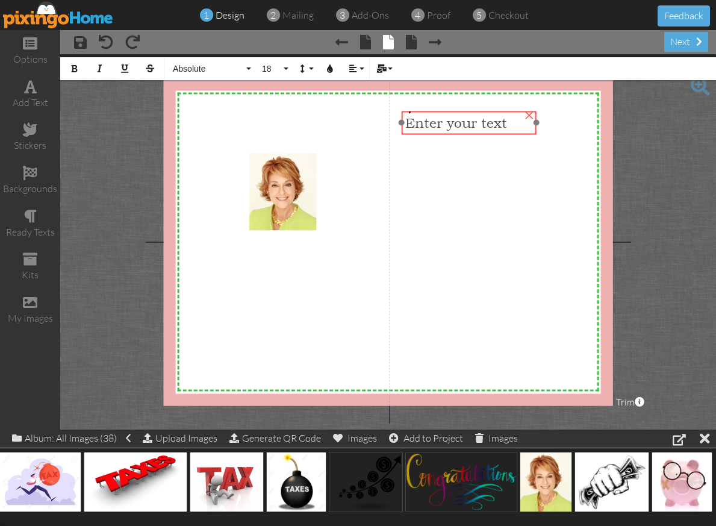
drag, startPoint x: 537, startPoint y: 122, endPoint x: 593, endPoint y: 122, distance: 56.0
click at [596, 122] on div "X X X X X X X X X X X X X X X X X X X X X X X X X X X X X X X X X X X X X X X X…" at bounding box center [388, 241] width 450 height 327
drag, startPoint x: 402, startPoint y: 121, endPoint x: 380, endPoint y: 121, distance: 21.7
click at [380, 121] on div "X X X X X X X X X X X X X X X X X X X X X X X X X X X X X X X X X X X X X X X X…" at bounding box center [388, 241] width 450 height 327
click at [459, 129] on body "1 design 2 mailing 3 add-ons 4 proof 5 checkout Feedback options add text stick…" at bounding box center [358, 263] width 716 height 526
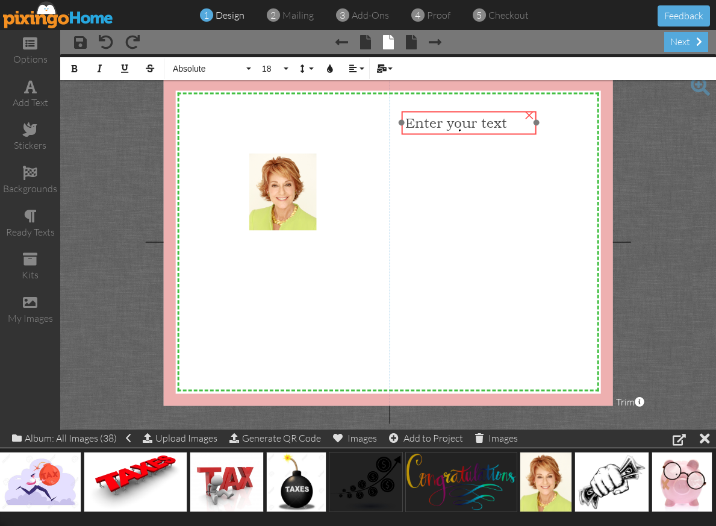
click at [459, 125] on body "1 design 2 mailing 3 add-ons 4 proof 5 checkout Feedback options add text stick…" at bounding box center [358, 263] width 716 height 526
click at [459, 125] on div at bounding box center [459, 125] width 1 height 1
click at [430, 94] on body "1 design 2 mailing 3 add-ons 4 proof 5 checkout Feedback options add text stick…" at bounding box center [358, 263] width 716 height 526
click at [430, 120] on body "1 design 2 mailing 3 add-ons 4 proof 5 checkout Feedback options add text stick…" at bounding box center [358, 263] width 716 height 526
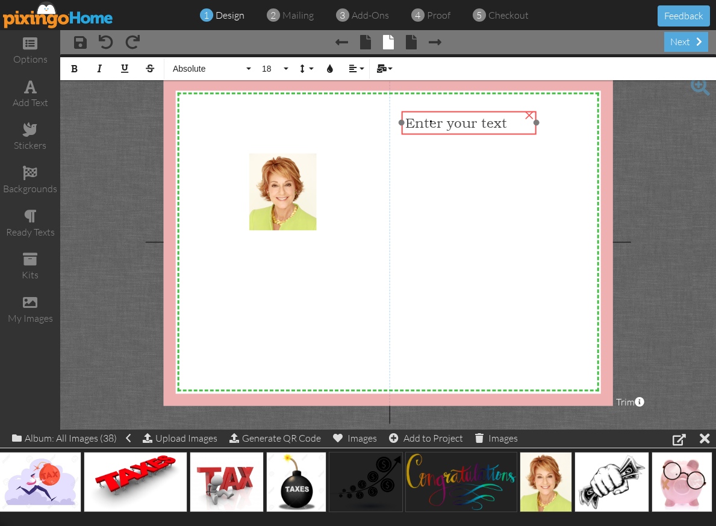
click at [529, 112] on div "×" at bounding box center [529, 113] width 19 height 19
click at [402, 221] on body "1 design 2 mailing 3 add-ons 4 proof 5 checkout Feedback options add text stick…" at bounding box center [358, 263] width 716 height 526
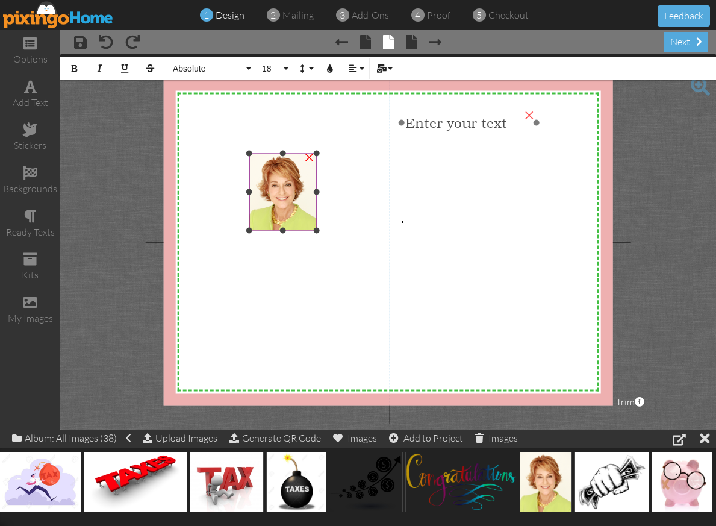
click at [284, 197] on img at bounding box center [282, 191] width 67 height 77
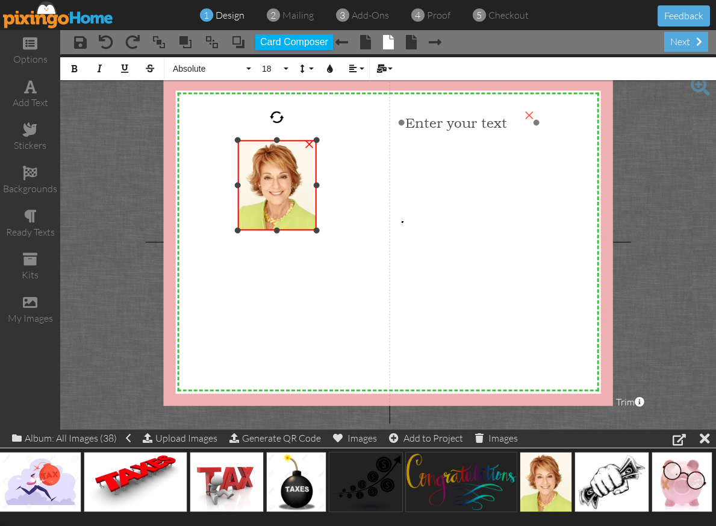
drag, startPoint x: 249, startPoint y: 152, endPoint x: 241, endPoint y: 138, distance: 15.4
click at [241, 140] on div "×" at bounding box center [277, 185] width 79 height 90
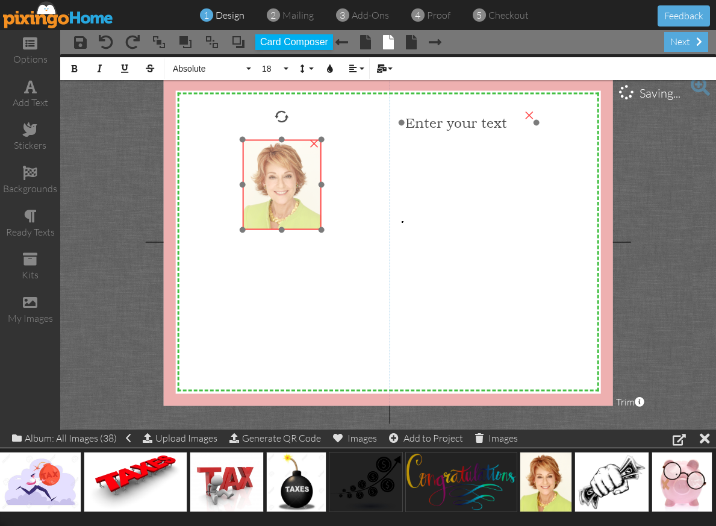
click at [278, 179] on img at bounding box center [282, 184] width 79 height 90
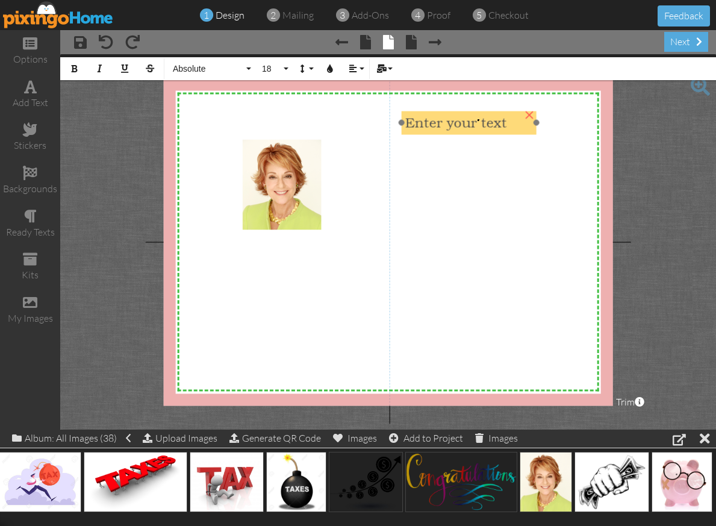
click at [477, 119] on body "1 design 2 mailing 3 add-ons 4 proof 5 checkout Feedback options add text stick…" at bounding box center [358, 263] width 716 height 526
click at [529, 113] on div "×" at bounding box center [529, 113] width 19 height 19
click at [563, 143] on body "1 design 2 mailing 3 add-ons 4 proof 5 checkout Feedback options add text stick…" at bounding box center [358, 263] width 716 height 526
drag, startPoint x: 536, startPoint y: 120, endPoint x: 554, endPoint y: 124, distance: 18.4
click at [554, 124] on div "X X X X X X X X X X X X X X X X X X X X X X X X X X X X X X X X X X X X X X X X…" at bounding box center [388, 241] width 450 height 327
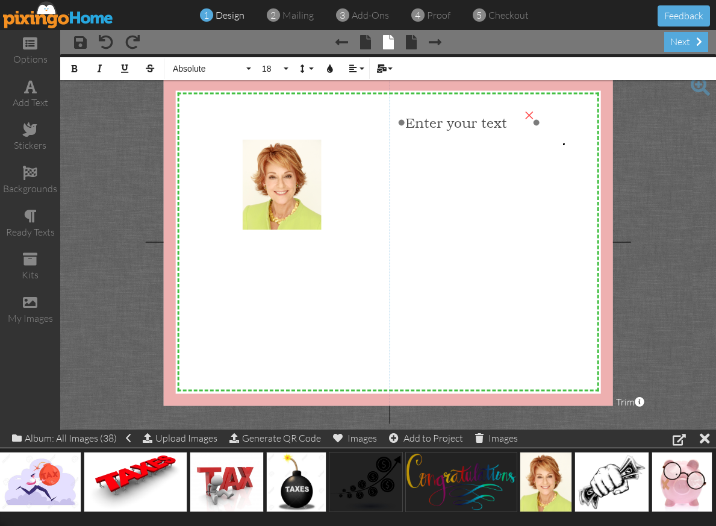
click at [489, 129] on body "1 design 2 mailing 3 add-ons 4 proof 5 checkout Feedback options add text stick…" at bounding box center [358, 263] width 716 height 526
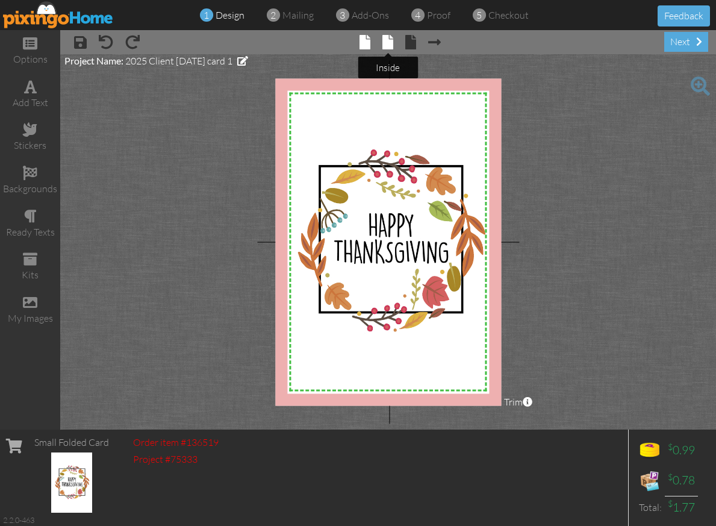
click at [388, 43] on span at bounding box center [387, 42] width 11 height 14
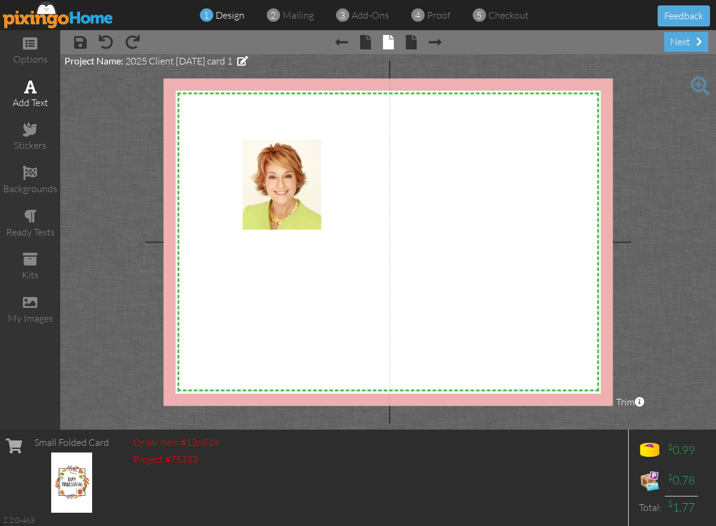
click at [37, 99] on div "add text" at bounding box center [30, 103] width 60 height 14
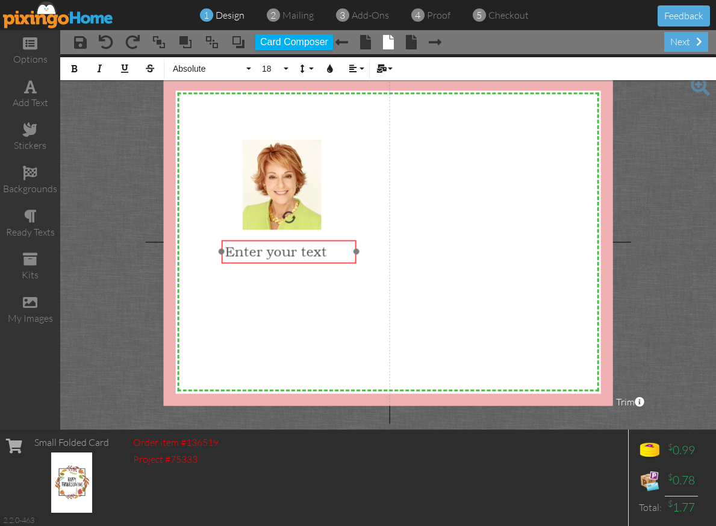
drag, startPoint x: 514, startPoint y: 113, endPoint x: 334, endPoint y: 241, distance: 221.4
click at [334, 241] on div "​ Enter your text ​" at bounding box center [289, 251] width 135 height 23
click at [300, 248] on span "Enter your text" at bounding box center [276, 252] width 102 height 16
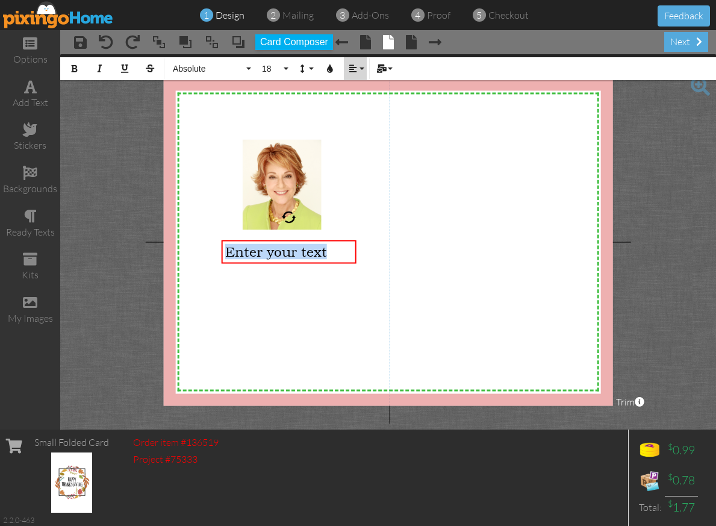
click at [356, 69] on icon "button" at bounding box center [353, 68] width 8 height 8
click at [359, 113] on icon at bounding box center [362, 112] width 8 height 9
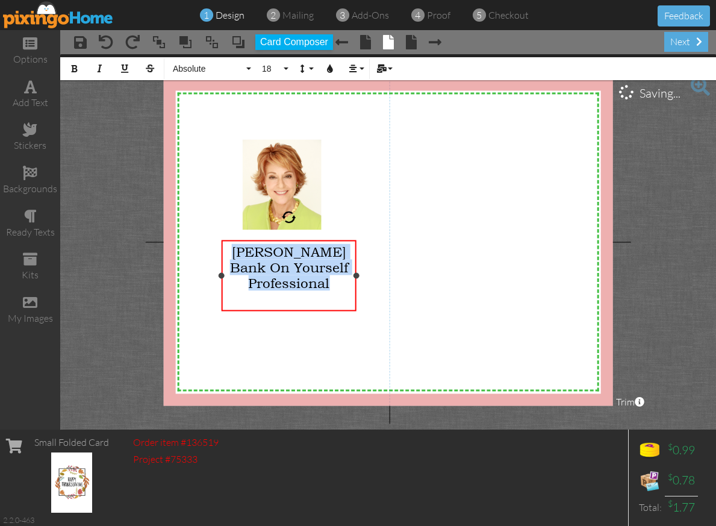
click at [255, 248] on span "[PERSON_NAME]" at bounding box center [289, 252] width 114 height 16
click at [188, 66] on span "Absolute" at bounding box center [208, 69] width 72 height 10
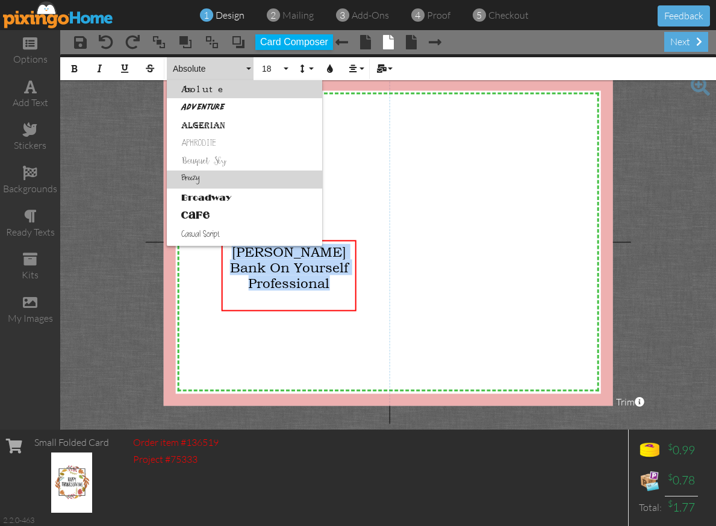
click at [189, 176] on link "Breezy" at bounding box center [244, 179] width 155 height 18
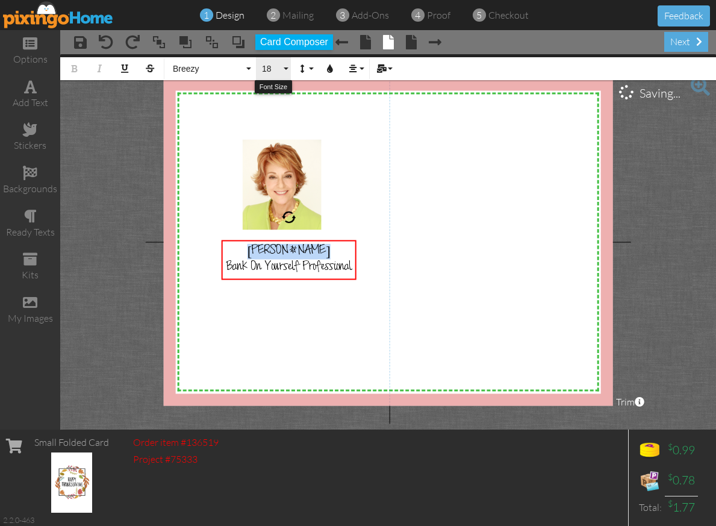
click at [281, 69] on span "18" at bounding box center [271, 69] width 20 height 10
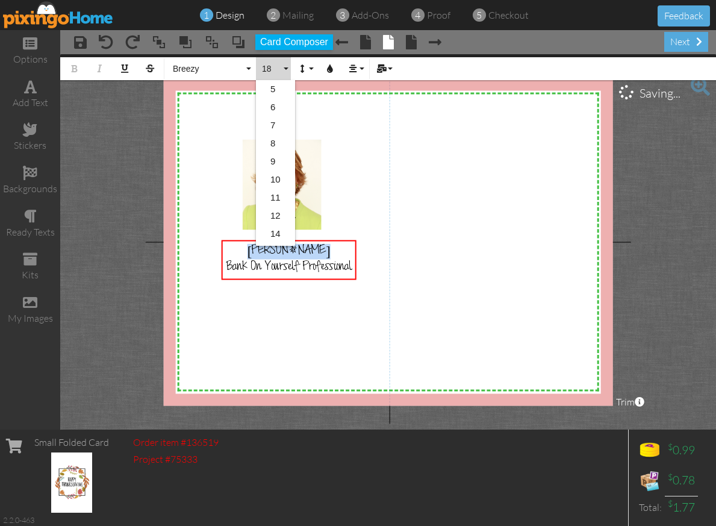
scroll to position [107, 0]
click at [275, 181] on link "20" at bounding box center [275, 181] width 39 height 18
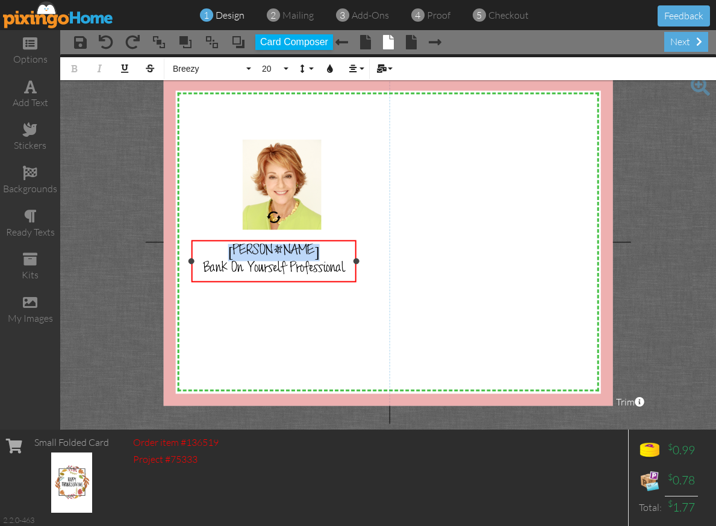
drag, startPoint x: 222, startPoint y: 270, endPoint x: 192, endPoint y: 268, distance: 30.2
click at [192, 268] on div "[PERSON_NAME] Bank On Yourself Professional ×" at bounding box center [273, 261] width 165 height 43
drag, startPoint x: 357, startPoint y: 260, endPoint x: 373, endPoint y: 261, distance: 16.3
click at [373, 261] on div at bounding box center [373, 261] width 6 height 6
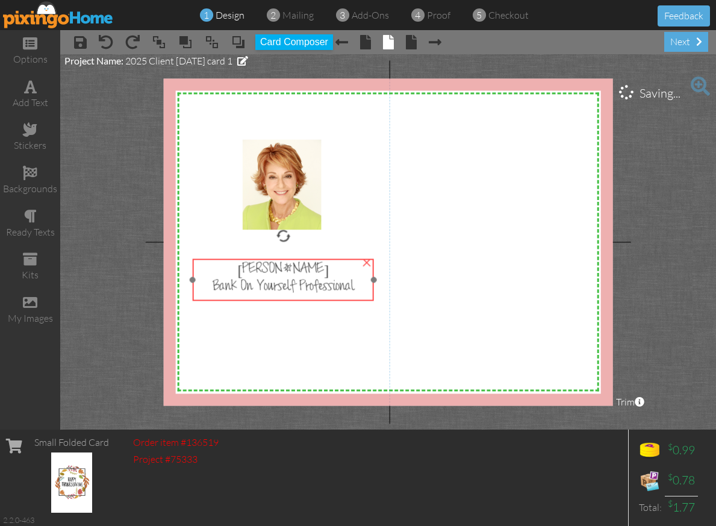
drag, startPoint x: 290, startPoint y: 268, endPoint x: 291, endPoint y: 287, distance: 18.7
click at [291, 287] on span "Bank On Yourself Professional" at bounding box center [283, 288] width 141 height 17
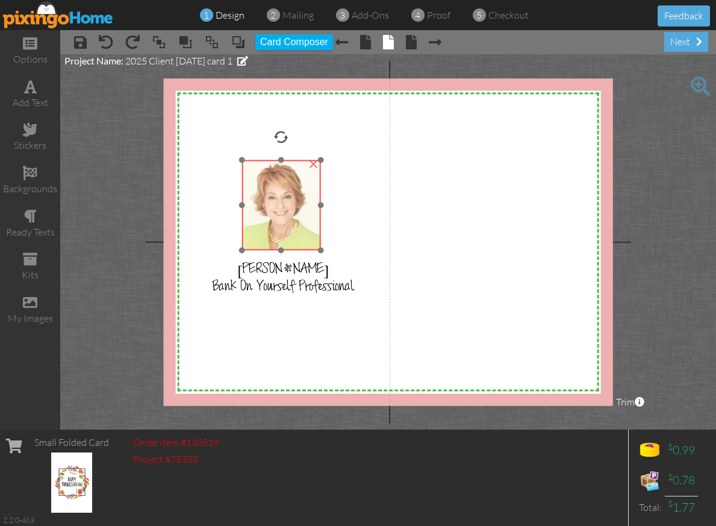
drag, startPoint x: 291, startPoint y: 166, endPoint x: 290, endPoint y: 185, distance: 19.9
click at [290, 185] on img at bounding box center [281, 205] width 79 height 90
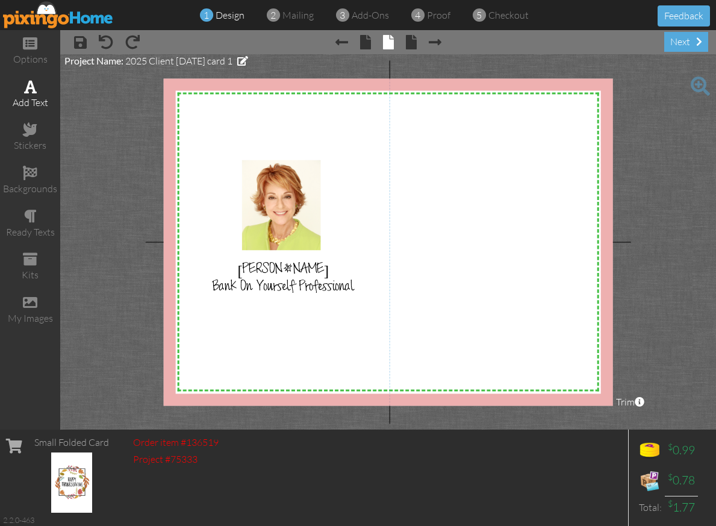
click at [34, 96] on div "add text" at bounding box center [30, 103] width 60 height 14
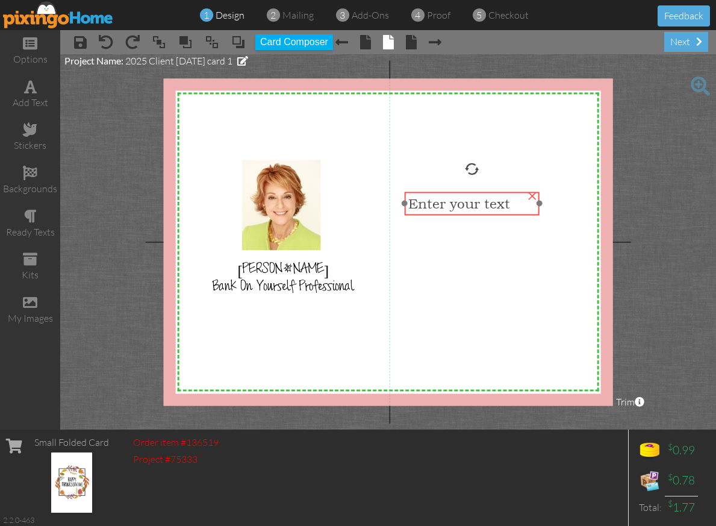
drag, startPoint x: 265, startPoint y: 126, endPoint x: 462, endPoint y: 205, distance: 212.1
click at [462, 205] on span "Enter your text" at bounding box center [459, 204] width 102 height 16
click at [455, 197] on span "Enter your text" at bounding box center [460, 202] width 102 height 16
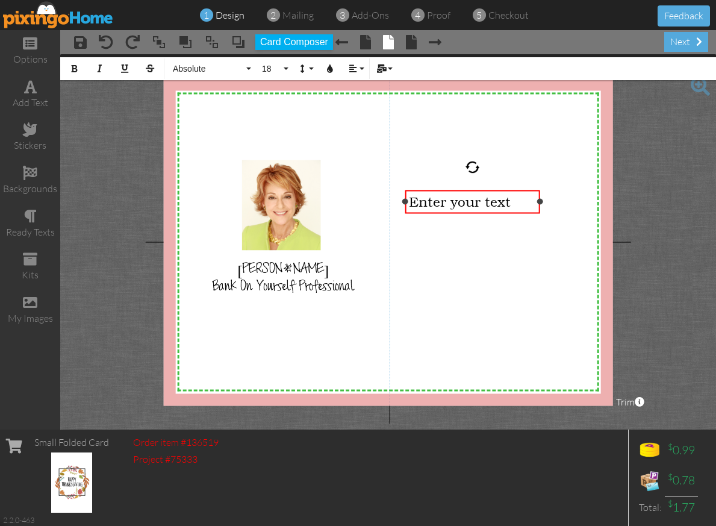
click at [455, 197] on span "Enter your text" at bounding box center [460, 202] width 102 height 16
click at [203, 69] on span "Absolute" at bounding box center [208, 69] width 72 height 10
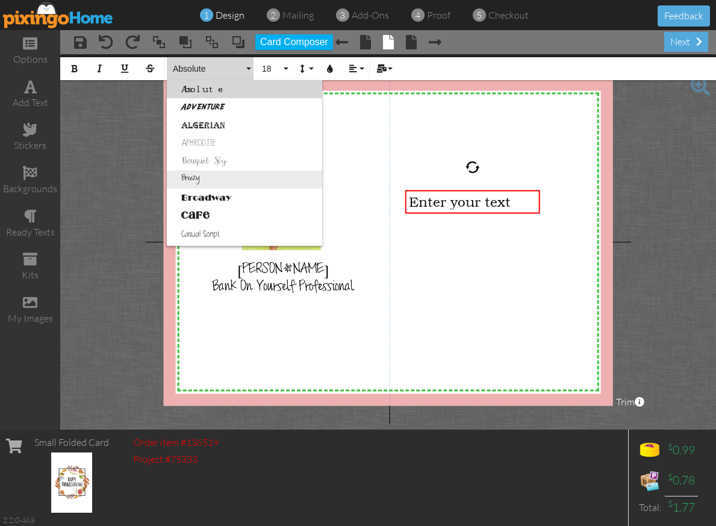
click at [188, 178] on link "Breezy" at bounding box center [244, 179] width 155 height 18
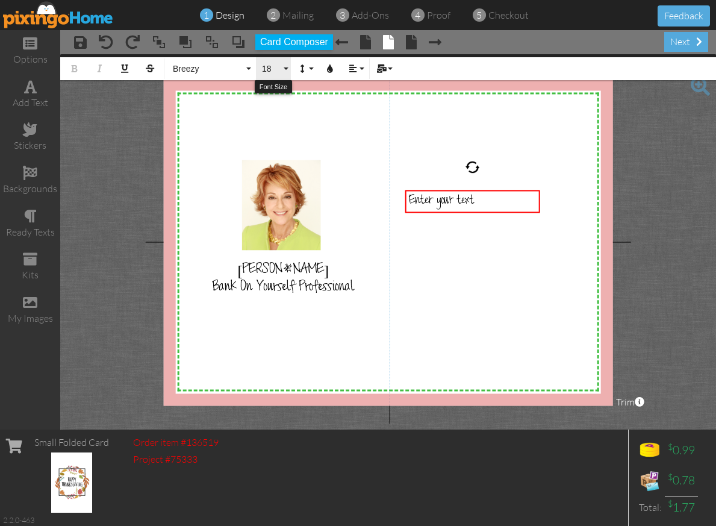
click at [285, 66] on button "18" at bounding box center [273, 68] width 35 height 23
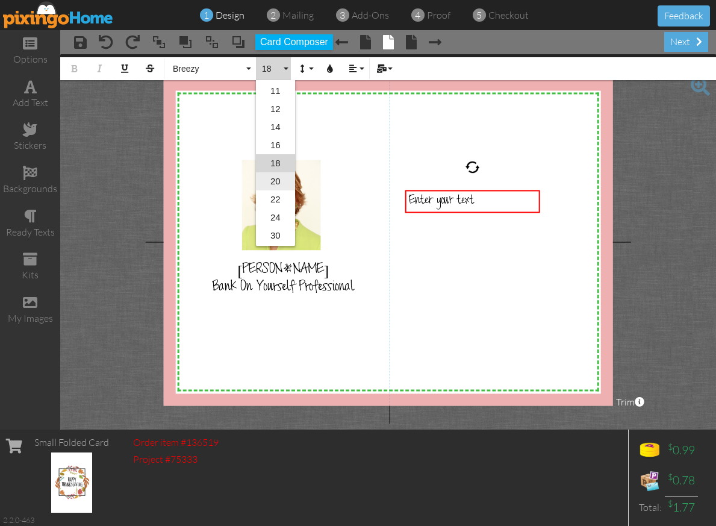
click at [273, 182] on link "20" at bounding box center [275, 181] width 39 height 18
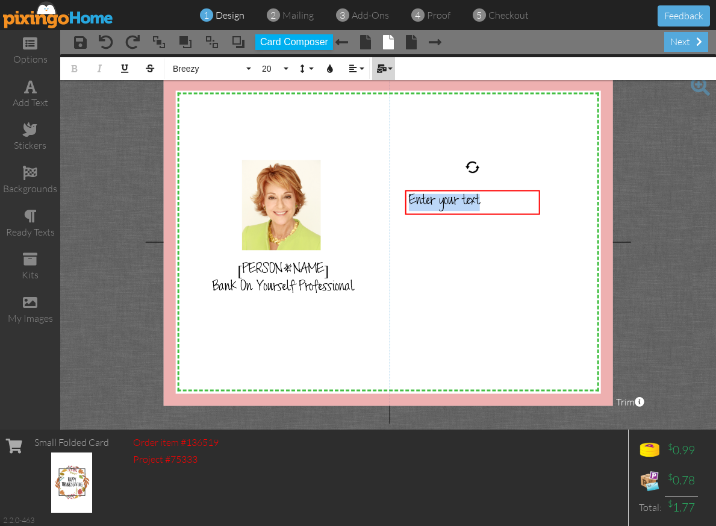
click at [384, 67] on icon "button" at bounding box center [381, 68] width 8 height 8
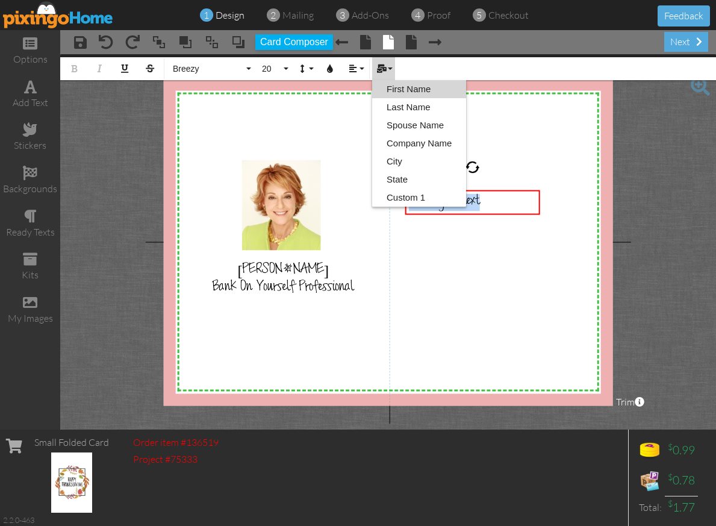
click at [401, 85] on link "First Name" at bounding box center [419, 89] width 94 height 18
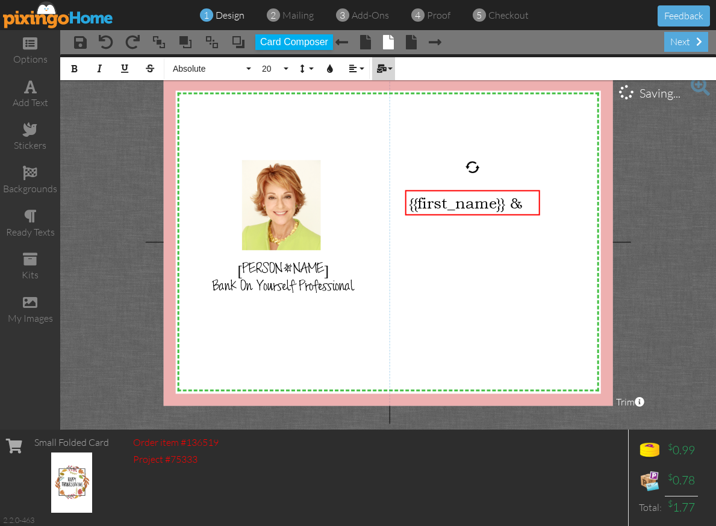
click at [385, 64] on icon "button" at bounding box center [381, 68] width 8 height 8
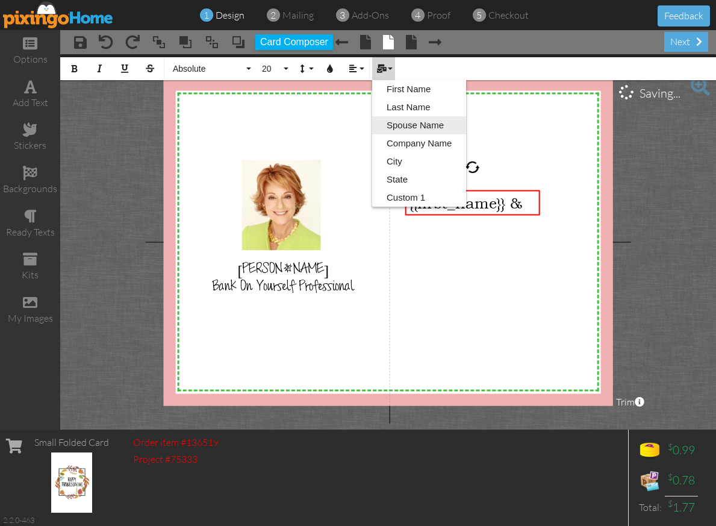
click at [401, 119] on link "Spouse Name" at bounding box center [419, 125] width 94 height 18
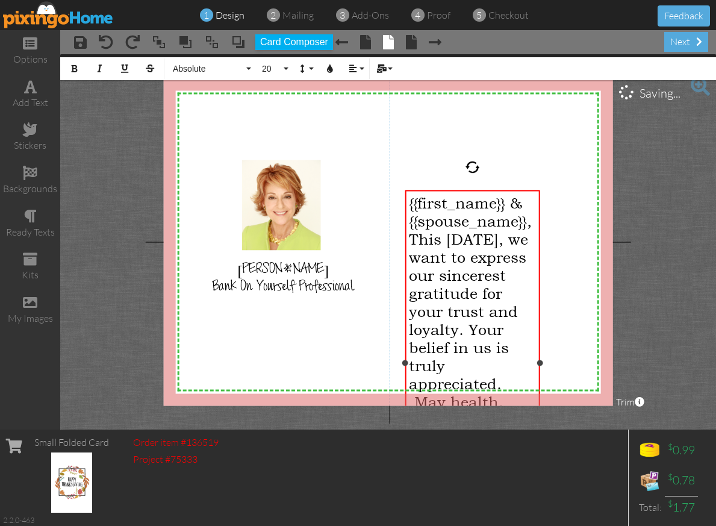
click at [408, 202] on div "{{first_name}} & {{spouse_name}}, This Thanksgiving, we want to express our sin…" at bounding box center [472, 347] width 135 height 315
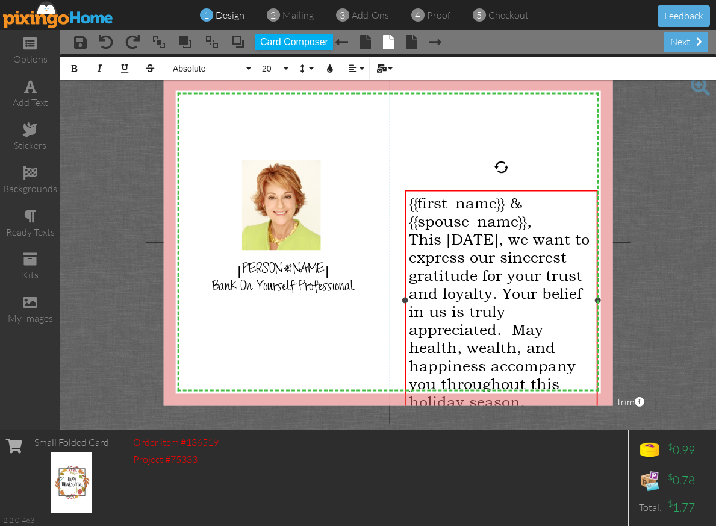
drag, startPoint x: 541, startPoint y: 362, endPoint x: 597, endPoint y: 349, distance: 58.0
click at [597, 349] on div "{{first_name}} & {{spouse_name}}, This Thanksgiving, we want to express our sin…" at bounding box center [501, 300] width 193 height 221
click at [494, 223] on span "{{first_name}} & {{spouse_name}}," at bounding box center [470, 212] width 123 height 36
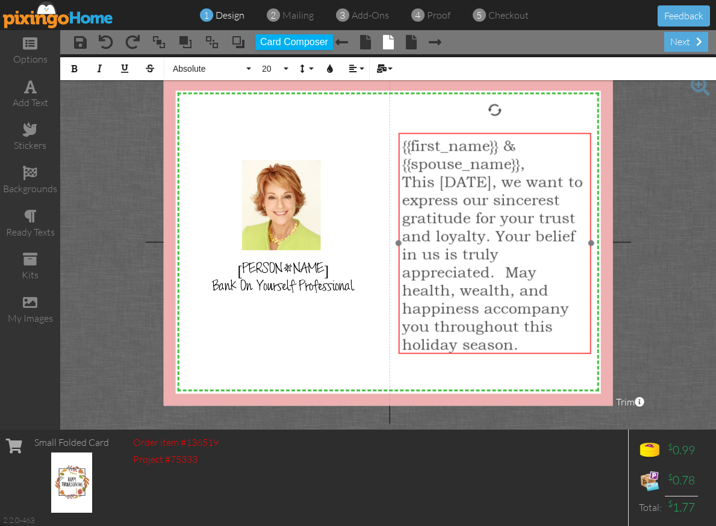
drag, startPoint x: 435, startPoint y: 191, endPoint x: 428, endPoint y: 134, distance: 57.6
click at [428, 134] on div "{{first_name}} & {{spouse_na ​ ​ me}}, This Thanksgiving, we want to express ou…" at bounding box center [495, 244] width 193 height 225
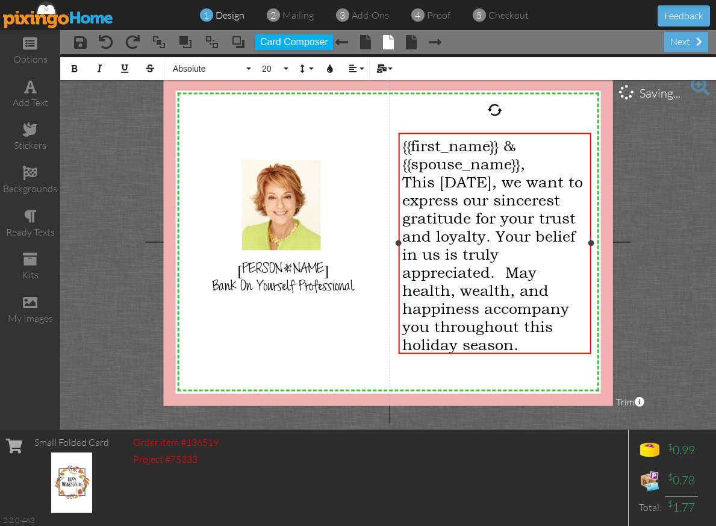
drag, startPoint x: 528, startPoint y: 344, endPoint x: 398, endPoint y: 137, distance: 245.0
click at [399, 137] on div "{{first_name}} & {{spouse_name}}, This Thanksgiving, we want to express our sin…" at bounding box center [495, 242] width 193 height 221
click at [188, 57] on button "Absolute" at bounding box center [210, 68] width 87 height 23
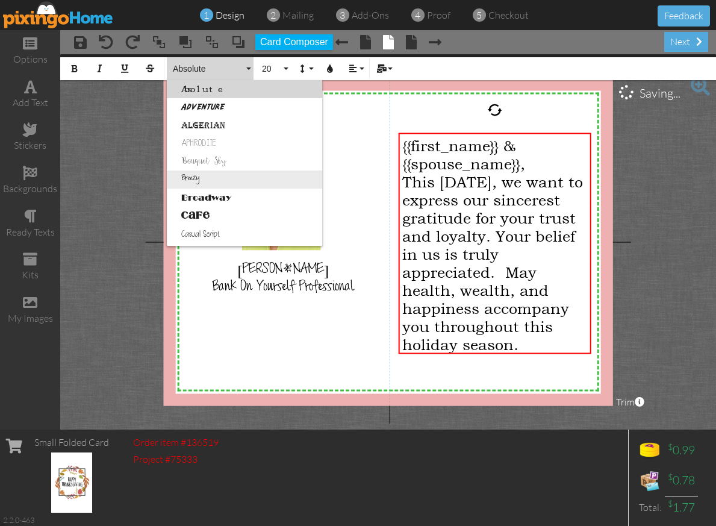
click at [194, 175] on link "Breezy" at bounding box center [244, 179] width 155 height 18
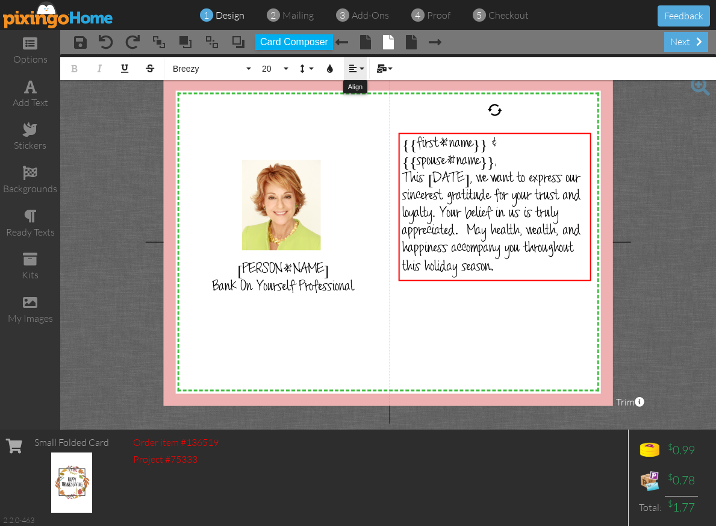
click at [355, 64] on icon "button" at bounding box center [353, 68] width 8 height 8
click at [358, 107] on icon at bounding box center [362, 106] width 8 height 9
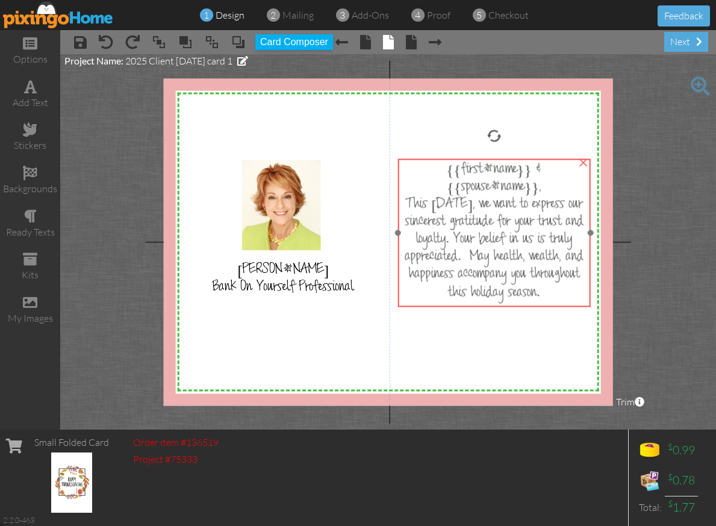
drag, startPoint x: 515, startPoint y: 171, endPoint x: 514, endPoint y: 197, distance: 25.9
click at [514, 197] on span "{{first_name}} & {{spouse_name}}," at bounding box center [494, 180] width 96 height 35
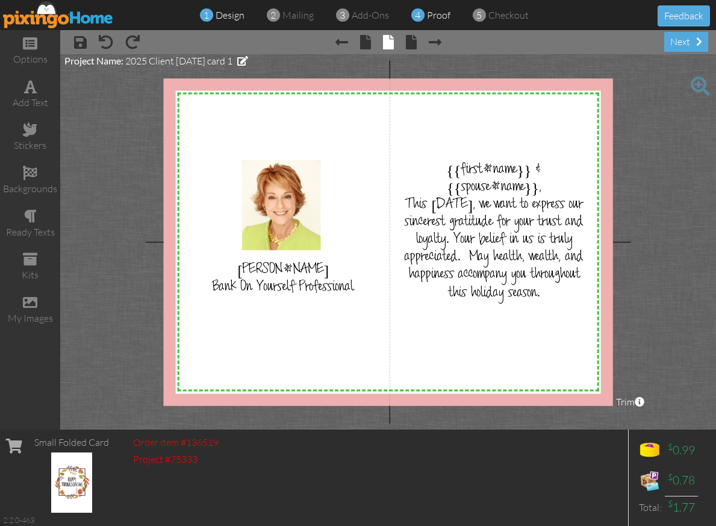
click at [427, 14] on span "proof" at bounding box center [438, 15] width 23 height 12
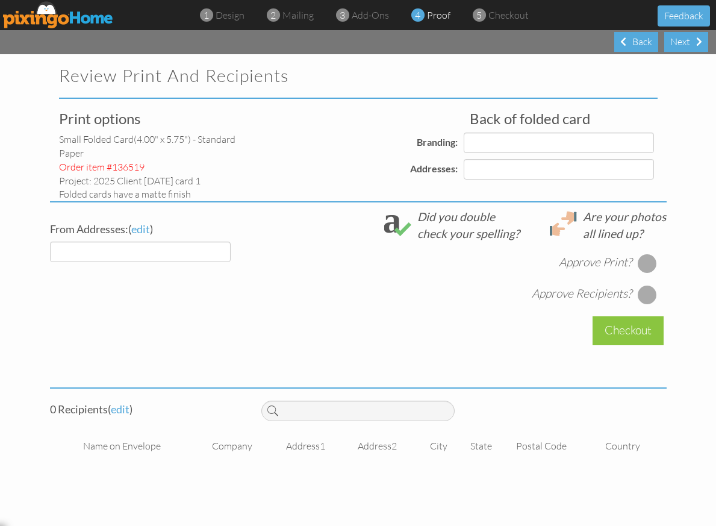
select select "object:138"
select select "object:142"
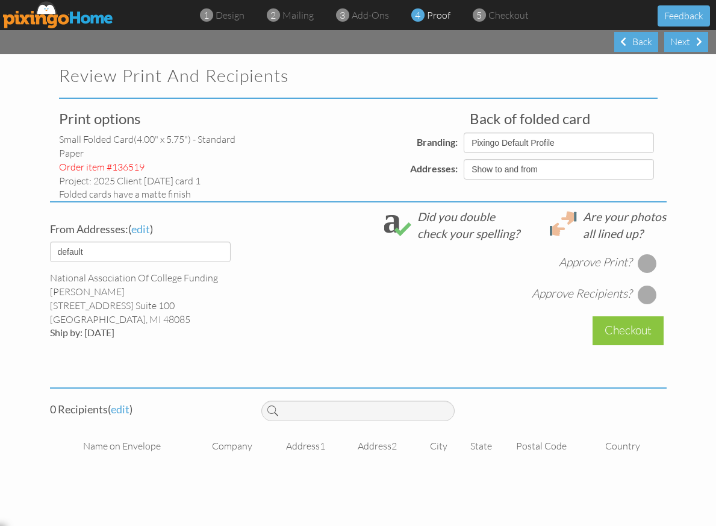
select select "object:144"
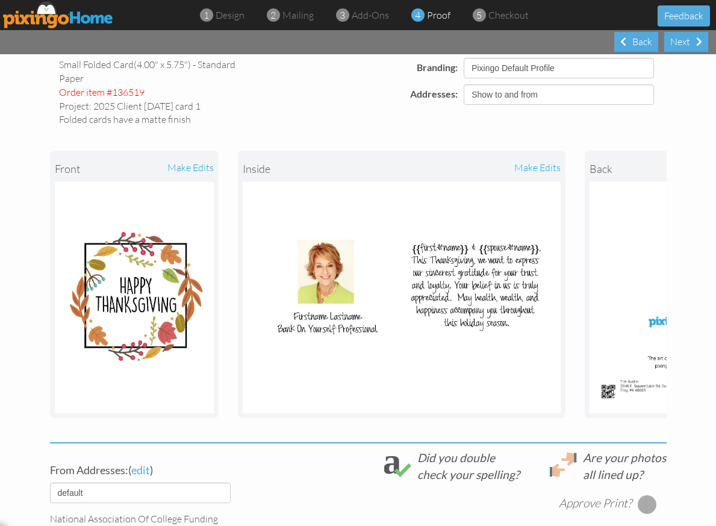
scroll to position [78, 0]
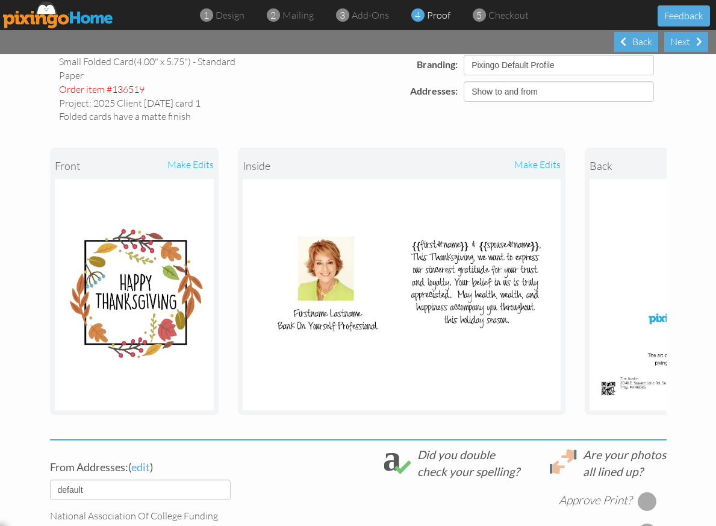
drag, startPoint x: 228, startPoint y: 105, endPoint x: 91, endPoint y: 102, distance: 137.3
click at [91, 102] on div "Project: 2025 Client Thanksgiving card 1" at bounding box center [152, 103] width 187 height 14
click at [92, 102] on div "Project: 2025 Client Thanksgiving card 1" at bounding box center [152, 103] width 187 height 14
drag, startPoint x: 93, startPoint y: 102, endPoint x: 226, endPoint y: 106, distance: 133.7
click at [226, 106] on div "Project: 2025 Client Thanksgiving card 1" at bounding box center [152, 103] width 187 height 14
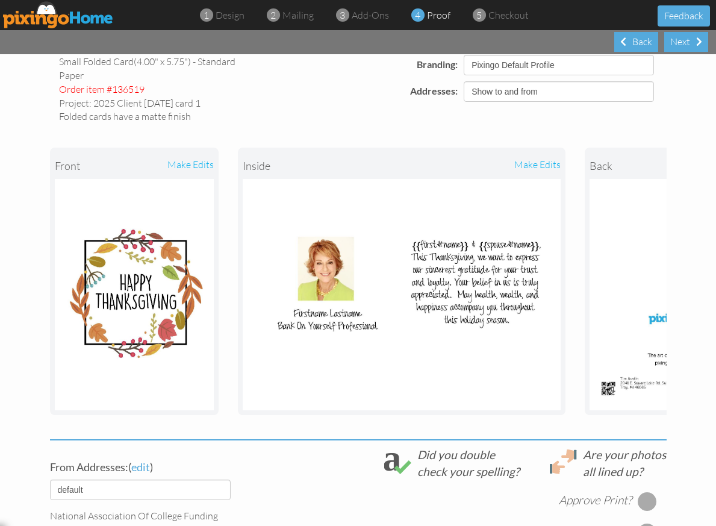
copy div "2025 Client [DATE] card 1"
click at [63, 14] on img at bounding box center [58, 14] width 111 height 27
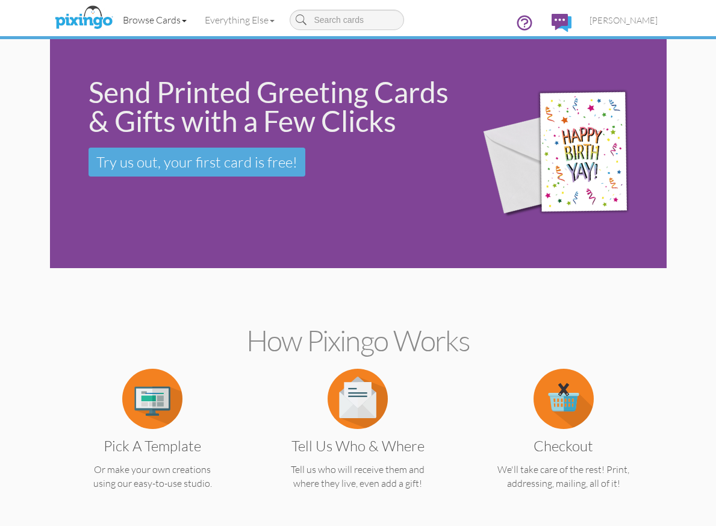
click at [172, 15] on link "Browse Cards" at bounding box center [155, 20] width 82 height 30
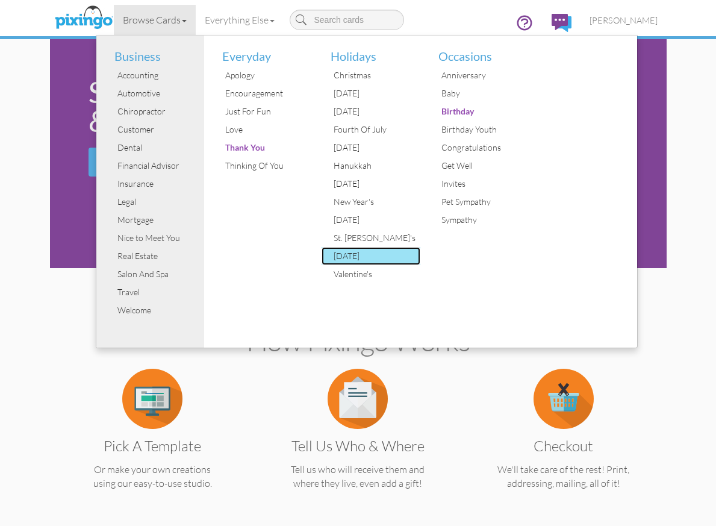
click at [344, 256] on div "[DATE]" at bounding box center [375, 256] width 90 height 18
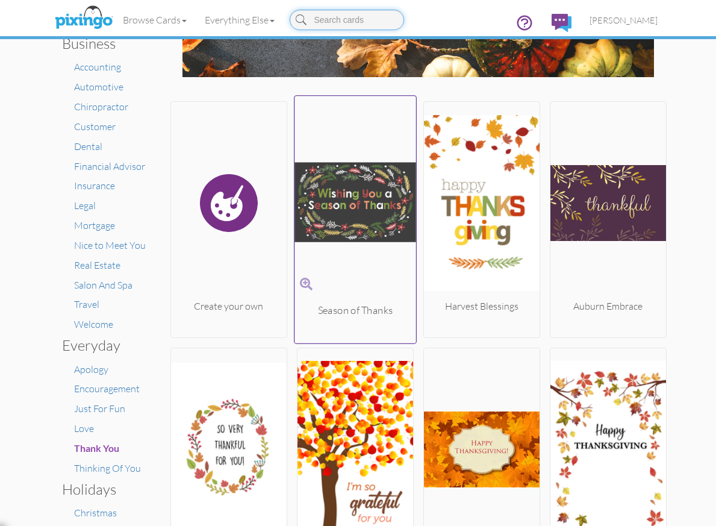
scroll to position [128, 0]
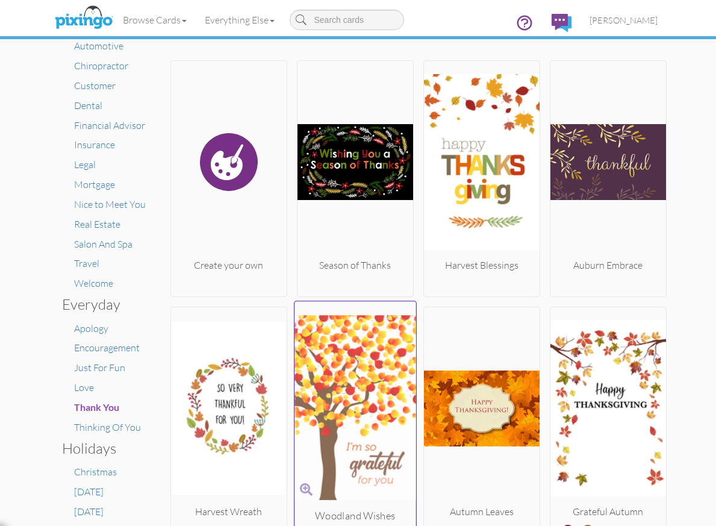
click at [381, 382] on img at bounding box center [355, 407] width 122 height 202
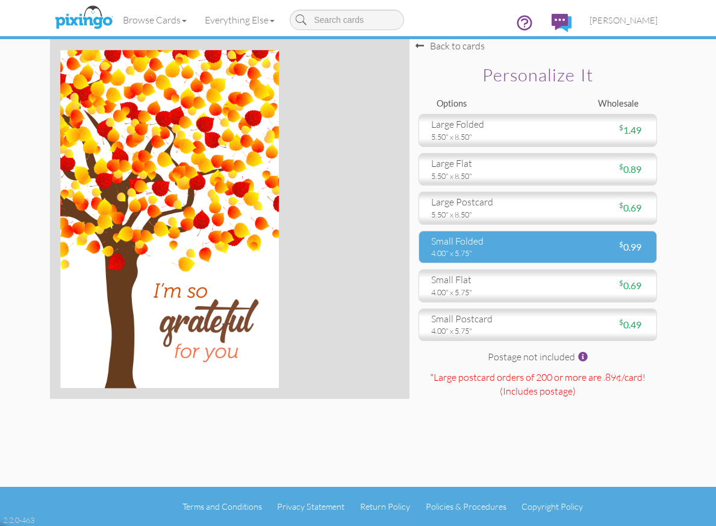
click at [478, 241] on div "small folded" at bounding box center [480, 241] width 98 height 14
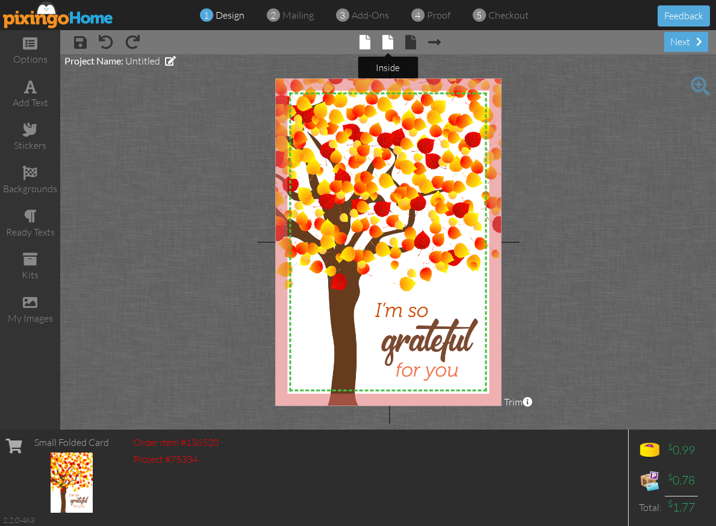
click at [385, 43] on span at bounding box center [387, 42] width 11 height 14
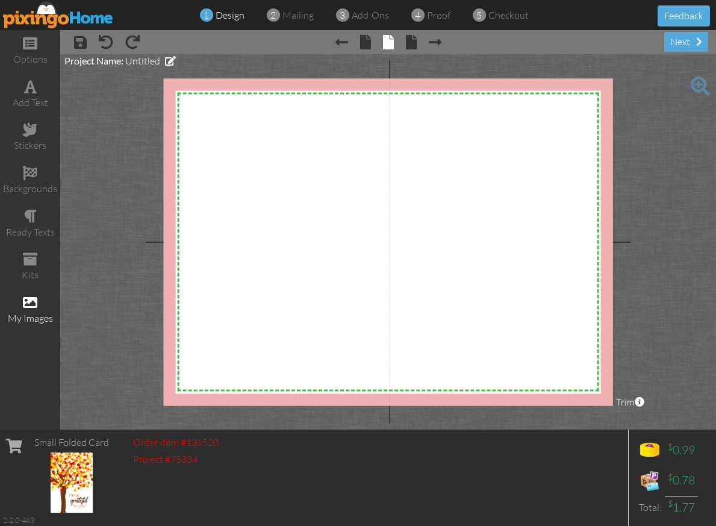
click at [33, 301] on span at bounding box center [30, 302] width 14 height 14
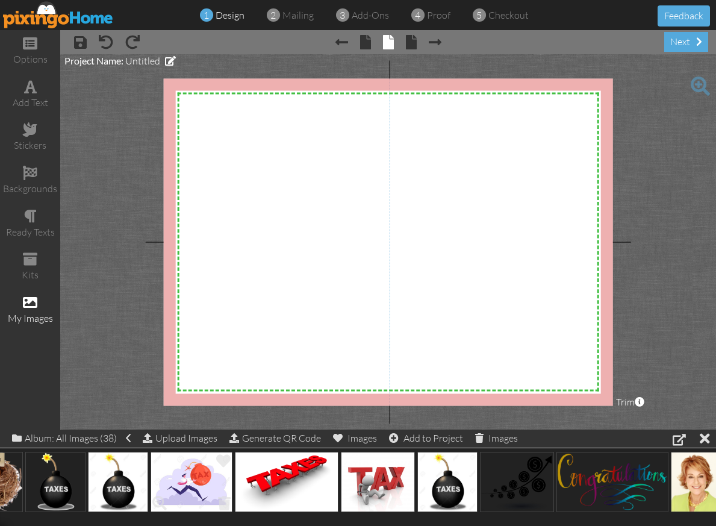
scroll to position [0, 2222]
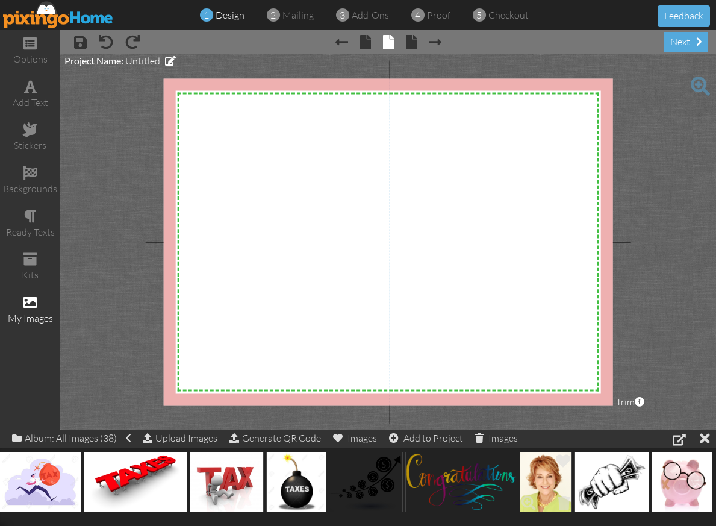
click at [548, 473] on img at bounding box center [546, 482] width 52 height 60
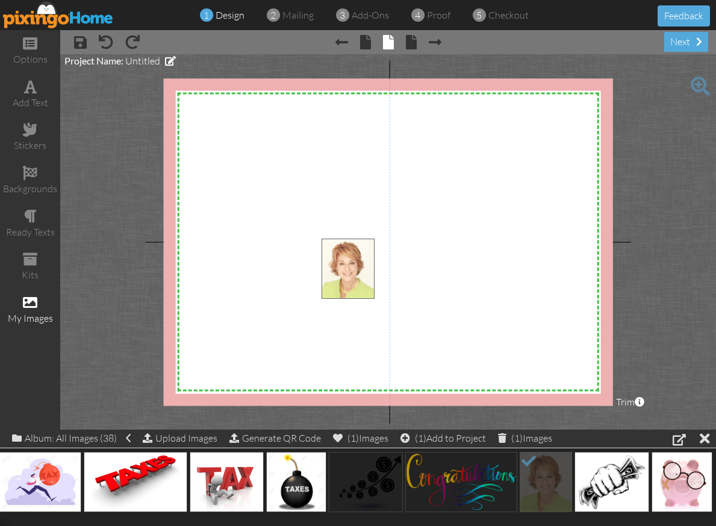
drag, startPoint x: 548, startPoint y: 472, endPoint x: 350, endPoint y: 259, distance: 290.5
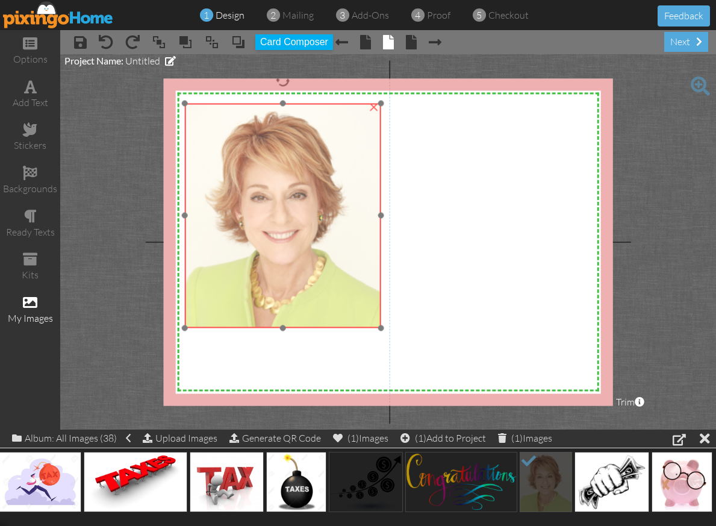
drag, startPoint x: 393, startPoint y: 287, endPoint x: 257, endPoint y: 152, distance: 192.0
click at [257, 152] on img at bounding box center [283, 215] width 196 height 225
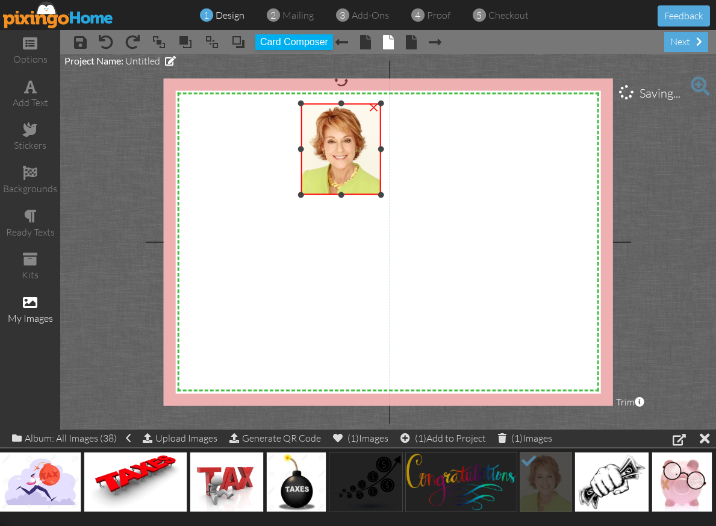
drag, startPoint x: 185, startPoint y: 326, endPoint x: 282, endPoint y: 193, distance: 165.0
click at [282, 193] on div "X X X X X X X X X X X X X X X X X X X X X X X X X X X X X X X X X X X X X X X X…" at bounding box center [388, 241] width 450 height 327
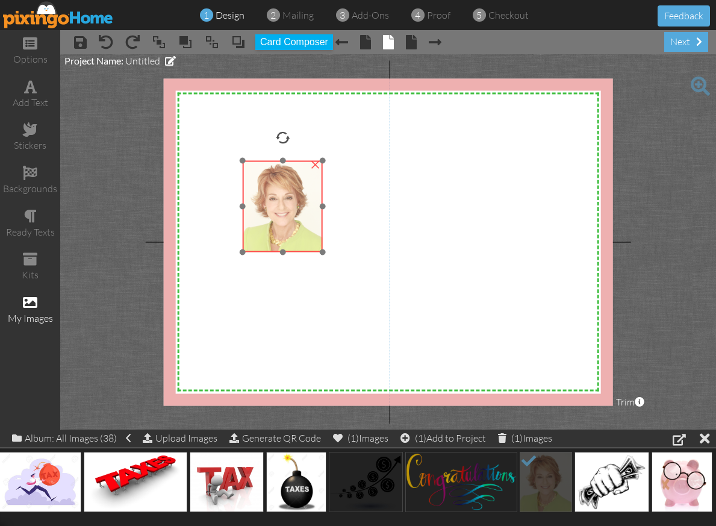
drag, startPoint x: 352, startPoint y: 145, endPoint x: 293, endPoint y: 202, distance: 81.7
click at [293, 202] on img at bounding box center [283, 206] width 80 height 92
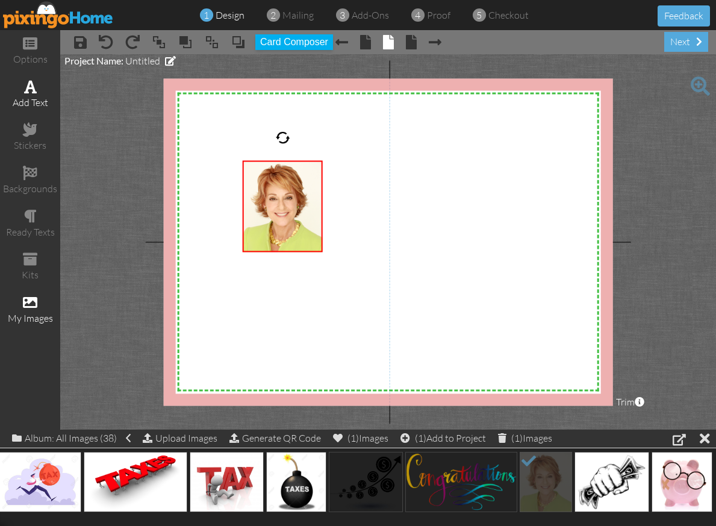
click at [31, 85] on span at bounding box center [30, 86] width 13 height 14
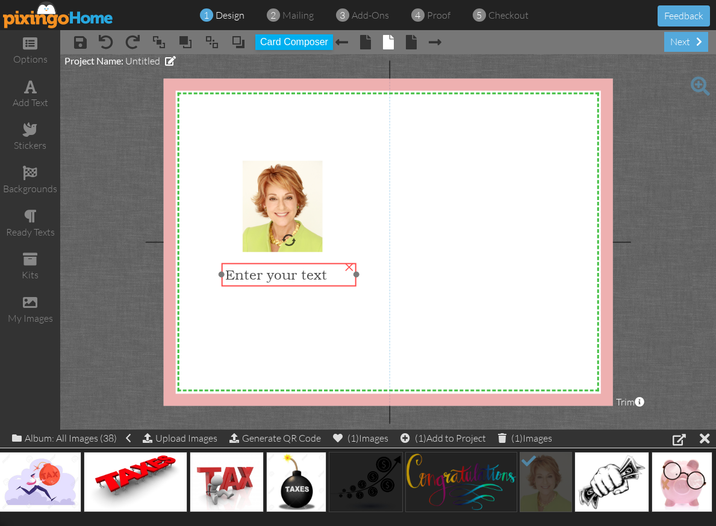
drag, startPoint x: 462, startPoint y: 126, endPoint x: 282, endPoint y: 277, distance: 234.6
click at [282, 277] on span "Enter your text" at bounding box center [276, 275] width 102 height 16
click at [282, 277] on span "Enter your text" at bounding box center [276, 274] width 102 height 16
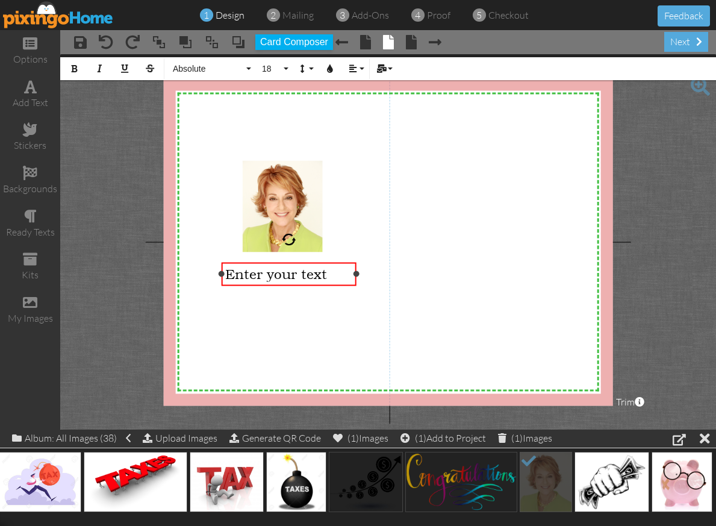
click at [282, 277] on span "Enter your text" at bounding box center [276, 274] width 102 height 16
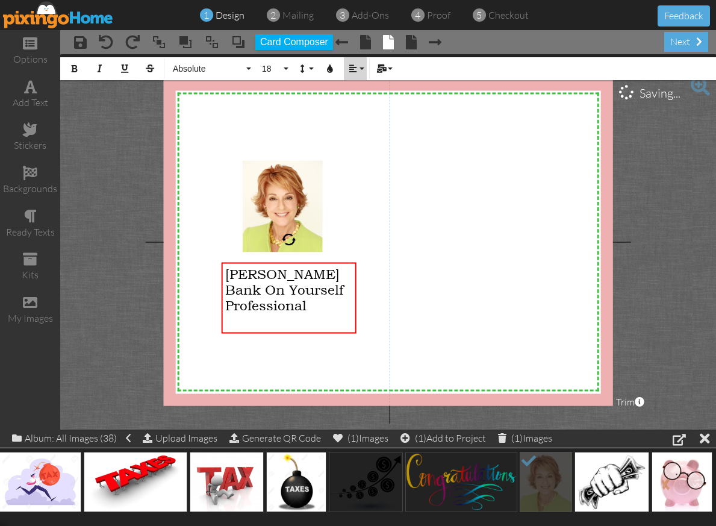
click at [353, 61] on button "Align" at bounding box center [355, 68] width 23 height 23
click at [367, 104] on link "[GEOGRAPHIC_DATA]" at bounding box center [362, 107] width 37 height 18
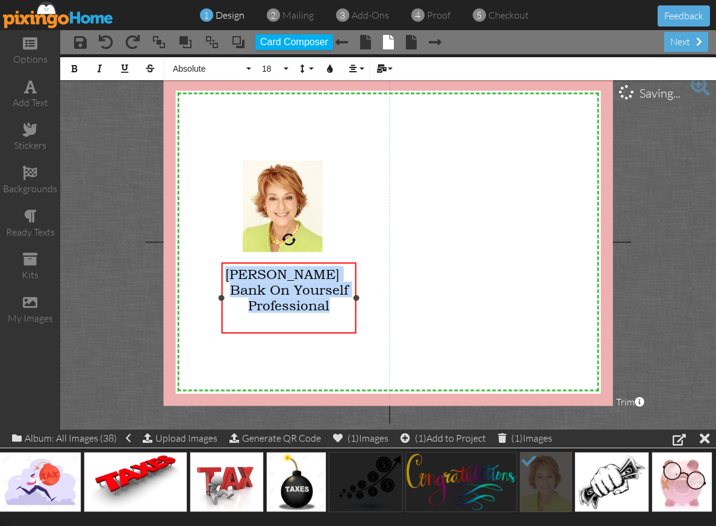
drag, startPoint x: 330, startPoint y: 321, endPoint x: 224, endPoint y: 277, distance: 114.7
click at [224, 277] on div "[PERSON_NAME] Bank On Yourself Professional" at bounding box center [289, 289] width 135 height 55
click at [364, 68] on button "Align" at bounding box center [355, 68] width 23 height 23
click at [365, 105] on icon at bounding box center [362, 106] width 8 height 9
click at [229, 63] on button "Absolute" at bounding box center [210, 68] width 87 height 23
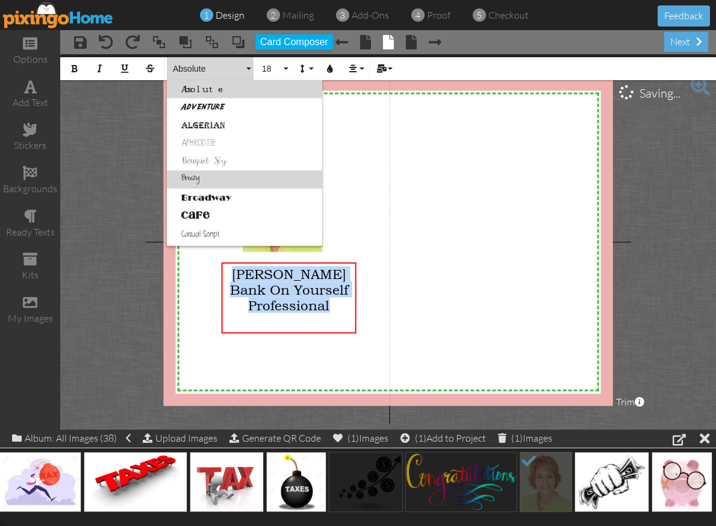
click at [192, 175] on link "Breezy" at bounding box center [244, 179] width 155 height 18
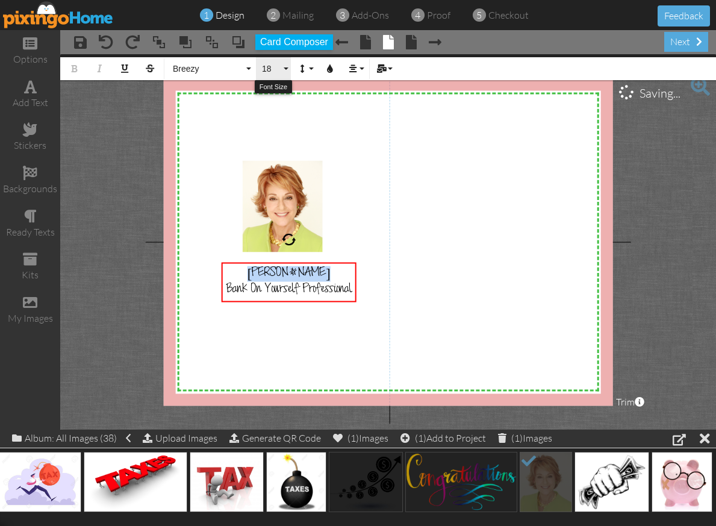
click at [278, 60] on button "18" at bounding box center [273, 68] width 35 height 23
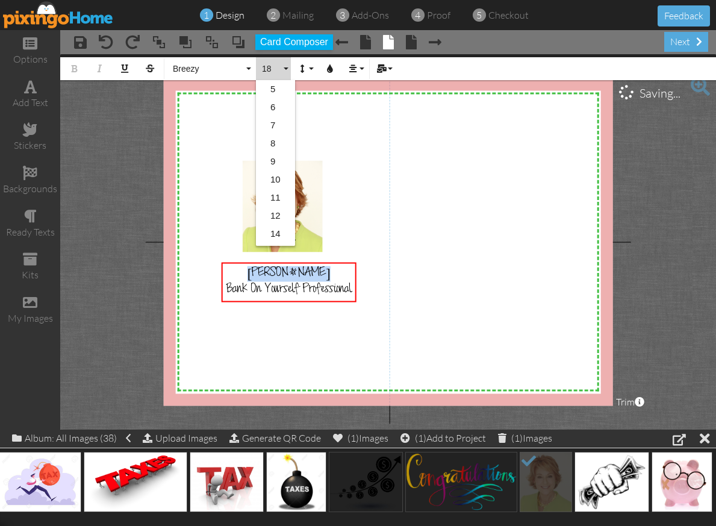
scroll to position [107, 0]
click at [268, 172] on link "20" at bounding box center [275, 181] width 39 height 18
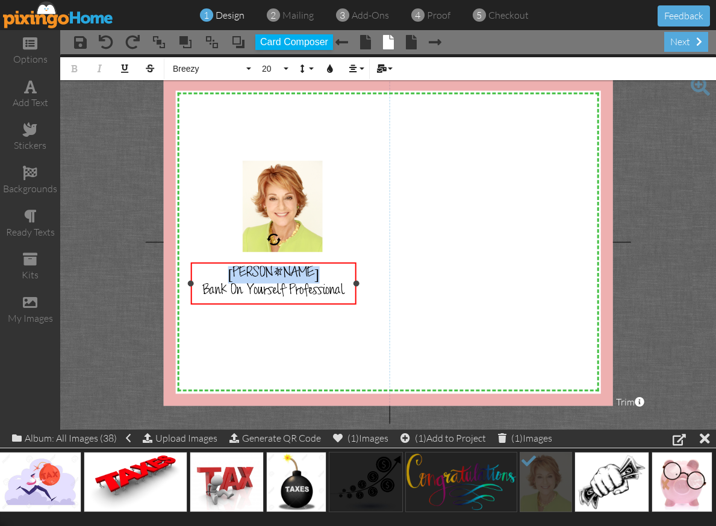
drag, startPoint x: 222, startPoint y: 289, endPoint x: 191, endPoint y: 285, distance: 31.0
click at [191, 285] on div at bounding box center [191, 284] width 6 height 6
drag, startPoint x: 355, startPoint y: 281, endPoint x: 373, endPoint y: 280, distance: 18.1
click at [373, 280] on div "[PERSON_NAME] Bank On Yourself Professional ×" at bounding box center [283, 283] width 184 height 43
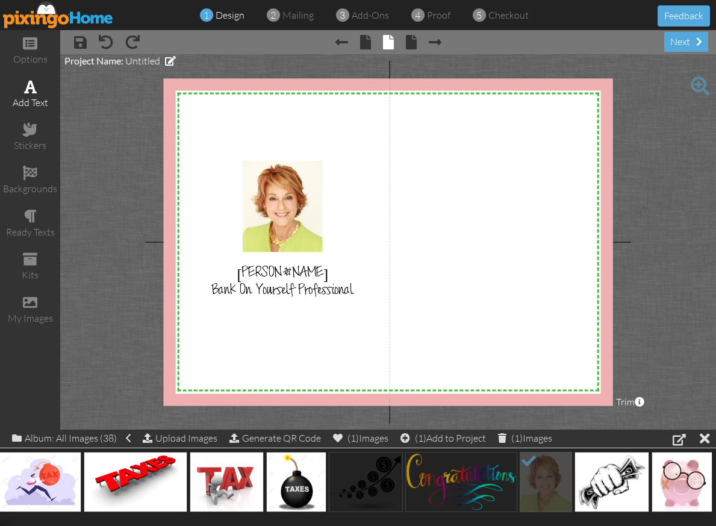
click at [35, 92] on span at bounding box center [30, 86] width 13 height 14
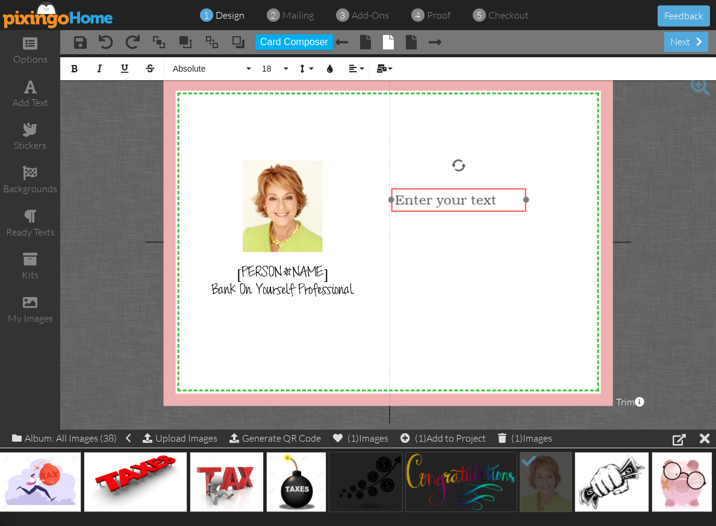
drag, startPoint x: 297, startPoint y: 111, endPoint x: 480, endPoint y: 188, distance: 198.6
click at [480, 188] on div "​ Enter your text ​" at bounding box center [458, 199] width 135 height 23
click at [459, 197] on span "Enter your text" at bounding box center [446, 200] width 102 height 16
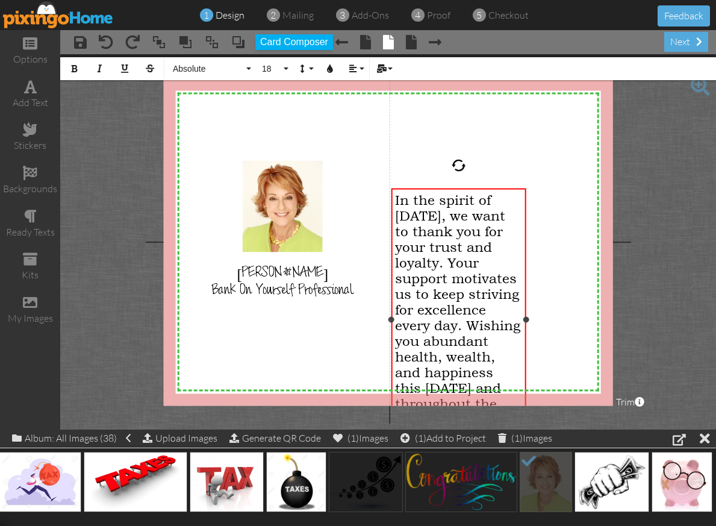
click at [517, 303] on div "In the spirit of Thanksgiving, we want to thank you for your trust and loyalty.…" at bounding box center [458, 309] width 127 height 235
click at [206, 64] on span "Absolute" at bounding box center [208, 69] width 72 height 10
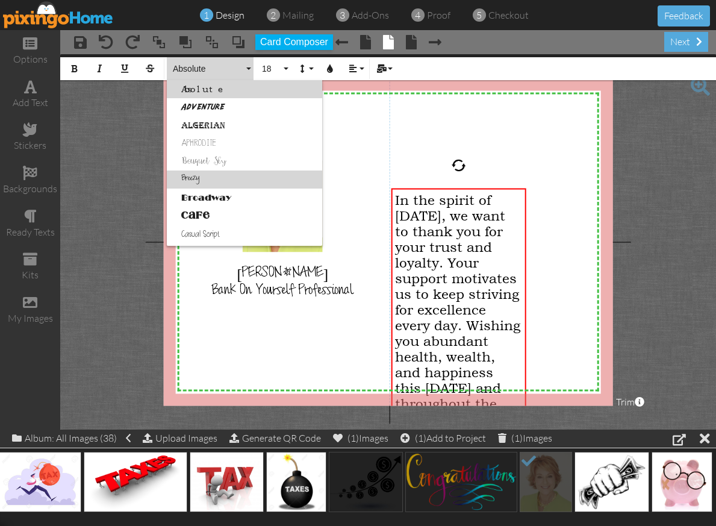
click at [204, 176] on link "Breezy" at bounding box center [244, 179] width 155 height 18
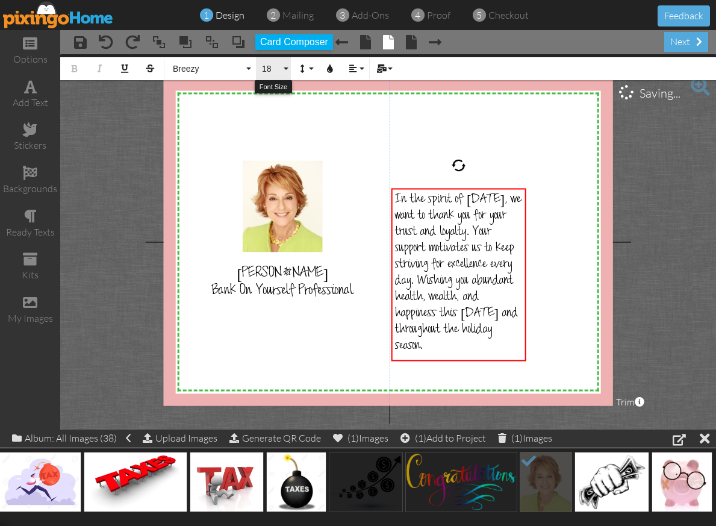
click at [278, 66] on span "18" at bounding box center [271, 69] width 20 height 10
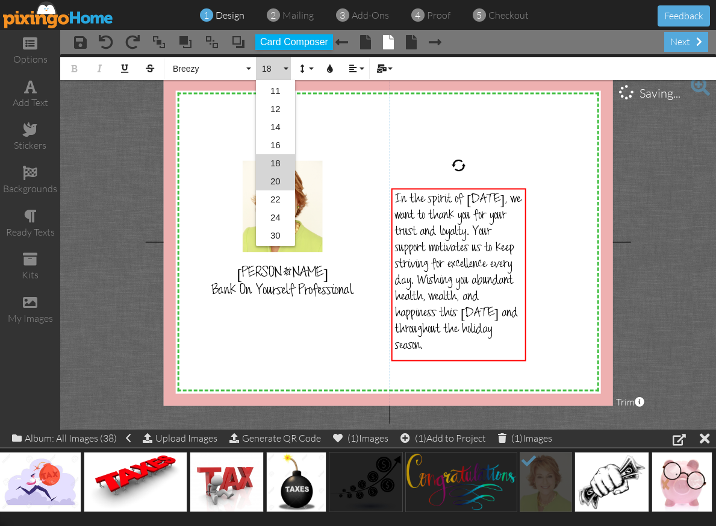
click at [271, 179] on link "20" at bounding box center [275, 181] width 39 height 18
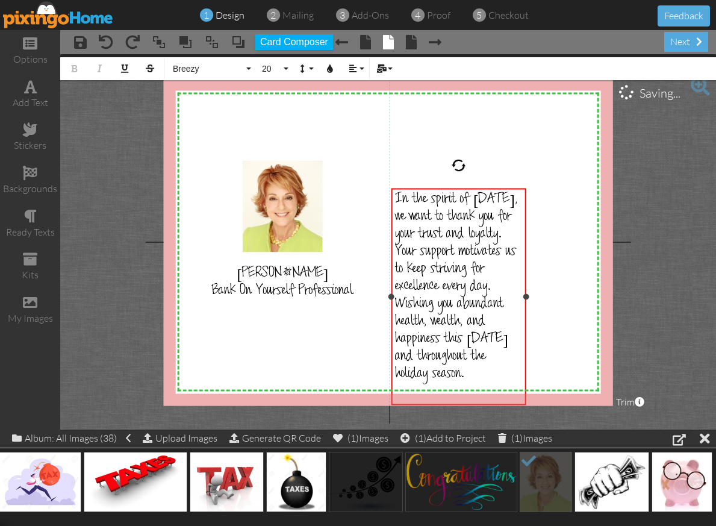
click at [471, 195] on div "In the spirit of Thanksgiving, we want to thank you for your trust and loyalty.…" at bounding box center [458, 288] width 127 height 192
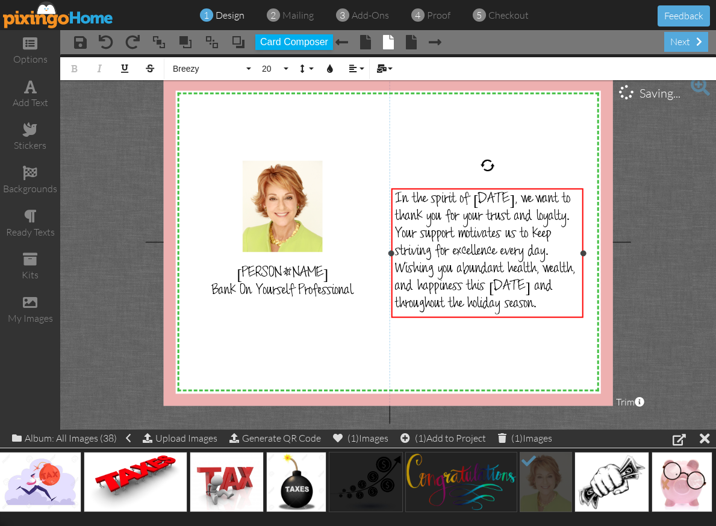
drag, startPoint x: 525, startPoint y: 296, endPoint x: 582, endPoint y: 293, distance: 57.3
click at [582, 293] on div "In the spirit of Thanksgiving, we want to thank you for your trust and loyalty.…" at bounding box center [487, 253] width 192 height 130
click at [487, 243] on span "In the spirit of Thanksgiving, we want to thank you for your trust and loyalty.…" at bounding box center [485, 253] width 181 height 122
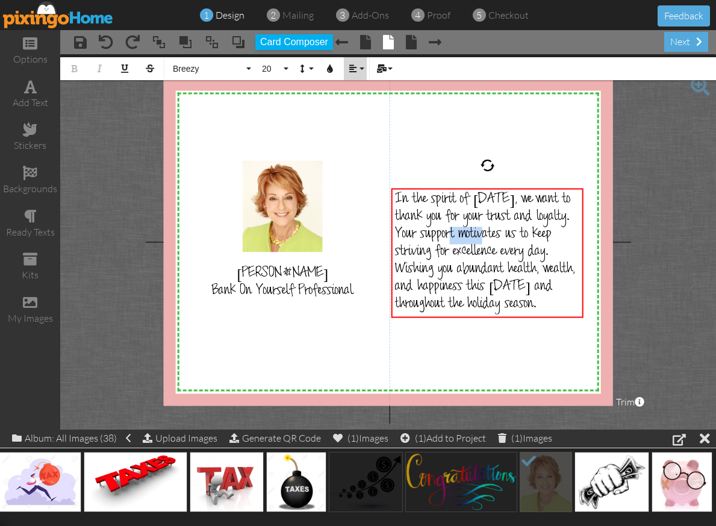
click at [359, 67] on button "Align" at bounding box center [355, 68] width 23 height 23
click at [365, 101] on link "[GEOGRAPHIC_DATA]" at bounding box center [362, 107] width 37 height 18
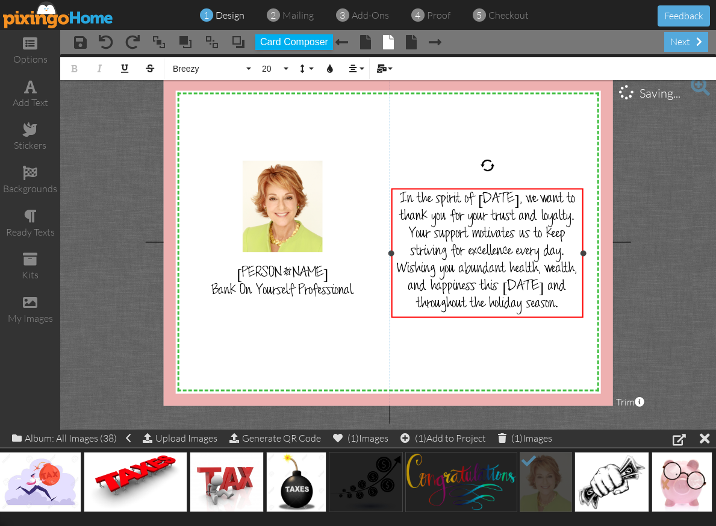
click at [395, 197] on div "In the spirit of Thanksgiving, we want to thank you for your trust and loyalty.…" at bounding box center [487, 253] width 184 height 122
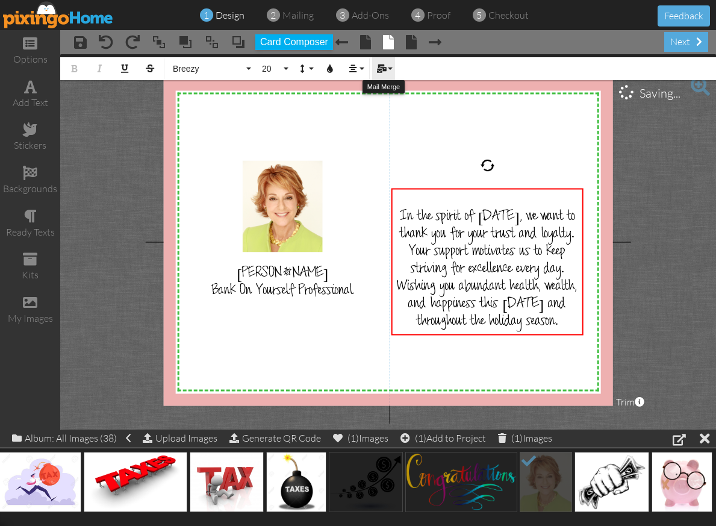
click at [383, 68] on icon "button" at bounding box center [381, 68] width 8 height 8
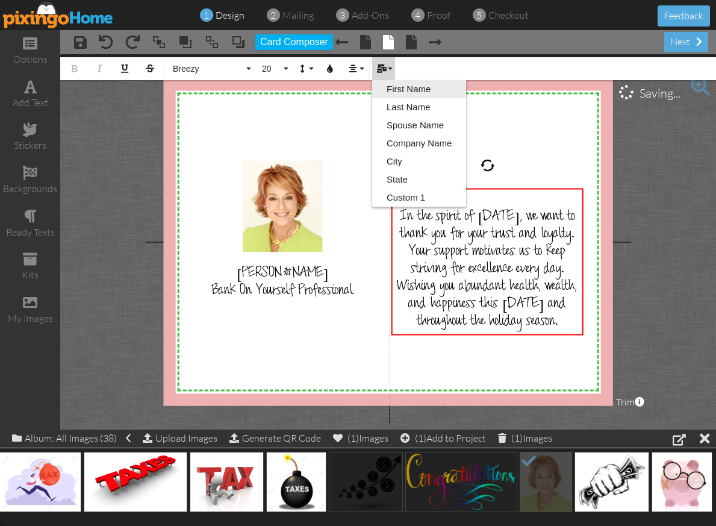
click at [390, 86] on link "First Name" at bounding box center [419, 89] width 94 height 18
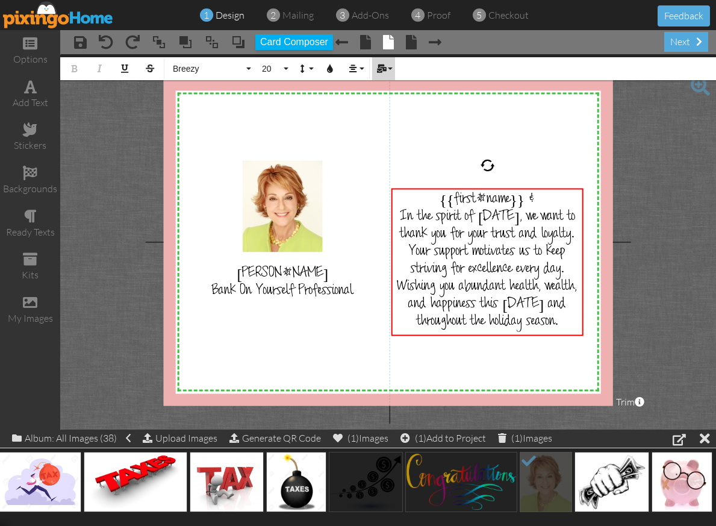
click at [387, 64] on button "Mail Merge" at bounding box center [383, 68] width 23 height 23
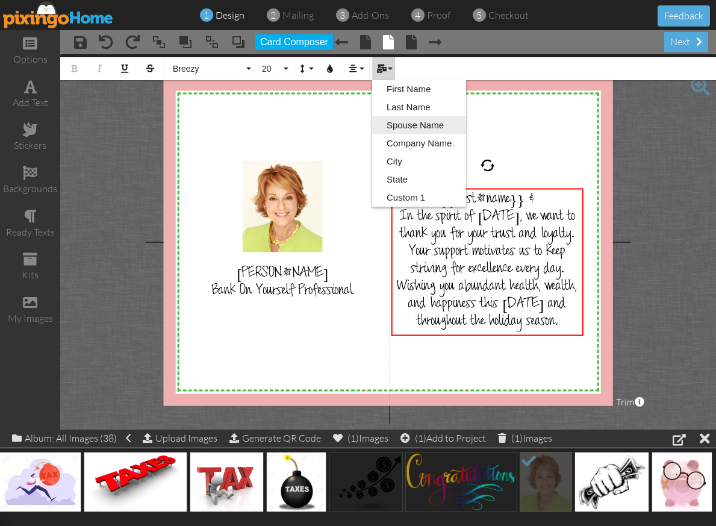
click at [392, 129] on link "Spouse Name" at bounding box center [419, 125] width 94 height 18
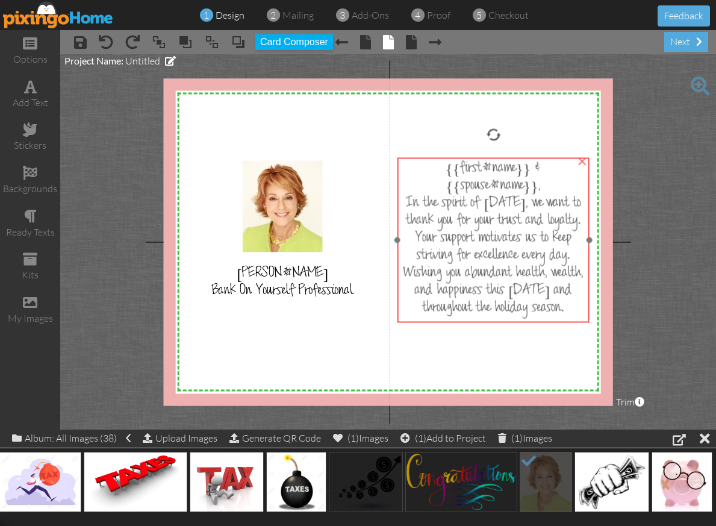
drag, startPoint x: 515, startPoint y: 220, endPoint x: 521, endPoint y: 189, distance: 31.2
click at [521, 189] on span "{{first_name}} & {{spouse_name}}," at bounding box center [493, 178] width 96 height 35
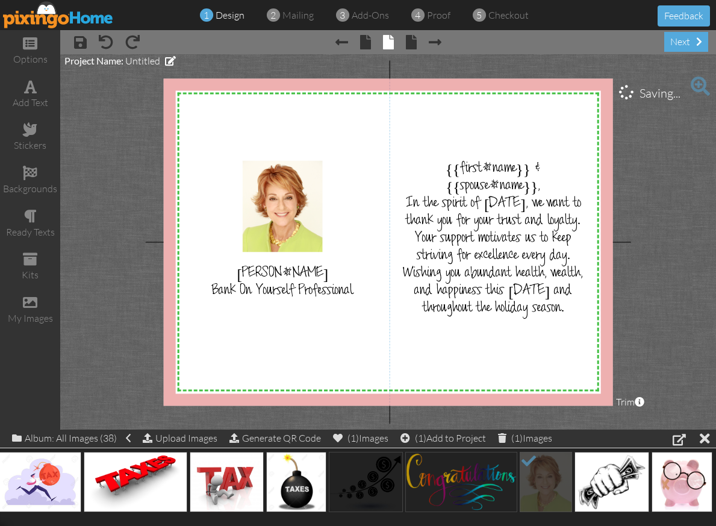
click at [687, 239] on project-studio-wrapper "X X X X X X X X X X X X X X X X X X X X X X X X X X X X X X X X X X X X X X X X…" at bounding box center [388, 241] width 656 height 375
click at [664, 283] on project-studio-wrapper "X X X X X X X X X X X X X X X X X X X X X X X X X X X X X X X X X X X X X X X X…" at bounding box center [388, 241] width 656 height 375
click at [653, 223] on project-studio-wrapper "X X X X X X X X X X X X X X X X X X X X X X X X X X X X X X X X X X X X X X X X…" at bounding box center [388, 241] width 656 height 375
click at [428, 13] on span "proof" at bounding box center [438, 15] width 23 height 12
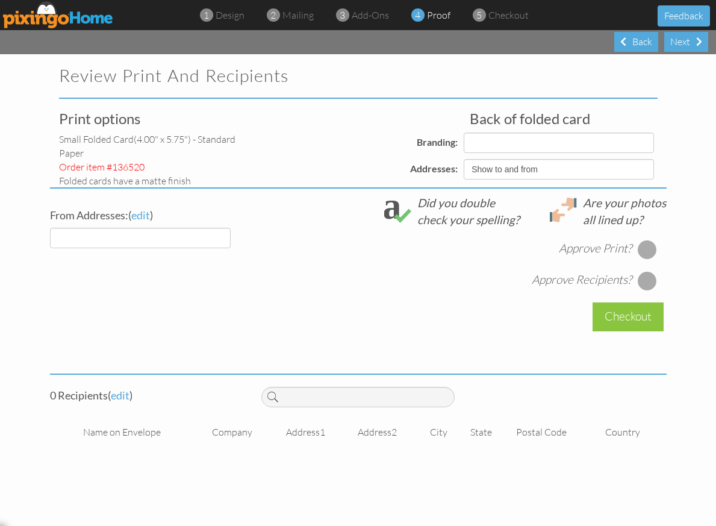
select select "object:1355"
select select "object:1352"
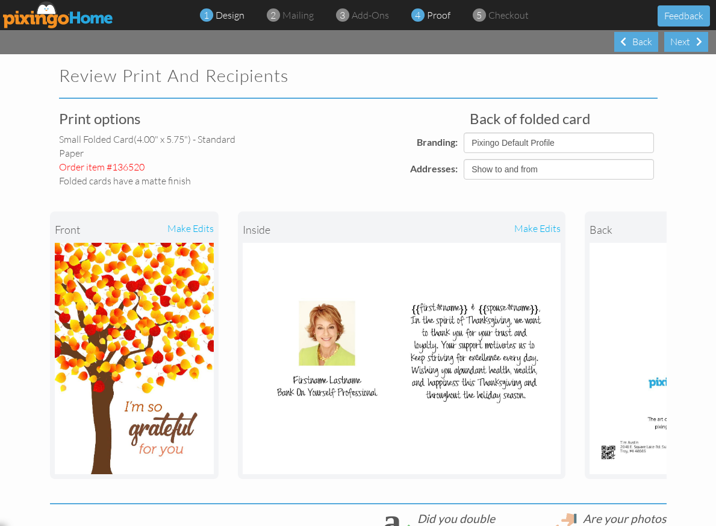
click at [231, 16] on span "design" at bounding box center [230, 15] width 29 height 12
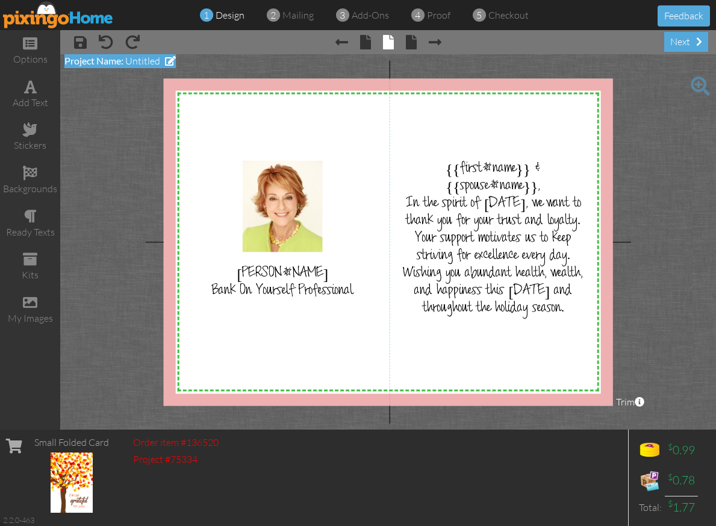
click at [143, 60] on span "Untitled" at bounding box center [142, 61] width 35 height 12
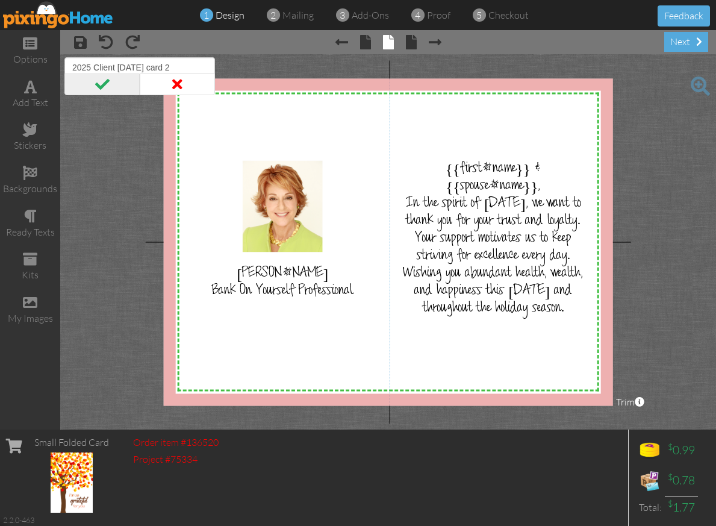
type input "2025 Client Thanksgiving card 2"
click at [104, 82] on span at bounding box center [101, 84] width 75 height 22
